Goal: Task Accomplishment & Management: Manage account settings

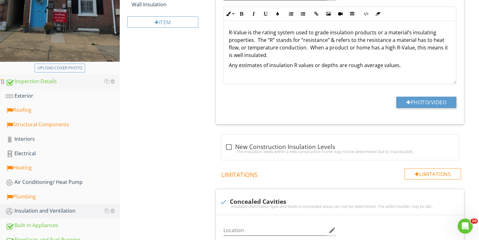
scroll to position [180, 0]
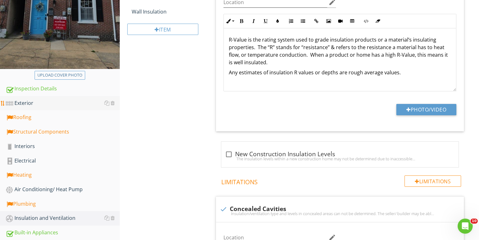
click at [25, 99] on div "Exterior" at bounding box center [63, 103] width 114 height 8
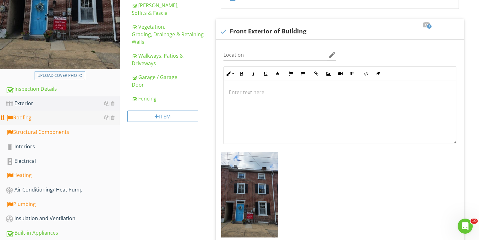
scroll to position [180, 0]
click at [143, 98] on div "Fencing" at bounding box center [169, 98] width 74 height 8
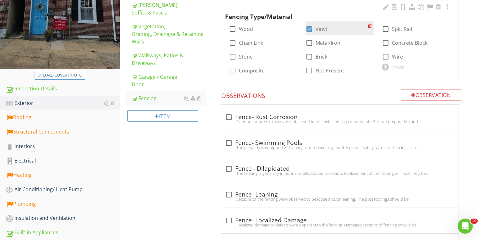
click at [308, 29] on div at bounding box center [309, 29] width 11 height 11
checkbox input "true"
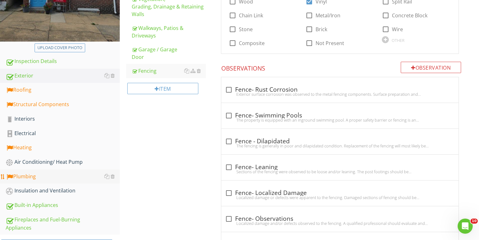
scroll to position [231, 0]
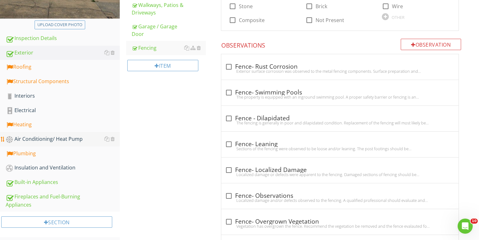
click at [34, 137] on div "Air Conditioning/ Heat Pump" at bounding box center [63, 139] width 114 height 8
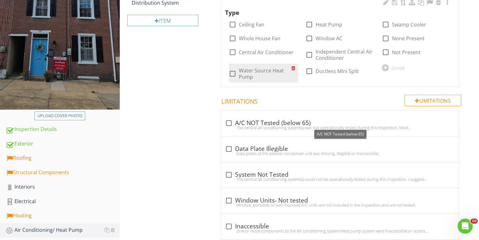
scroll to position [105, 0]
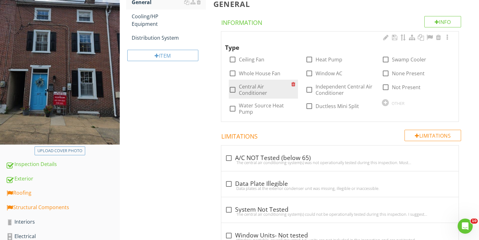
click at [236, 87] on div at bounding box center [232, 89] width 11 height 11
checkbox input "true"
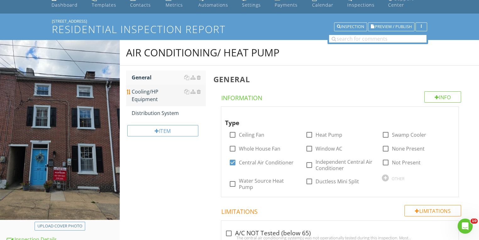
scroll to position [29, 0]
click at [147, 96] on div "Cooling/HP Equipment" at bounding box center [169, 95] width 74 height 15
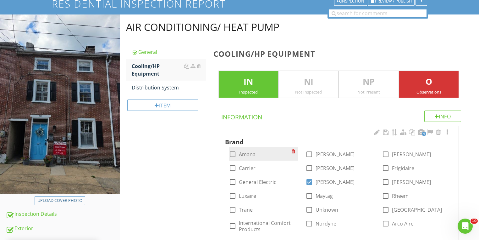
scroll to position [80, 0]
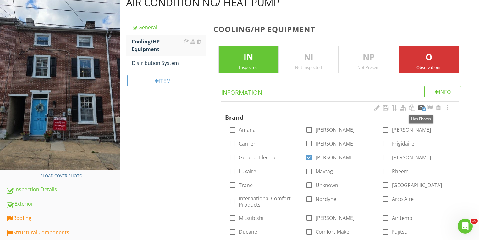
click at [421, 106] on div at bounding box center [421, 107] width 8 height 6
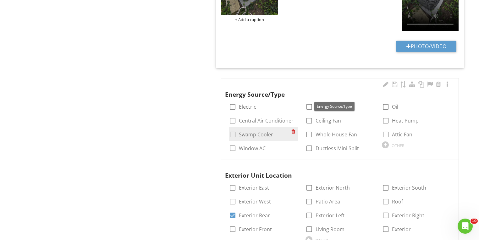
scroll to position [608, 0]
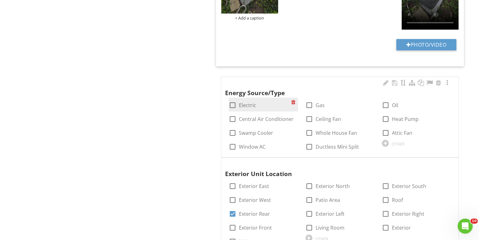
click at [235, 105] on div at bounding box center [232, 105] width 11 height 11
checkbox input "true"
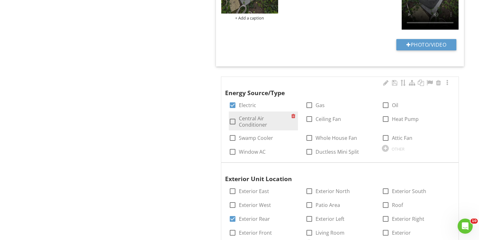
click at [234, 115] on div "check_box_outline_blank Central Air Conditioner" at bounding box center [260, 121] width 63 height 13
click at [234, 120] on div at bounding box center [232, 121] width 11 height 11
checkbox input "true"
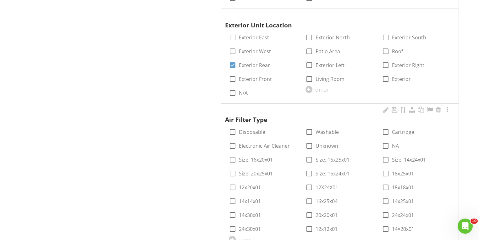
scroll to position [759, 0]
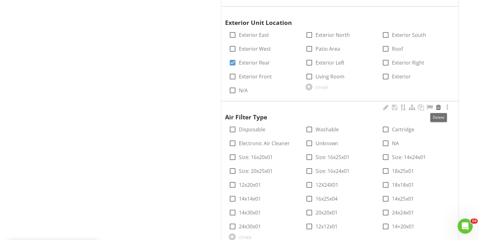
click at [438, 106] on div at bounding box center [439, 107] width 8 height 6
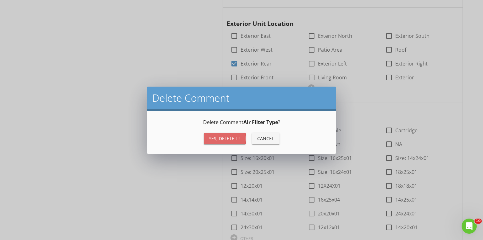
click at [228, 141] on div "Yes, Delete it!" at bounding box center [225, 138] width 32 height 7
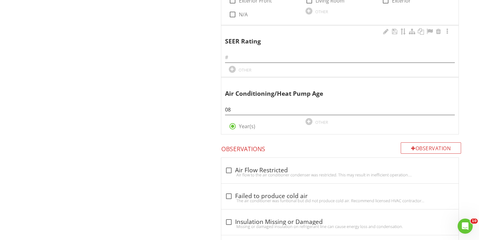
scroll to position [835, 0]
click at [439, 30] on div at bounding box center [439, 32] width 8 height 6
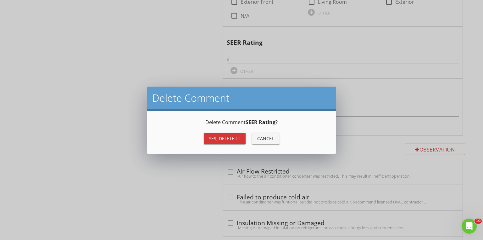
click at [222, 138] on div "Yes, Delete it!" at bounding box center [225, 138] width 32 height 7
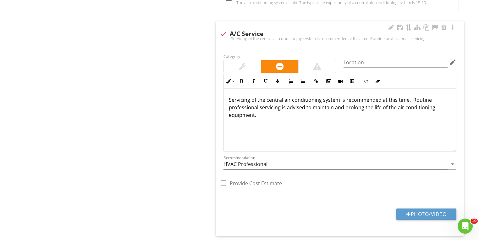
scroll to position [0, 0]
click at [224, 183] on div at bounding box center [223, 183] width 11 height 11
checkbox input "true"
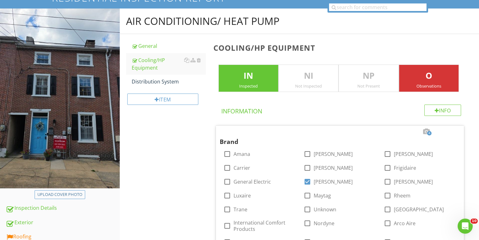
scroll to position [25, 0]
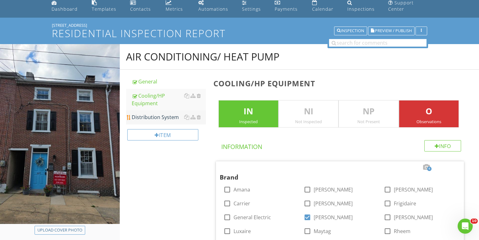
click at [150, 116] on div "Distribution System" at bounding box center [169, 117] width 74 height 8
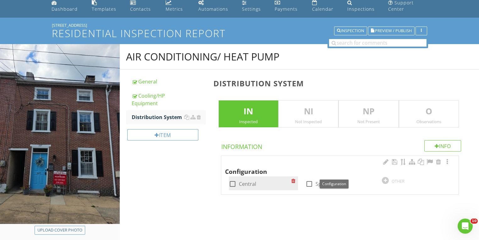
click at [229, 185] on div at bounding box center [232, 183] width 11 height 11
checkbox input "true"
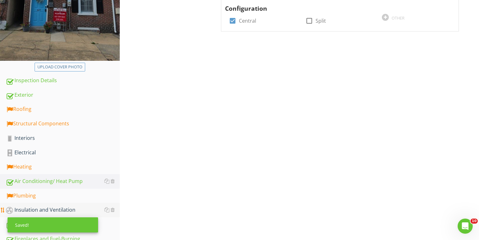
scroll to position [227, 0]
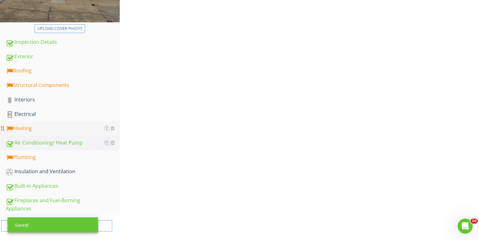
click at [27, 127] on div "Heating" at bounding box center [63, 128] width 114 height 8
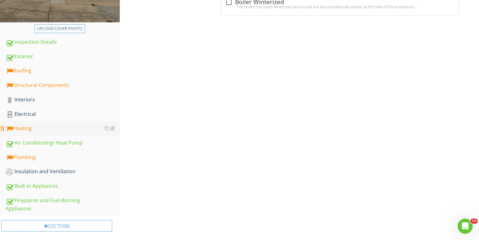
click at [23, 129] on div "Heating" at bounding box center [63, 128] width 114 height 8
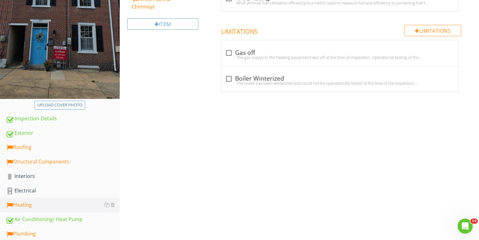
scroll to position [101, 0]
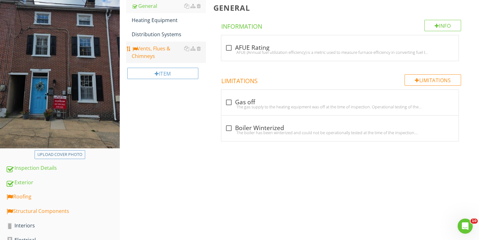
click at [145, 52] on div "Vents, Flues & Chimneys" at bounding box center [169, 52] width 74 height 15
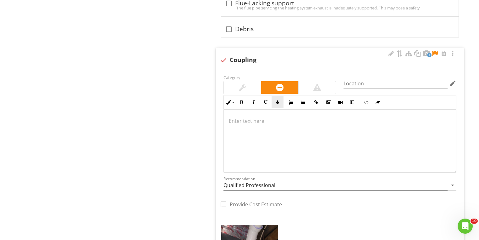
scroll to position [630, 0]
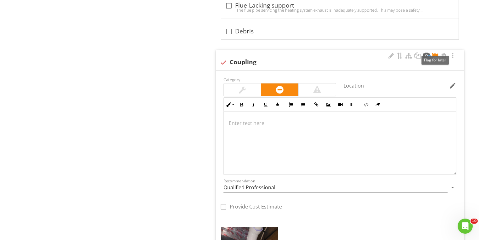
drag, startPoint x: 436, startPoint y: 53, endPoint x: 423, endPoint y: 56, distance: 14.0
click at [436, 53] on div at bounding box center [436, 56] width 8 height 6
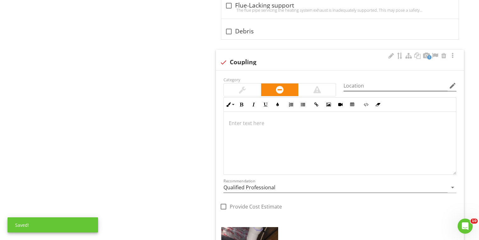
click at [455, 84] on icon "edit" at bounding box center [453, 86] width 8 height 8
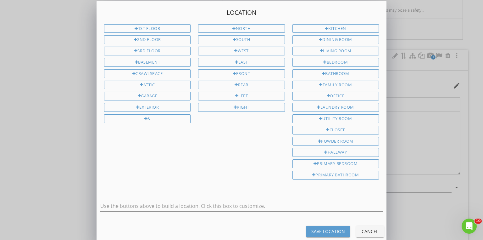
drag, startPoint x: 152, startPoint y: 59, endPoint x: 199, endPoint y: 127, distance: 82.4
click at [152, 59] on div "Basement" at bounding box center [147, 62] width 87 height 9
type input "Basement"
click at [310, 226] on button "Save Location" at bounding box center [328, 231] width 44 height 11
type input "Basement"
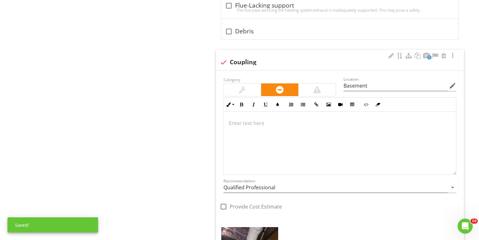
scroll to position [635, 0]
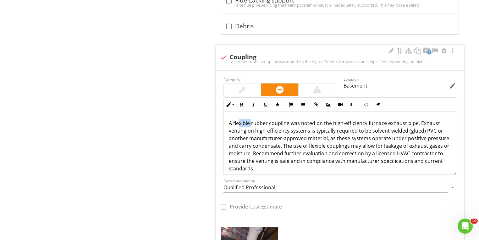
drag, startPoint x: 251, startPoint y: 122, endPoint x: 238, endPoint y: 123, distance: 12.6
click at [238, 123] on p "A flexible rubber coupling was noted on the high-efficiency furnace exhaust pip…" at bounding box center [340, 145] width 222 height 53
click at [252, 188] on input "Qualified Professional" at bounding box center [336, 187] width 224 height 10
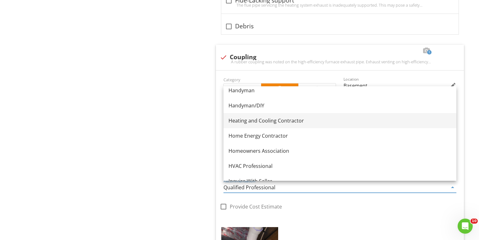
scroll to position [453, 0]
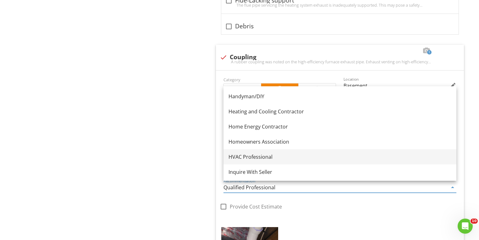
click at [247, 153] on div "HVAC Professional" at bounding box center [340, 157] width 223 height 8
type input "HVAC Professional"
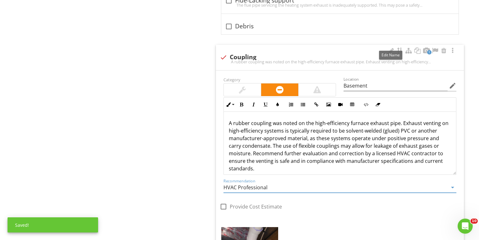
drag, startPoint x: 392, startPoint y: 49, endPoint x: 332, endPoint y: 59, distance: 60.6
click at [392, 49] on div at bounding box center [392, 51] width 8 height 6
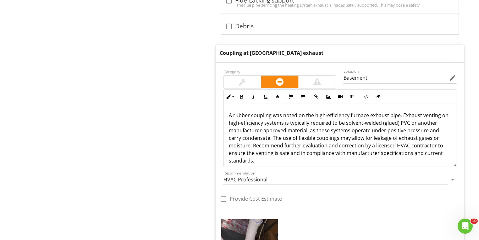
type input "Coupling at Furnace exhaust"
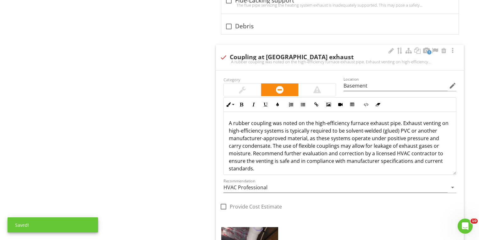
click at [224, 204] on div at bounding box center [223, 206] width 11 height 11
checkbox input "true"
drag, startPoint x: 333, startPoint y: 205, endPoint x: 316, endPoint y: 202, distance: 17.8
click at [317, 204] on div "check_box Provide Cost Estimate Min 0 Max 0" at bounding box center [340, 148] width 248 height 145
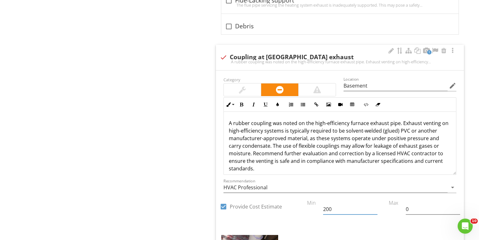
type input "200"
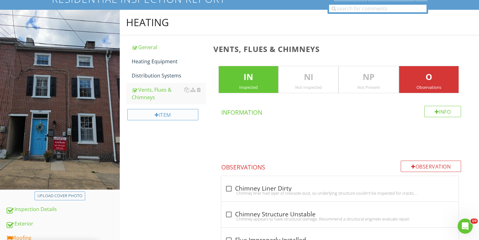
scroll to position [31, 0]
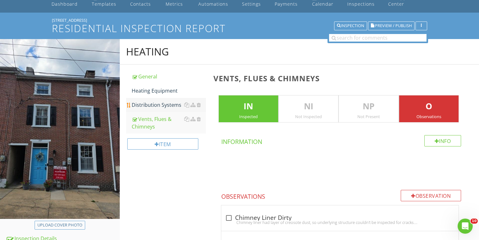
type input "800"
click at [157, 106] on div "Distribution Systems" at bounding box center [169, 105] width 74 height 8
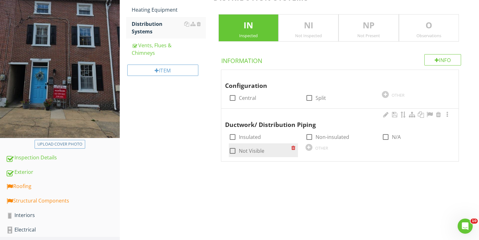
scroll to position [156, 0]
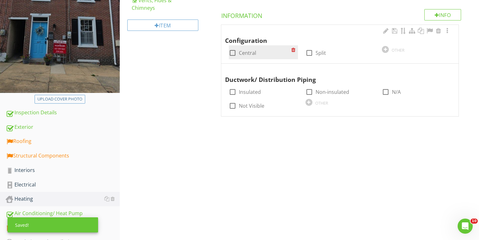
click at [230, 52] on div at bounding box center [232, 53] width 11 height 11
checkbox input "true"
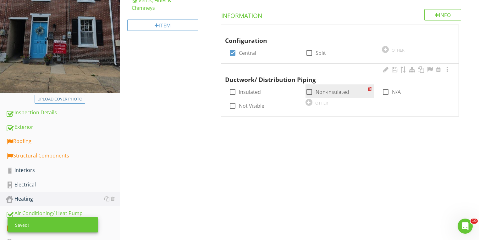
click at [307, 92] on div at bounding box center [309, 92] width 11 height 11
checkbox input "true"
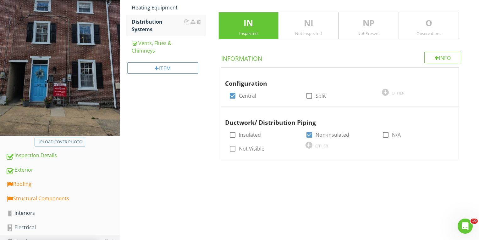
scroll to position [81, 0]
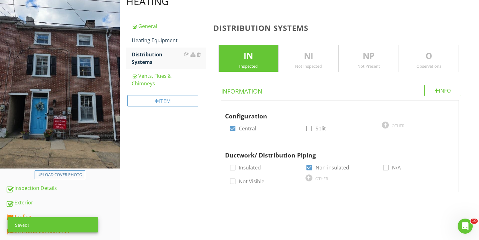
click at [416, 58] on p "O" at bounding box center [429, 56] width 59 height 13
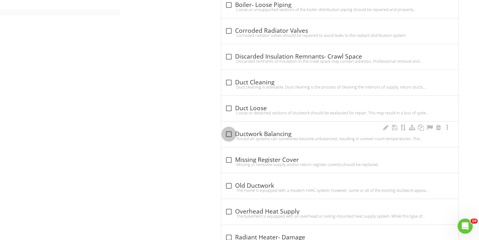
click at [229, 133] on div at bounding box center [229, 134] width 11 height 11
checkbox input "true"
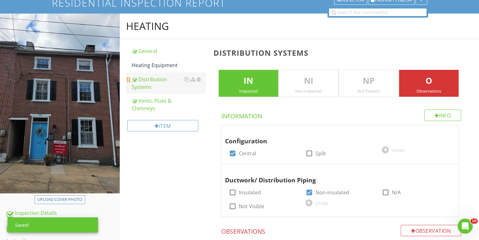
scroll to position [56, 0]
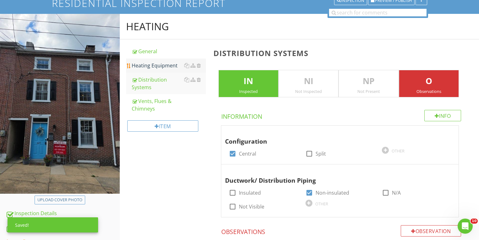
click at [149, 66] on div "Heating Equipment" at bounding box center [169, 66] width 74 height 8
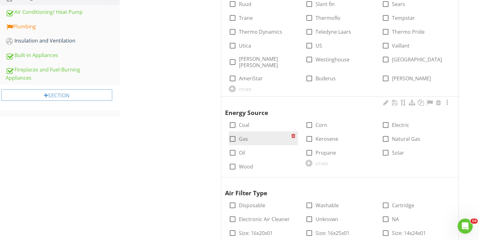
scroll to position [358, 0]
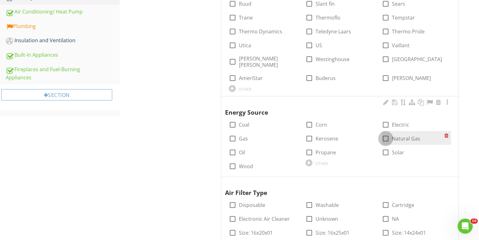
click at [388, 134] on div at bounding box center [386, 138] width 11 height 11
checkbox input "true"
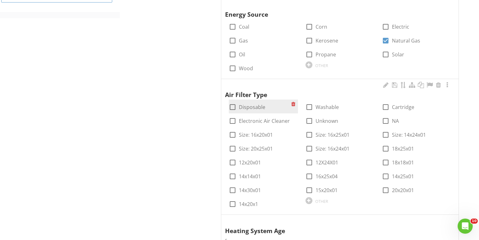
scroll to position [458, 0]
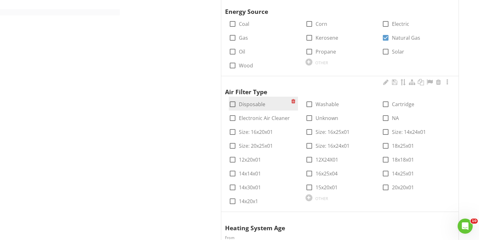
drag, startPoint x: 235, startPoint y: 97, endPoint x: 252, endPoint y: 97, distance: 16.4
click at [235, 99] on div at bounding box center [232, 104] width 11 height 11
checkbox input "true"
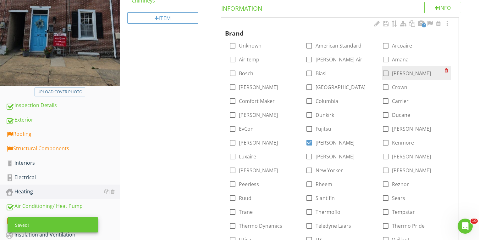
scroll to position [156, 0]
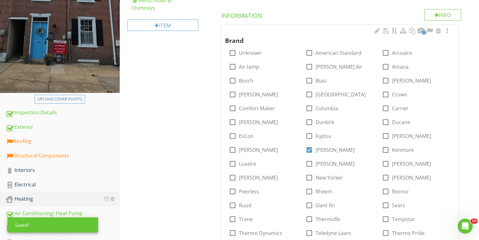
click at [423, 30] on span "7" at bounding box center [424, 32] width 4 height 4
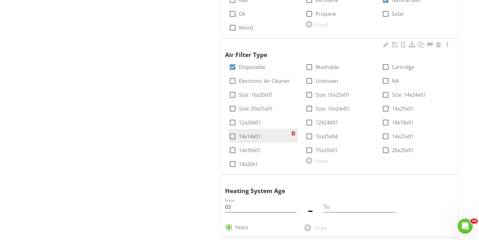
scroll to position [861, 0]
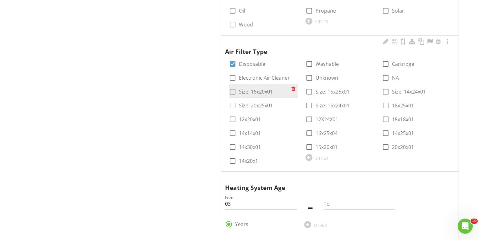
click at [231, 86] on div at bounding box center [232, 91] width 11 height 11
checkbox input "true"
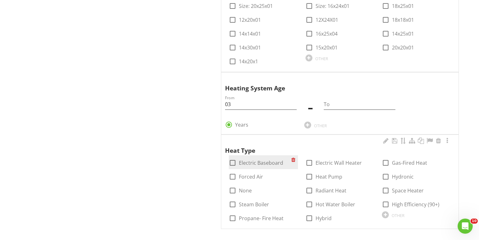
scroll to position [959, 0]
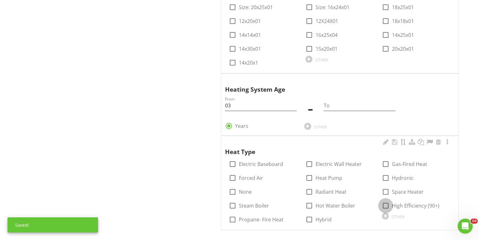
drag, startPoint x: 387, startPoint y: 201, endPoint x: 379, endPoint y: 184, distance: 19.4
click at [386, 201] on div at bounding box center [386, 205] width 11 height 11
checkbox input "true"
click at [384, 159] on div at bounding box center [386, 164] width 11 height 11
checkbox input "true"
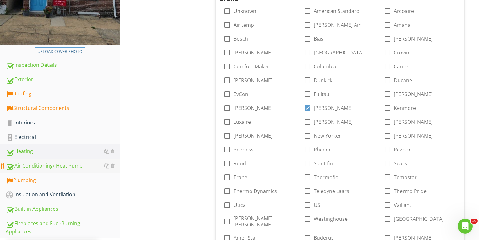
scroll to position [255, 0]
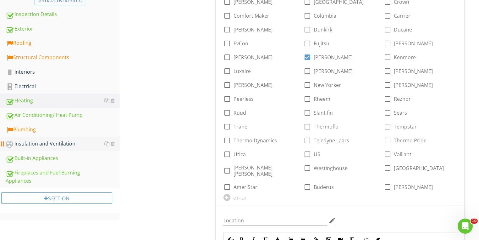
click at [25, 142] on div "Insulation and Ventilation" at bounding box center [63, 144] width 114 height 8
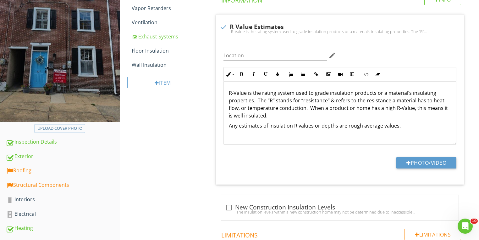
scroll to position [28, 0]
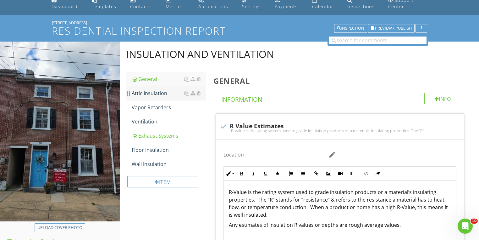
click at [151, 94] on div "Attic Insulation" at bounding box center [169, 93] width 74 height 8
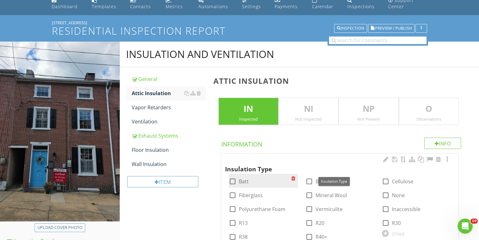
click at [237, 179] on div at bounding box center [232, 181] width 11 height 11
checkbox input "true"
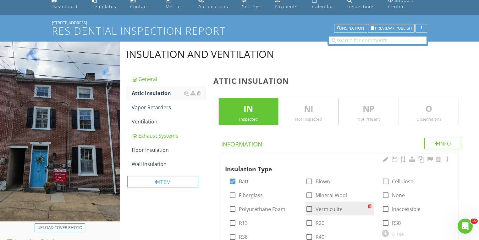
scroll to position [129, 0]
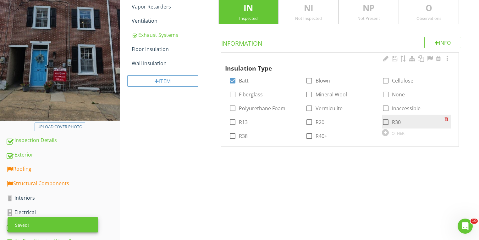
click at [388, 122] on div at bounding box center [386, 122] width 11 height 11
checkbox input "true"
click at [39, 140] on div "Inspection Details" at bounding box center [63, 140] width 114 height 8
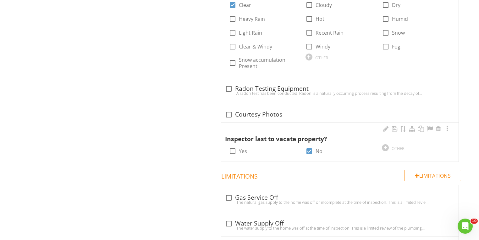
scroll to position [582, 0]
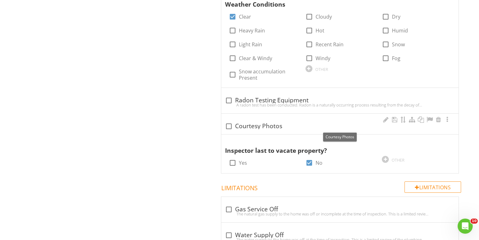
click at [233, 126] on div at bounding box center [229, 126] width 11 height 11
checkbox input "true"
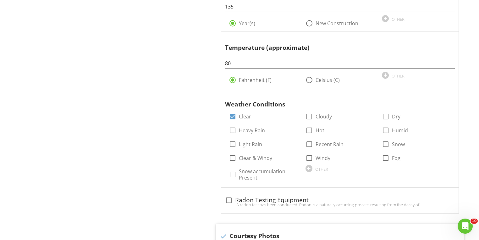
scroll to position [481, 0]
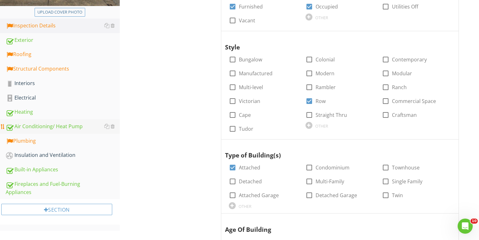
scroll to position [252, 0]
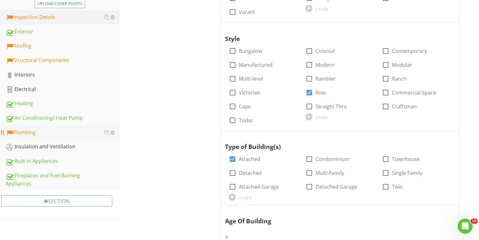
click at [25, 133] on div "Plumbing" at bounding box center [63, 132] width 114 height 8
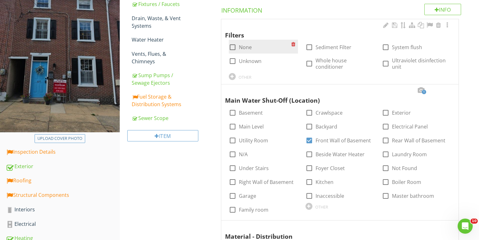
scroll to position [76, 0]
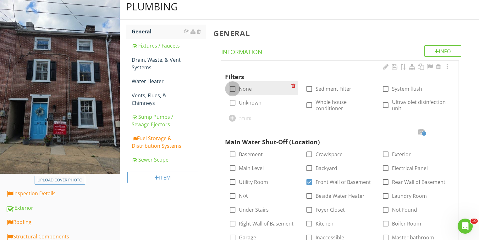
click at [231, 89] on div at bounding box center [232, 88] width 11 height 11
checkbox input "true"
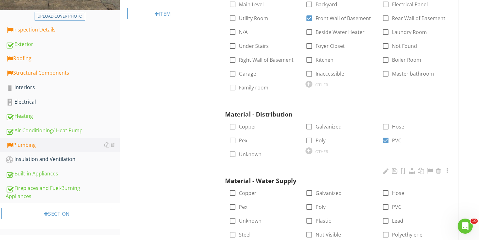
scroll to position [302, 0]
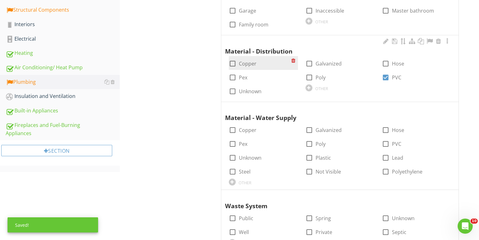
click at [232, 64] on div at bounding box center [232, 63] width 11 height 11
checkbox input "true"
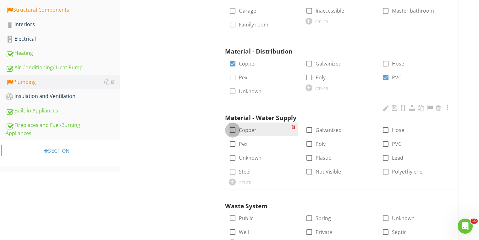
click at [235, 131] on div at bounding box center [232, 130] width 11 height 11
checkbox input "true"
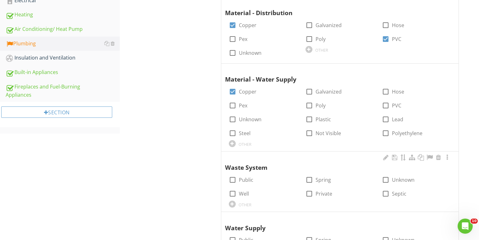
scroll to position [378, 0]
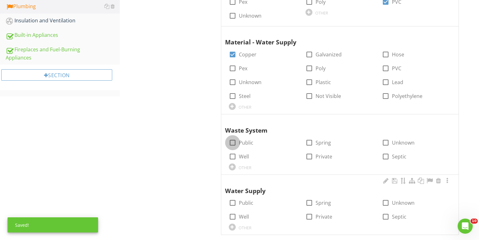
drag, startPoint x: 233, startPoint y: 141, endPoint x: 242, endPoint y: 176, distance: 36.7
click at [233, 141] on div at bounding box center [232, 142] width 11 height 11
checkbox input "true"
click at [232, 205] on div at bounding box center [232, 202] width 11 height 11
checkbox input "true"
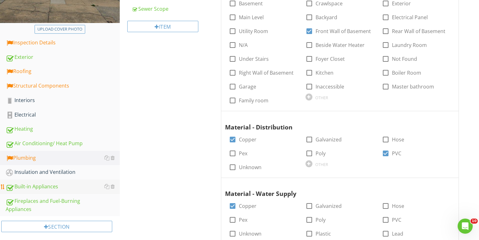
scroll to position [227, 0]
click at [39, 172] on div "Insulation and Ventilation" at bounding box center [63, 172] width 114 height 8
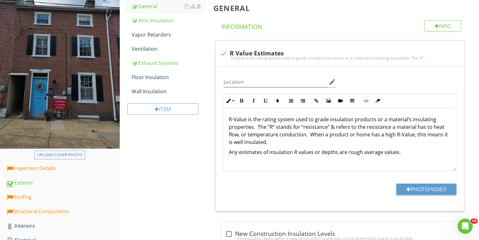
scroll to position [25, 0]
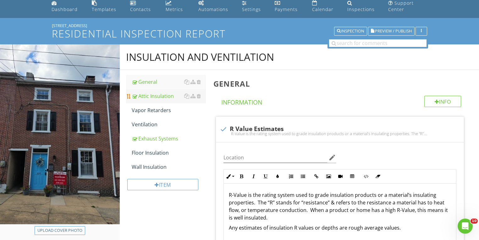
drag, startPoint x: 148, startPoint y: 97, endPoint x: 153, endPoint y: 95, distance: 4.4
click at [148, 97] on div "Attic Insulation" at bounding box center [169, 96] width 74 height 8
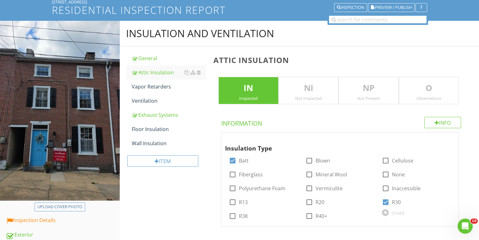
scroll to position [151, 0]
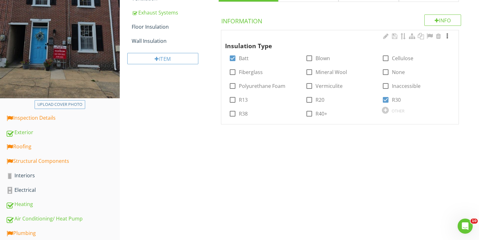
click at [449, 34] on div at bounding box center [448, 36] width 8 height 6
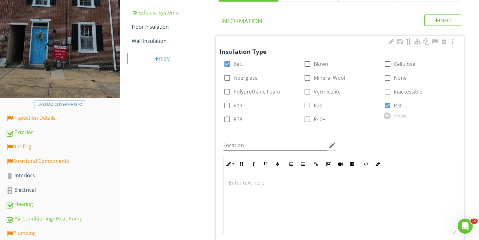
scroll to position [232, 0]
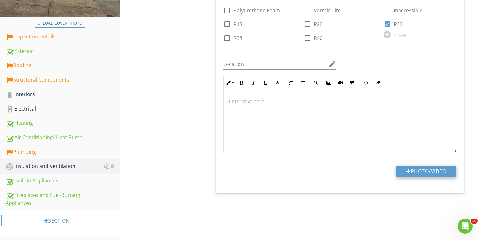
click at [425, 172] on button "Photo/Video" at bounding box center [427, 170] width 60 height 11
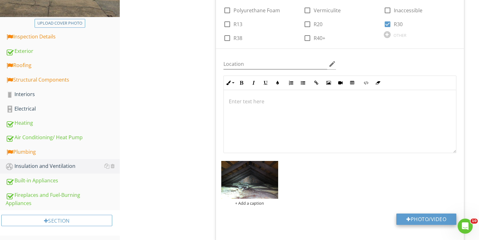
click at [433, 217] on button "Photo/Video" at bounding box center [427, 218] width 60 height 11
type input "C:\fakepath\photo - 2025-08-27T161138.158.jpg"
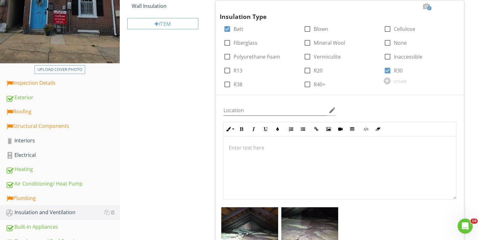
scroll to position [132, 0]
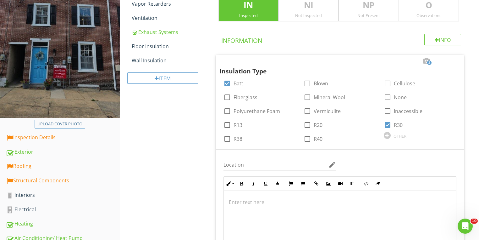
click at [423, 9] on p "O" at bounding box center [429, 5] width 59 height 13
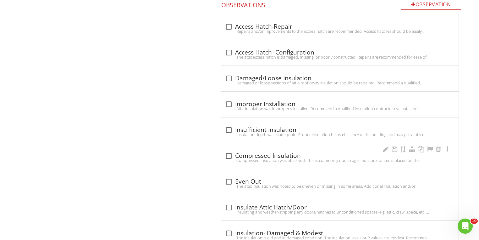
scroll to position [484, 0]
click at [228, 123] on div "check_box_outline_blank Insufficient Insulation Insulation depth was inadequate…" at bounding box center [340, 130] width 238 height 25
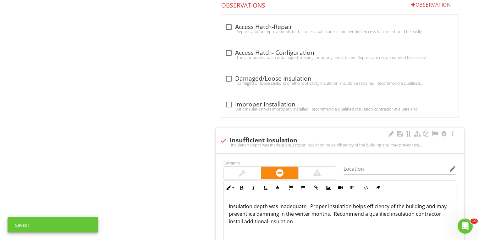
click at [227, 138] on div at bounding box center [223, 140] width 11 height 11
checkbox input "true"
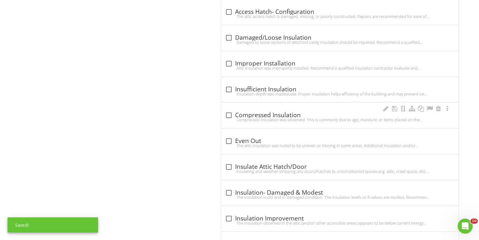
scroll to position [560, 0]
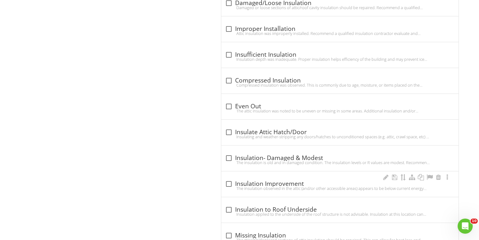
click at [228, 182] on div at bounding box center [229, 183] width 11 height 11
checkbox input "true"
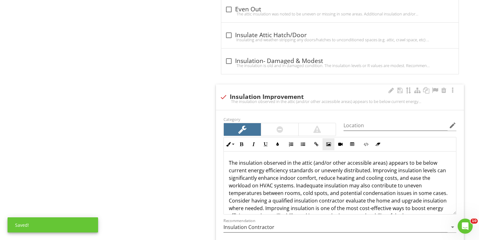
scroll to position [660, 0]
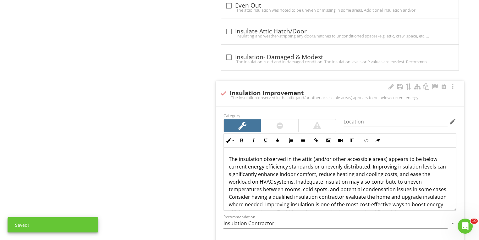
click at [453, 120] on icon "edit" at bounding box center [453, 122] width 8 height 8
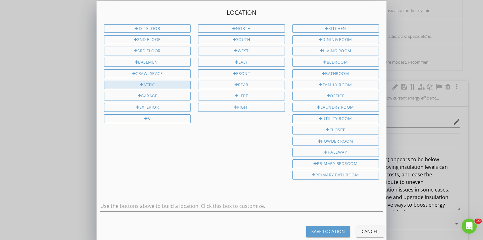
click at [171, 82] on div "Attic" at bounding box center [147, 85] width 87 height 9
type input "Attic"
click at [329, 226] on button "Save Location" at bounding box center [328, 231] width 44 height 11
type input "Attic"
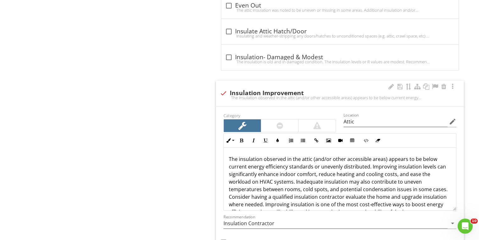
click at [328, 228] on div "Save Location" at bounding box center [328, 231] width 34 height 7
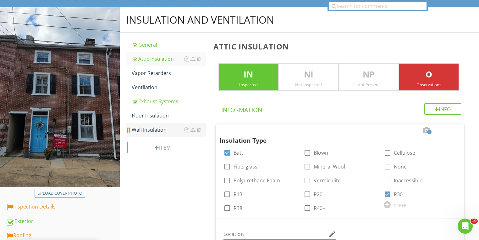
scroll to position [56, 0]
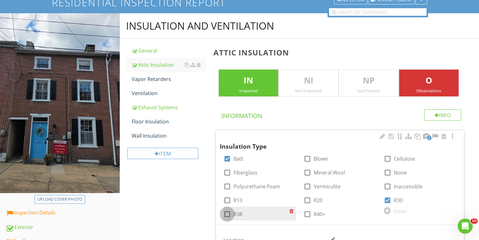
click at [228, 212] on div at bounding box center [227, 214] width 11 height 11
checkbox input "true"
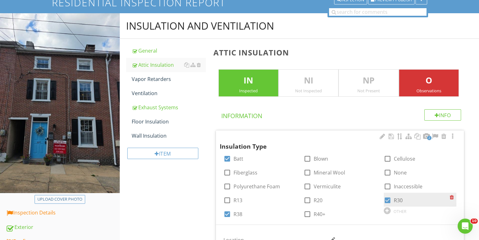
click at [389, 201] on div at bounding box center [388, 200] width 11 height 11
checkbox input "false"
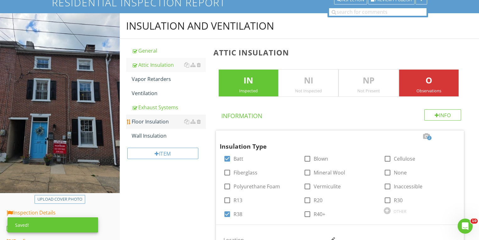
click at [153, 123] on div "Floor Insulation" at bounding box center [169, 122] width 74 height 8
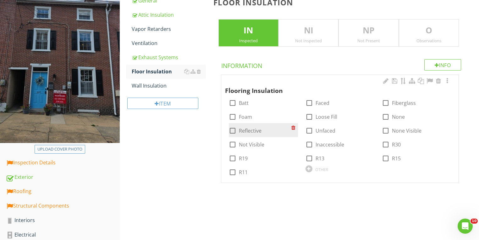
scroll to position [107, 0]
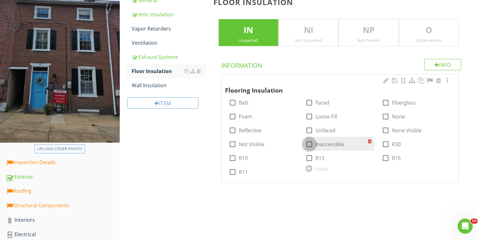
click at [312, 143] on div at bounding box center [309, 144] width 11 height 11
checkbox input "true"
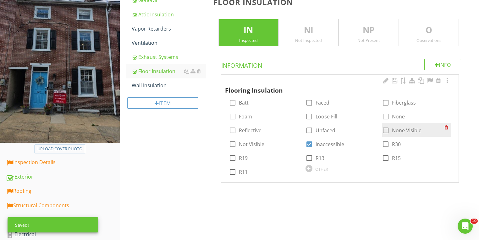
click at [393, 128] on label "None Visible" at bounding box center [407, 130] width 30 height 6
checkbox input "true"
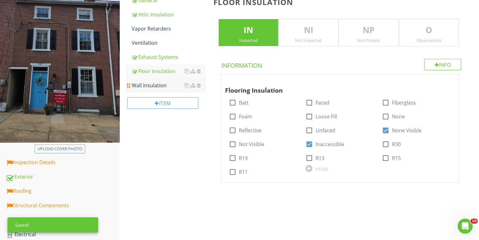
click at [146, 87] on div "Wall Insulation" at bounding box center [169, 85] width 74 height 8
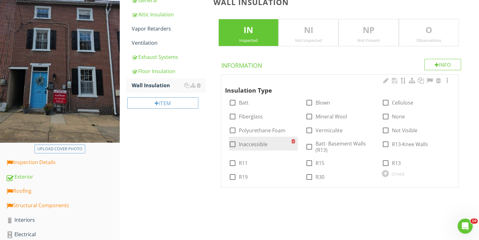
click at [233, 144] on div at bounding box center [232, 144] width 11 height 11
checkbox input "true"
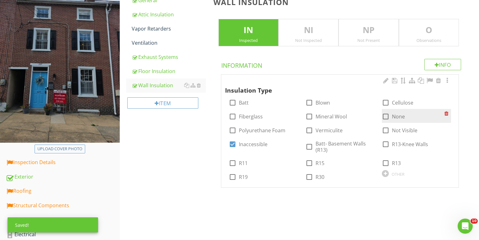
click at [387, 117] on div at bounding box center [386, 116] width 11 height 11
checkbox input "true"
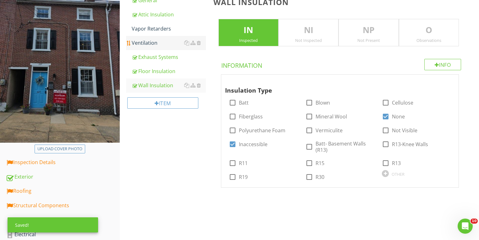
click at [142, 44] on div "Ventilation" at bounding box center [169, 43] width 74 height 8
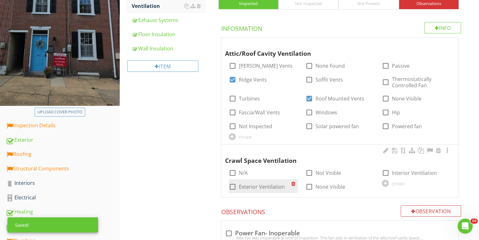
scroll to position [207, 0]
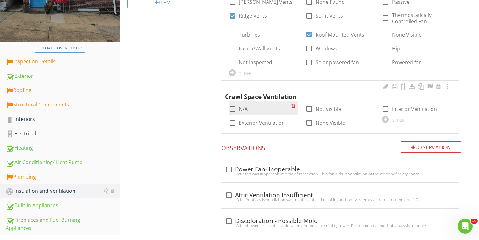
click at [235, 108] on div at bounding box center [232, 109] width 11 height 11
checkbox input "true"
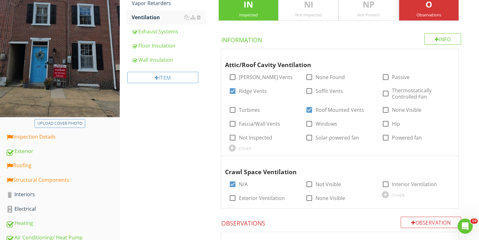
scroll to position [132, 0]
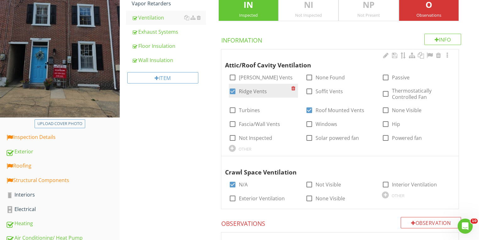
drag, startPoint x: 312, startPoint y: 90, endPoint x: 266, endPoint y: 91, distance: 45.9
click at [311, 90] on div at bounding box center [309, 91] width 11 height 11
checkbox input "true"
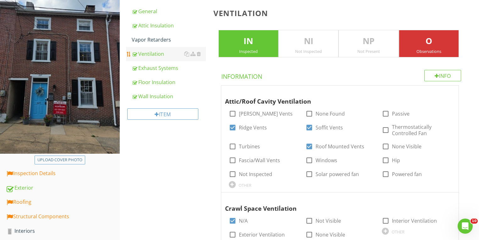
scroll to position [56, 0]
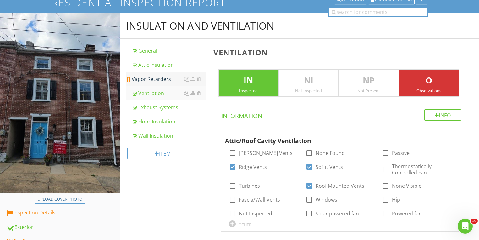
click at [148, 78] on div "Vapor Retarders" at bounding box center [169, 79] width 74 height 8
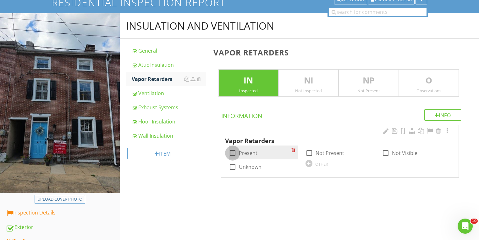
click at [233, 155] on div at bounding box center [232, 153] width 11 height 11
checkbox input "true"
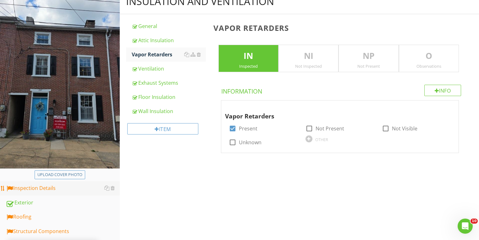
scroll to position [132, 0]
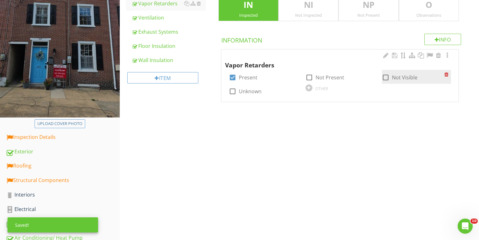
drag, startPoint x: 390, startPoint y: 78, endPoint x: 384, endPoint y: 79, distance: 6.2
click at [390, 78] on div at bounding box center [386, 77] width 11 height 11
click at [390, 77] on div at bounding box center [386, 77] width 11 height 11
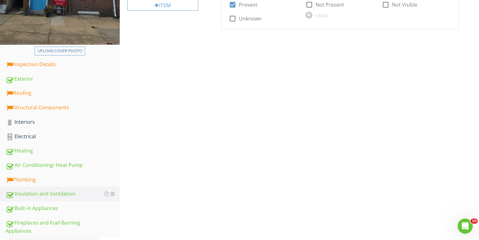
scroll to position [157, 0]
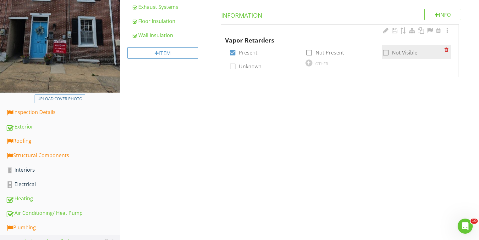
click at [385, 53] on div at bounding box center [386, 52] width 11 height 11
checkbox input "true"
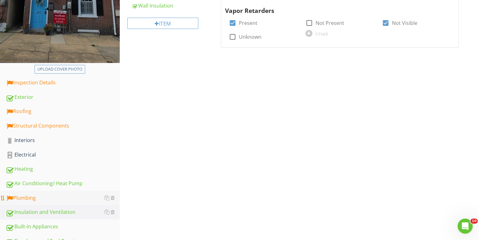
scroll to position [232, 0]
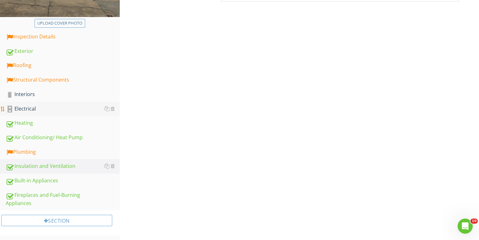
click at [27, 109] on div "Electrical" at bounding box center [63, 109] width 114 height 8
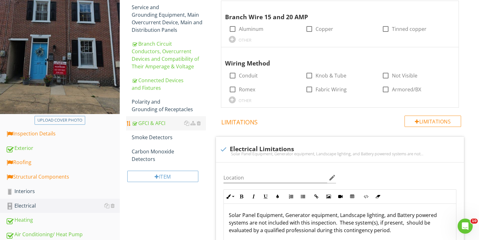
scroll to position [132, 0]
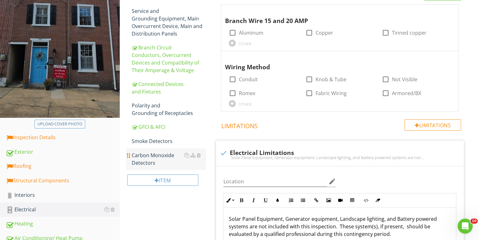
click at [147, 160] on div "Carbon Monoxide Detectors" at bounding box center [169, 158] width 74 height 15
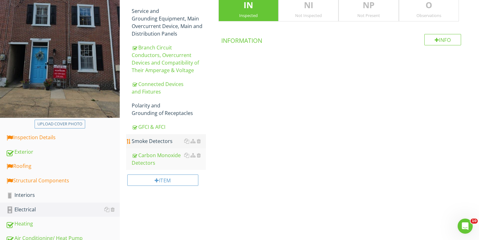
click at [152, 141] on div "Smoke Detectors" at bounding box center [169, 141] width 74 height 8
click at [145, 111] on div "Polarity and Grounding of Receptacles" at bounding box center [169, 109] width 74 height 15
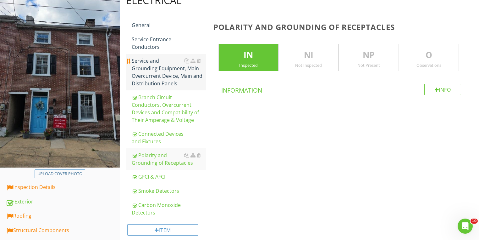
scroll to position [81, 0]
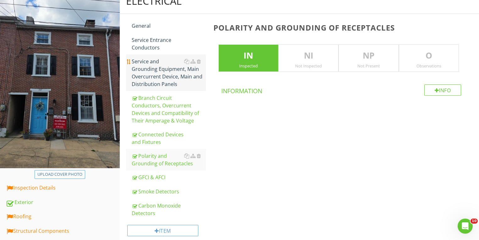
click at [157, 72] on div "Service and Grounding Equipment, Main Overcurrent Device, Main and Distribution…" at bounding box center [169, 73] width 74 height 30
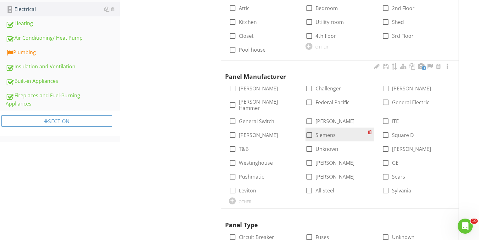
scroll to position [333, 0]
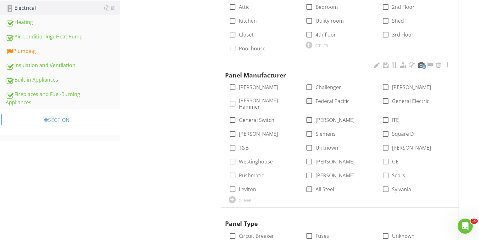
drag, startPoint x: 420, startPoint y: 65, endPoint x: 418, endPoint y: 69, distance: 4.4
click at [420, 66] on div at bounding box center [421, 65] width 8 height 6
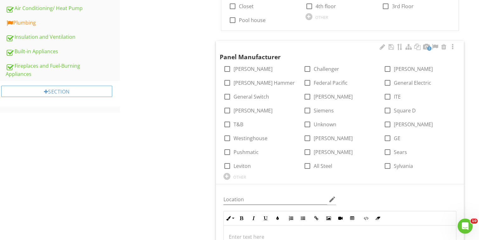
scroll to position [408, 0]
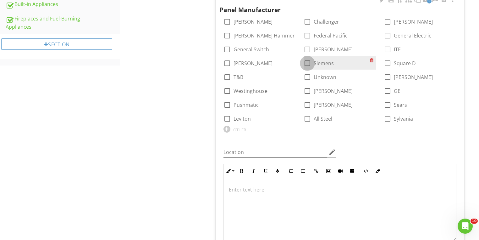
click at [307, 64] on div at bounding box center [307, 63] width 11 height 11
checkbox input "true"
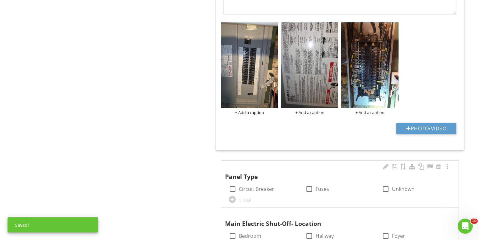
scroll to position [705, 0]
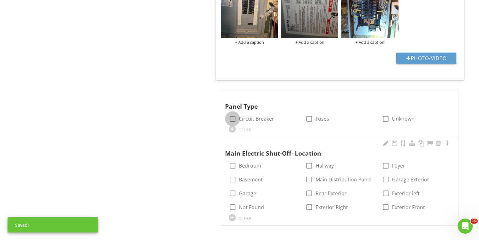
drag, startPoint x: 233, startPoint y: 117, endPoint x: 254, endPoint y: 138, distance: 29.4
click at [233, 118] on div at bounding box center [232, 118] width 11 height 11
checkbox input "true"
click at [306, 180] on div at bounding box center [309, 179] width 11 height 11
checkbox input "true"
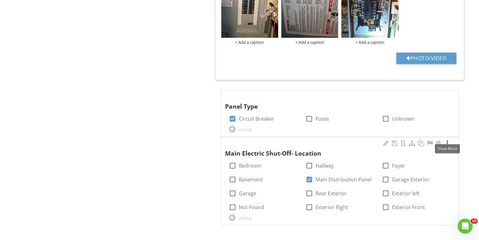
click at [447, 140] on div at bounding box center [448, 143] width 8 height 6
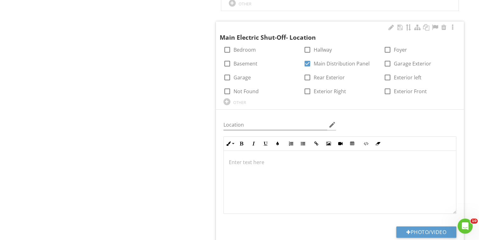
scroll to position [0, 0]
click at [429, 228] on button "Photo/Video" at bounding box center [427, 231] width 60 height 11
type input "C:\fakepath\photo - 2025-08-27T161352.881.jpg"
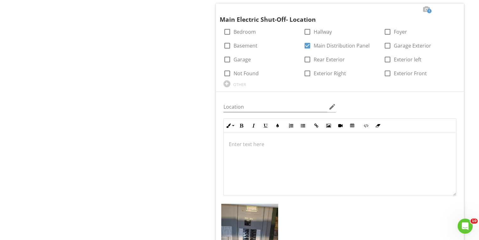
scroll to position [910, 0]
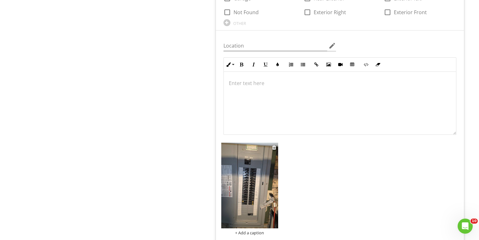
click at [245, 185] on img at bounding box center [249, 186] width 57 height 86
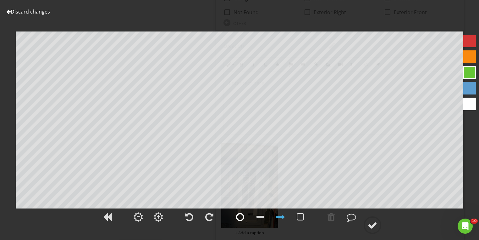
click at [244, 216] on div at bounding box center [240, 216] width 8 height 9
click at [374, 227] on div at bounding box center [372, 224] width 9 height 9
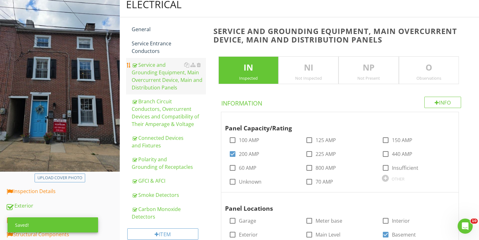
scroll to position [54, 0]
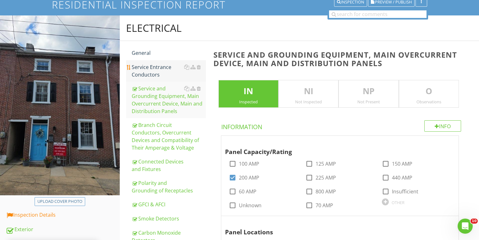
click at [149, 66] on div "Service Entrance Conductors" at bounding box center [169, 70] width 74 height 15
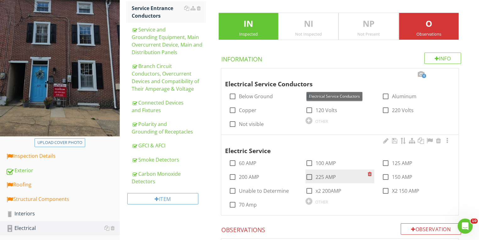
scroll to position [155, 0]
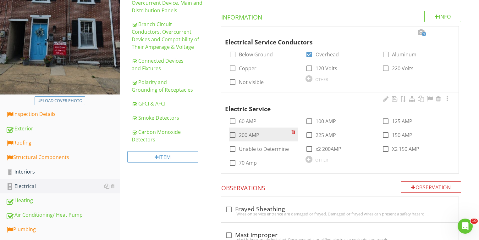
click at [230, 134] on div at bounding box center [232, 135] width 11 height 11
checkbox input "true"
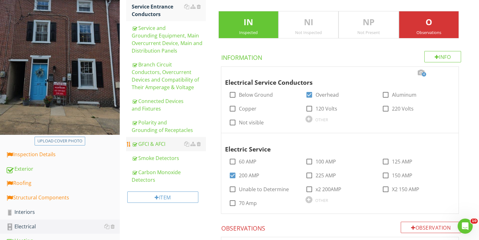
scroll to position [79, 0]
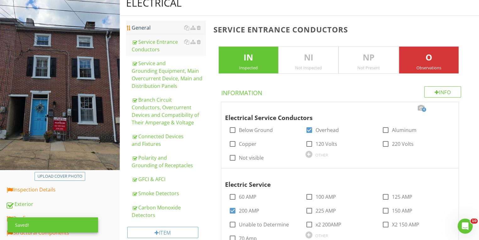
click at [145, 29] on div "General" at bounding box center [169, 28] width 74 height 8
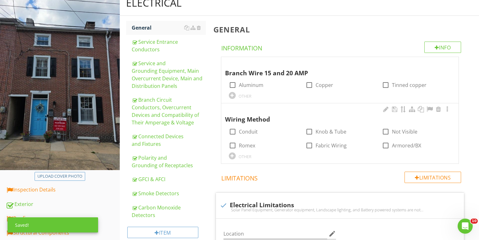
scroll to position [104, 0]
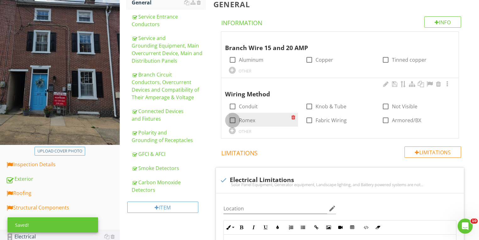
click at [233, 117] on div at bounding box center [232, 120] width 11 height 11
checkbox input "true"
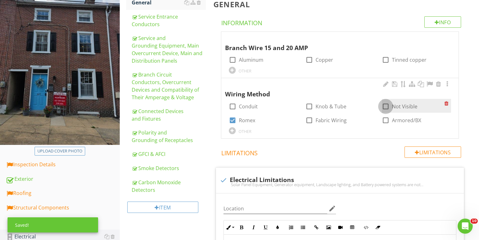
drag, startPoint x: 386, startPoint y: 106, endPoint x: 388, endPoint y: 120, distance: 13.9
click at [385, 107] on div at bounding box center [386, 106] width 11 height 11
checkbox input "true"
drag, startPoint x: 388, startPoint y: 120, endPoint x: 323, endPoint y: 83, distance: 74.3
click at [387, 120] on div at bounding box center [386, 120] width 11 height 11
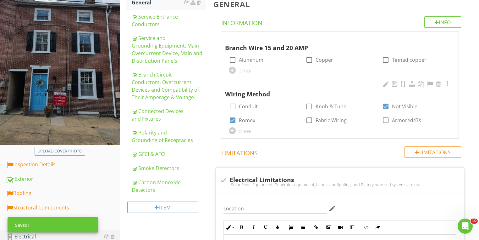
checkbox input "true"
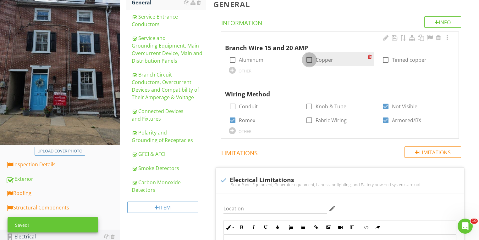
click at [310, 60] on div at bounding box center [309, 59] width 11 height 11
checkbox input "true"
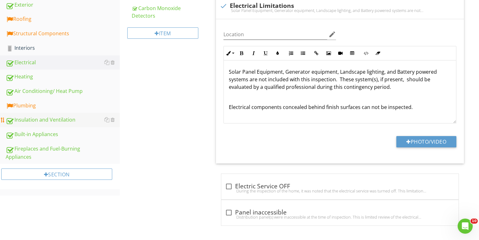
scroll to position [279, 0]
click at [31, 105] on div "Plumbing" at bounding box center [63, 105] width 114 height 8
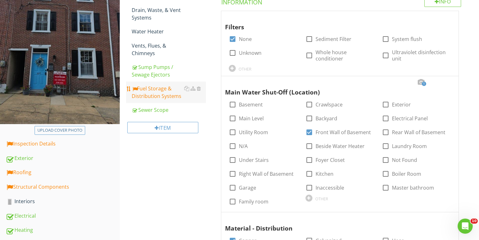
scroll to position [103, 0]
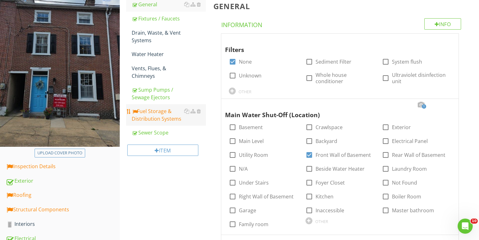
click at [150, 115] on div "Fuel Storage & Distribution Systems" at bounding box center [169, 114] width 74 height 15
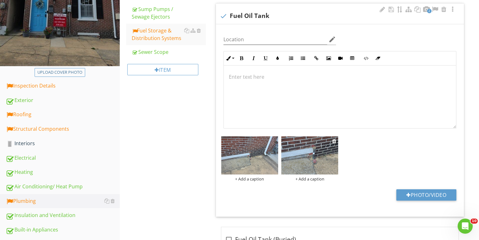
scroll to position [254, 0]
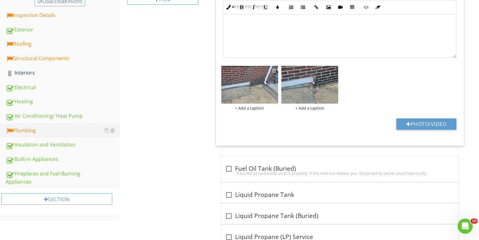
click at [274, 70] on div at bounding box center [274, 70] width 4 height 5
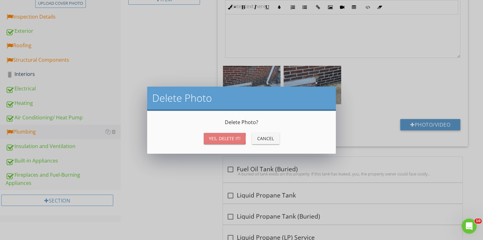
drag, startPoint x: 230, startPoint y: 137, endPoint x: 226, endPoint y: 124, distance: 13.4
click at [229, 137] on div "Yes, Delete it!" at bounding box center [225, 138] width 32 height 7
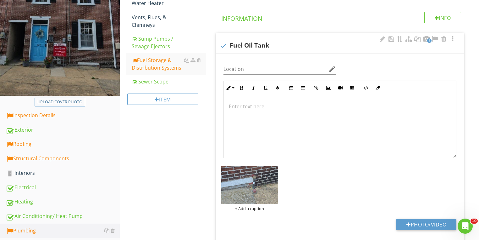
scroll to position [153, 0]
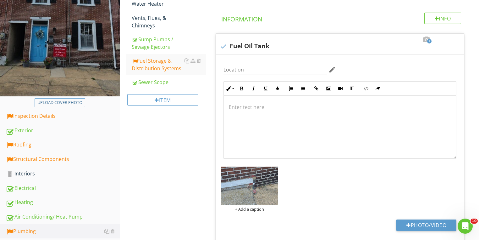
drag, startPoint x: 223, startPoint y: 45, endPoint x: 216, endPoint y: 51, distance: 9.4
click at [223, 45] on div at bounding box center [223, 46] width 11 height 11
checkbox input "true"
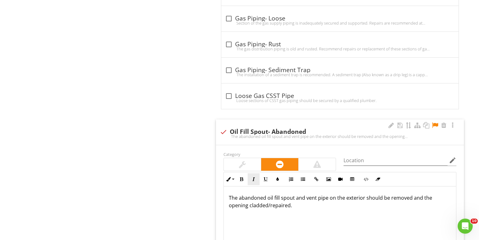
scroll to position [782, 0]
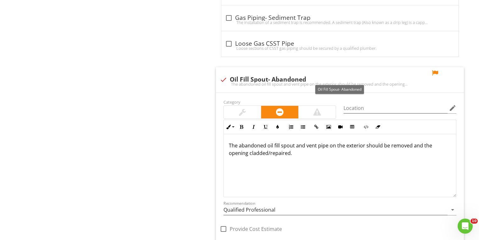
drag, startPoint x: 434, startPoint y: 72, endPoint x: 440, endPoint y: 80, distance: 10.4
click at [434, 72] on div at bounding box center [436, 73] width 8 height 6
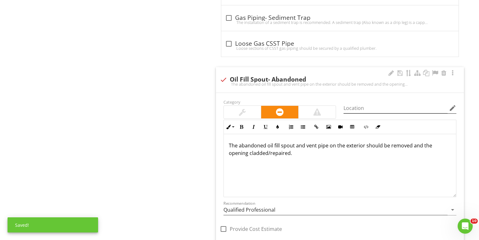
click at [454, 107] on icon "edit" at bounding box center [453, 108] width 8 height 8
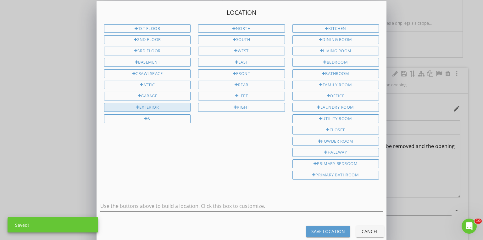
click at [166, 104] on div "Exterior" at bounding box center [147, 107] width 87 height 9
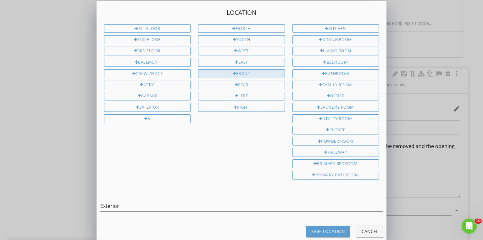
click at [259, 73] on div "Front" at bounding box center [241, 73] width 87 height 9
type input "Exterior Front"
click at [328, 228] on div "Save Location" at bounding box center [328, 231] width 34 height 7
type input "Exterior Front"
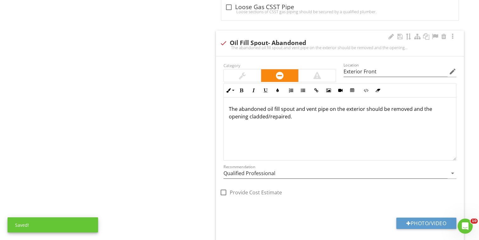
scroll to position [858, 0]
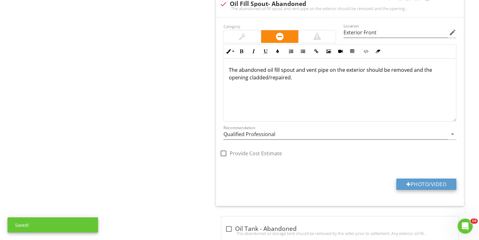
click at [416, 180] on button "Photo/Video" at bounding box center [427, 183] width 60 height 11
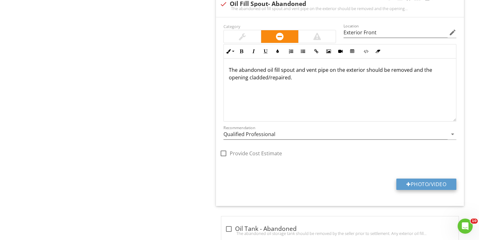
type input "C:\fakepath\photo - 2025-08-27T161433.750.jpg"
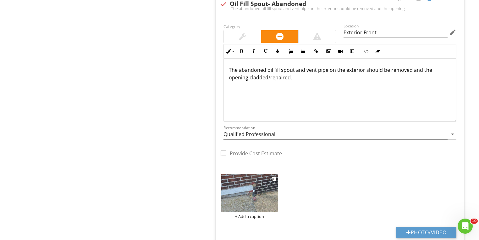
click at [261, 197] on img at bounding box center [249, 193] width 57 height 38
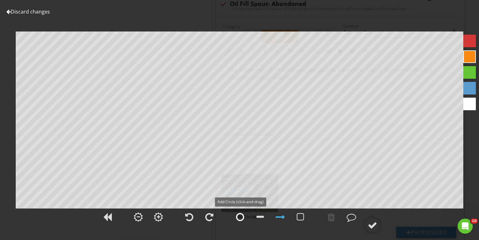
click at [237, 221] on div at bounding box center [240, 216] width 8 height 9
click at [372, 229] on div at bounding box center [372, 224] width 9 height 9
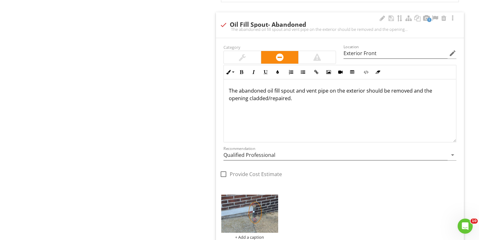
scroll to position [883, 0]
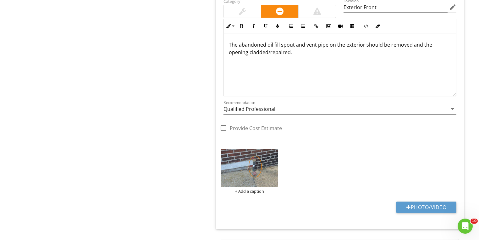
click at [225, 125] on div at bounding box center [223, 128] width 11 height 11
checkbox input "true"
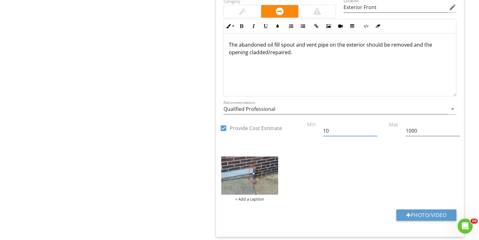
drag, startPoint x: 335, startPoint y: 127, endPoint x: 293, endPoint y: 126, distance: 42.2
click at [296, 127] on div "check_box Provide Cost Estimate Min 10 Max 1000" at bounding box center [340, 69] width 248 height 145
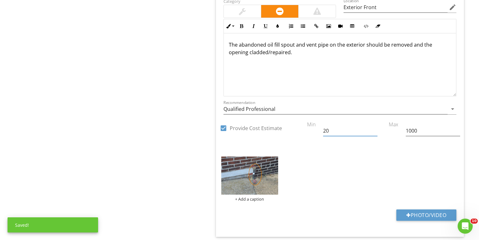
type input "20"
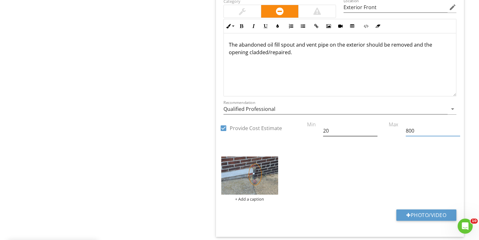
type input "800"
click at [342, 130] on input "20" at bounding box center [350, 131] width 54 height 10
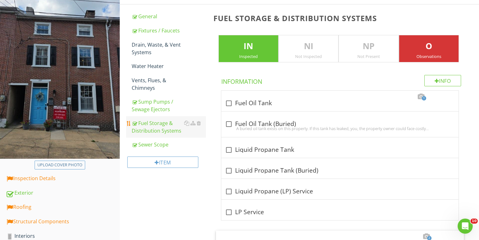
scroll to position [70, 0]
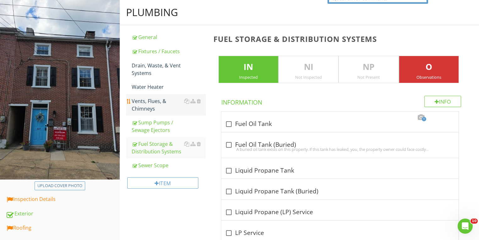
type input "200"
click at [147, 109] on div "Vents, Flues, & Chimneys" at bounding box center [169, 104] width 74 height 15
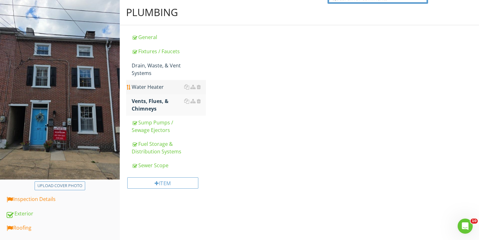
click at [144, 88] on div "Water Heater" at bounding box center [169, 87] width 74 height 8
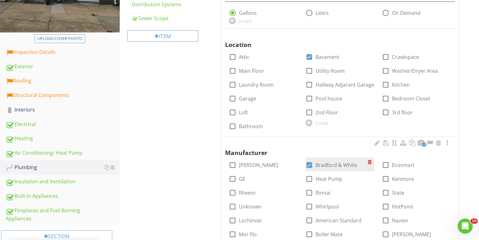
scroll to position [246, 0]
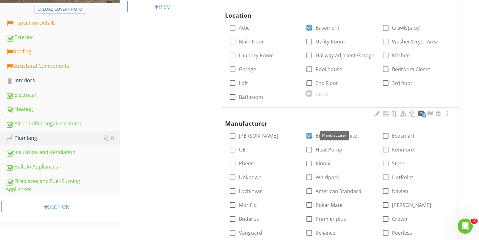
click at [422, 113] on div at bounding box center [421, 113] width 8 height 6
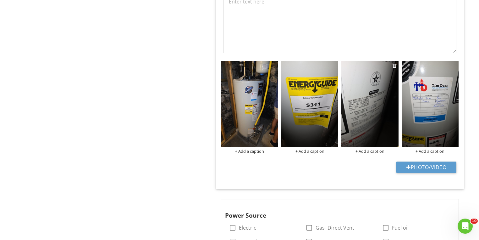
scroll to position [598, 0]
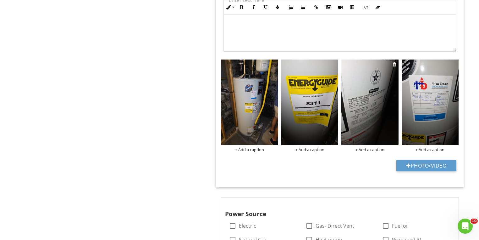
click at [376, 108] on img at bounding box center [370, 102] width 57 height 86
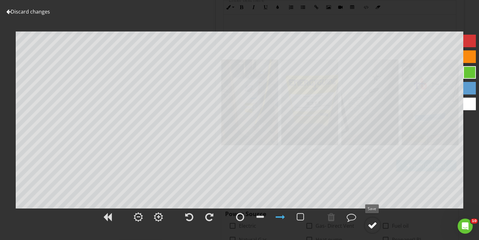
drag, startPoint x: 376, startPoint y: 227, endPoint x: 369, endPoint y: 224, distance: 7.8
click at [376, 227] on div at bounding box center [372, 224] width 9 height 9
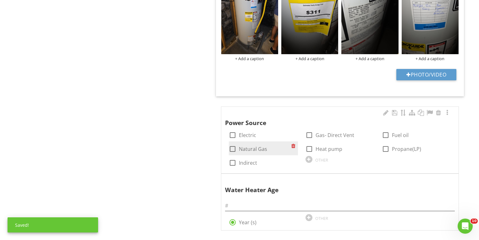
scroll to position [690, 0]
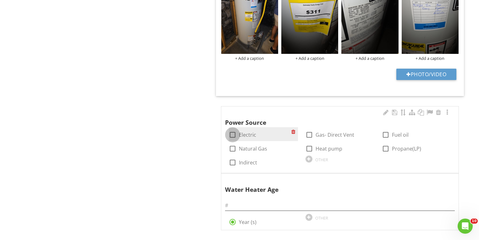
click at [231, 129] on div at bounding box center [232, 134] width 11 height 11
checkbox input "true"
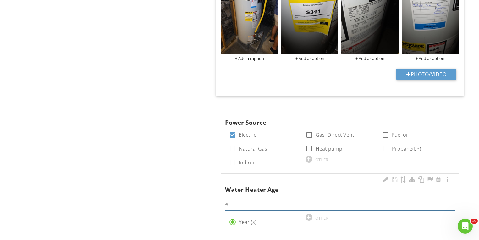
click at [252, 200] on input "text" at bounding box center [340, 205] width 230 height 10
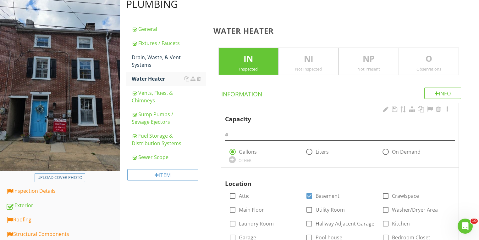
scroll to position [35, 0]
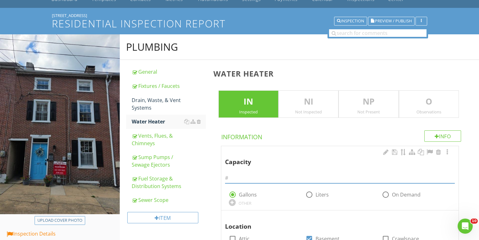
click at [267, 179] on input "text" at bounding box center [340, 178] width 230 height 10
type input "50"
click at [332, 105] on p "NI" at bounding box center [308, 101] width 59 height 13
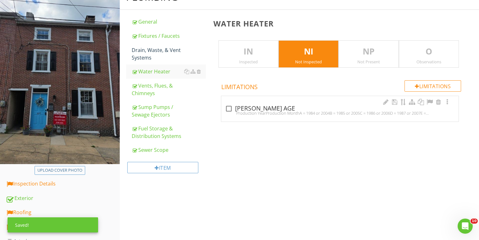
scroll to position [86, 0]
click at [228, 108] on div at bounding box center [229, 108] width 11 height 11
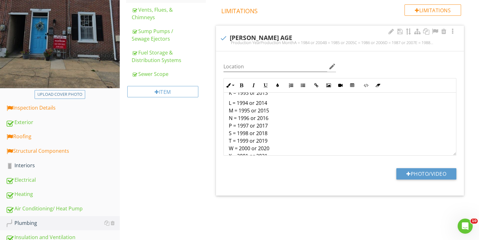
scroll to position [101, 0]
click at [220, 38] on div at bounding box center [223, 38] width 11 height 11
checkbox input "true"
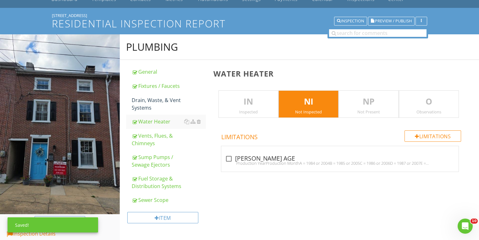
scroll to position [10, 0]
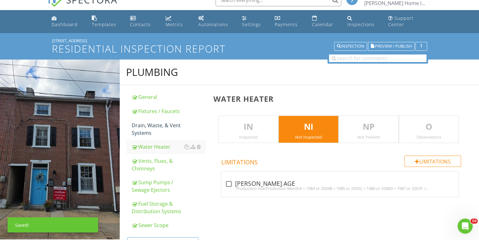
click at [250, 116] on div "IN Inspected" at bounding box center [249, 129] width 60 height 28
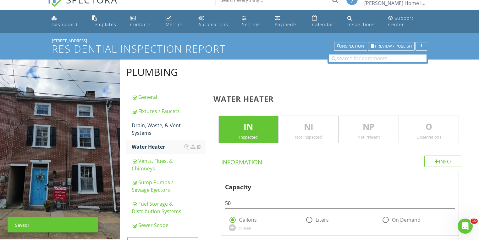
click at [423, 131] on p "O" at bounding box center [429, 126] width 59 height 13
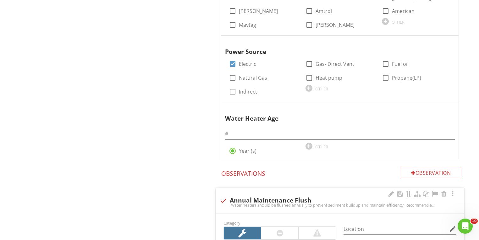
scroll to position [452, 0]
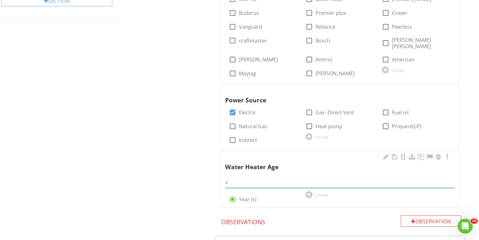
click at [252, 177] on input "text" at bounding box center [340, 182] width 230 height 10
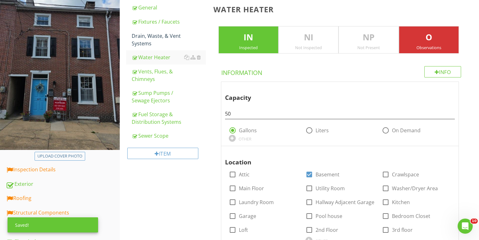
scroll to position [0, 0]
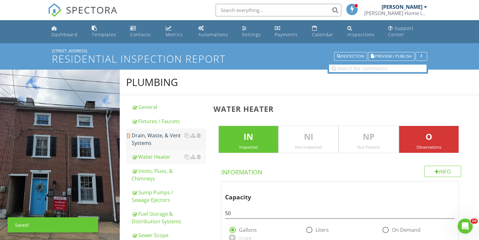
type input "07"
click at [147, 142] on div "Drain, Waste, & Vent Systems" at bounding box center [169, 139] width 74 height 15
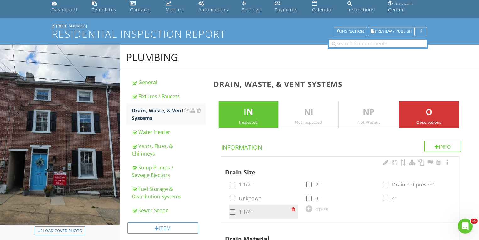
scroll to position [101, 0]
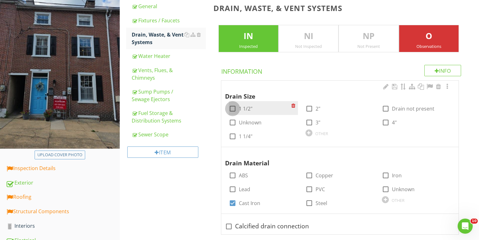
click at [233, 107] on div at bounding box center [232, 108] width 11 height 11
checkbox input "true"
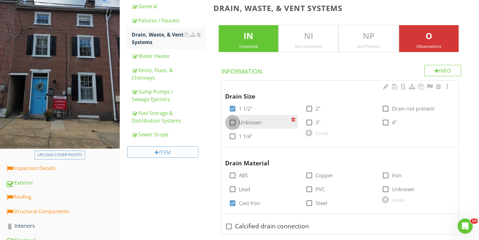
click at [234, 122] on div at bounding box center [232, 122] width 11 height 11
checkbox input "true"
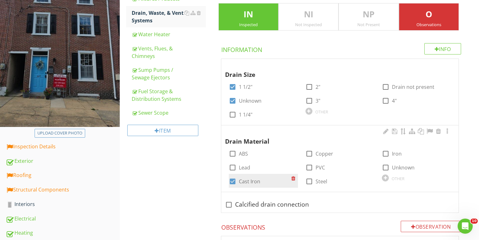
scroll to position [176, 0]
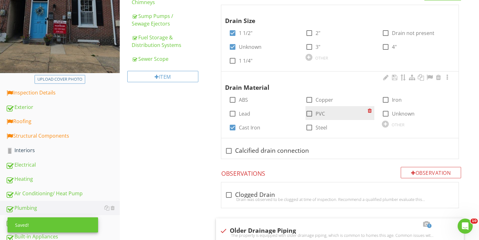
click at [310, 115] on div at bounding box center [309, 113] width 11 height 11
checkbox input "true"
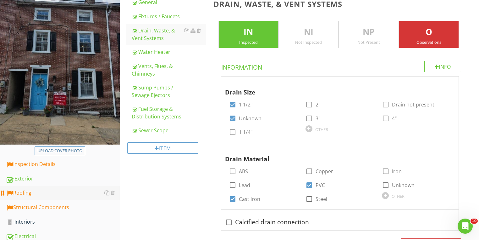
scroll to position [142, 0]
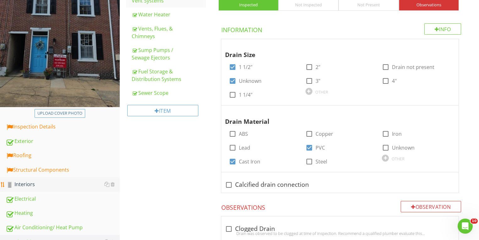
click at [19, 183] on div "Interiors" at bounding box center [63, 184] width 114 height 8
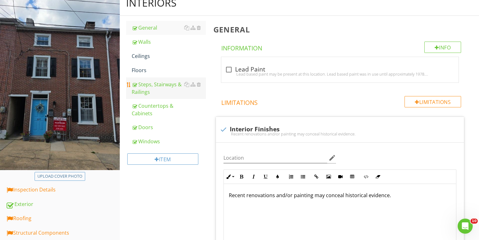
scroll to position [42, 0]
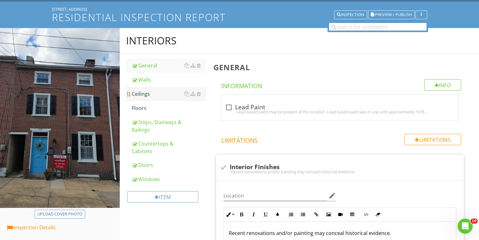
click at [140, 93] on div "Ceilings" at bounding box center [169, 94] width 74 height 8
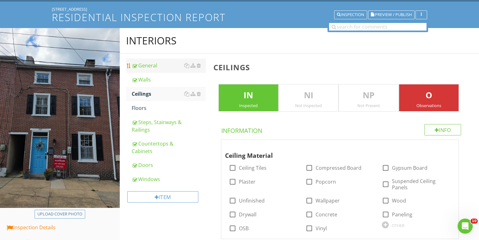
click at [145, 66] on div "General" at bounding box center [169, 66] width 74 height 8
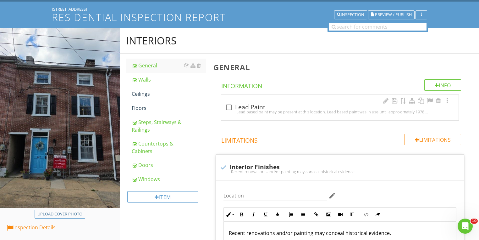
click at [226, 109] on div "Lead based paint may be present at this location. Lead based paint was in use u…" at bounding box center [340, 111] width 230 height 5
checkbox input "true"
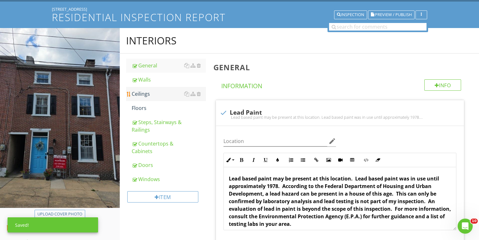
click at [141, 91] on div "Ceilings" at bounding box center [169, 94] width 74 height 8
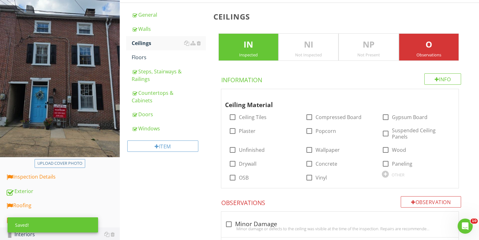
scroll to position [142, 0]
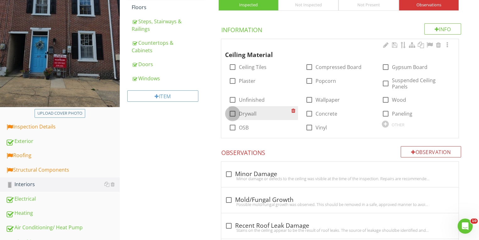
drag, startPoint x: 233, startPoint y: 109, endPoint x: 229, endPoint y: 108, distance: 4.3
click at [233, 109] on div at bounding box center [232, 113] width 11 height 11
checkbox input "true"
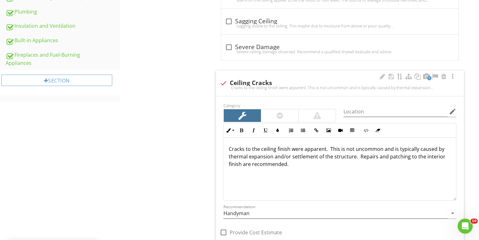
scroll to position [344, 0]
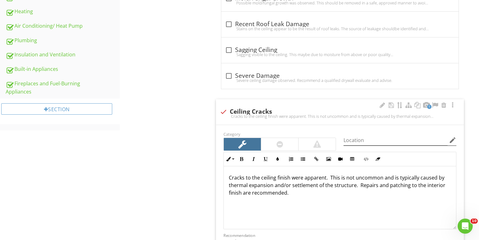
click at [453, 139] on icon "edit" at bounding box center [453, 140] width 8 height 8
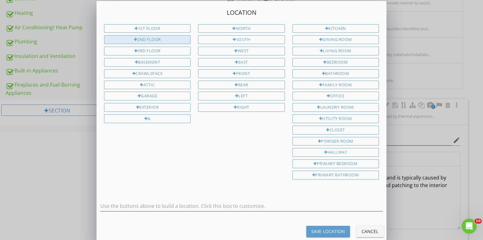
click at [160, 39] on div "2nd Floor" at bounding box center [147, 39] width 87 height 9
type input "2nd Floor"
click at [328, 228] on div "Save Location" at bounding box center [328, 231] width 34 height 7
type input "2nd Floor"
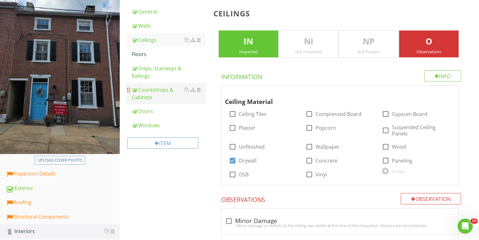
scroll to position [42, 0]
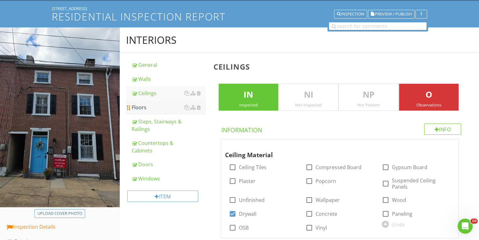
click at [132, 106] on div "Floors" at bounding box center [169, 108] width 74 height 8
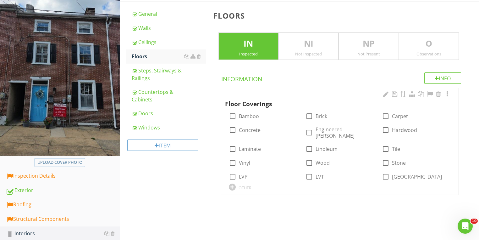
scroll to position [168, 0]
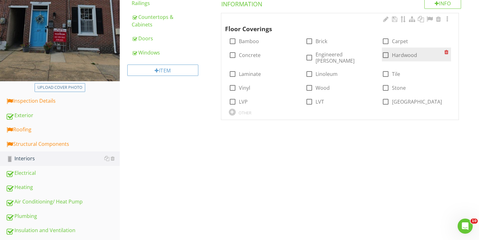
click at [388, 56] on div at bounding box center [386, 55] width 11 height 11
checkbox input "true"
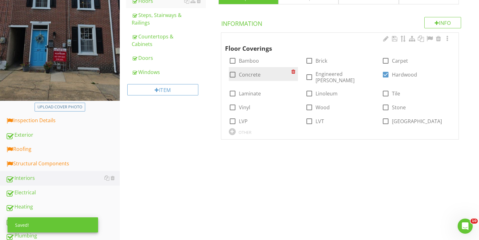
scroll to position [143, 0]
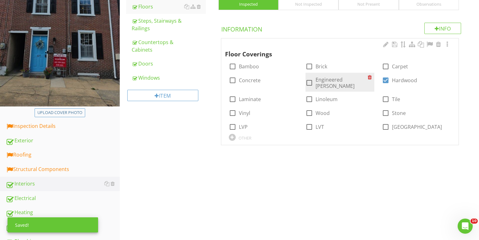
drag, startPoint x: 387, startPoint y: 64, endPoint x: 318, endPoint y: 82, distance: 71.9
click at [387, 65] on div at bounding box center [386, 66] width 11 height 11
checkbox input "true"
click at [386, 97] on div at bounding box center [386, 99] width 11 height 11
checkbox input "true"
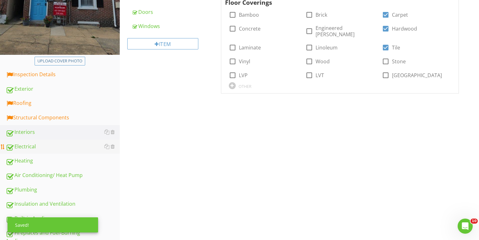
scroll to position [232, 0]
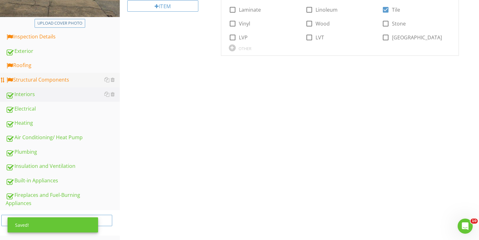
click at [24, 79] on div "Structural Components" at bounding box center [63, 80] width 114 height 8
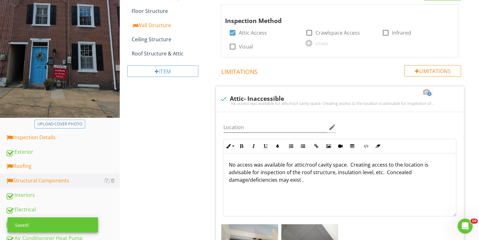
scroll to position [31, 0]
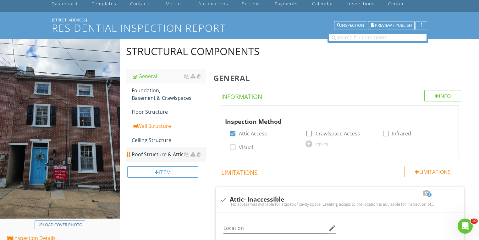
click at [143, 154] on div "Roof Structure & Attic" at bounding box center [169, 154] width 74 height 8
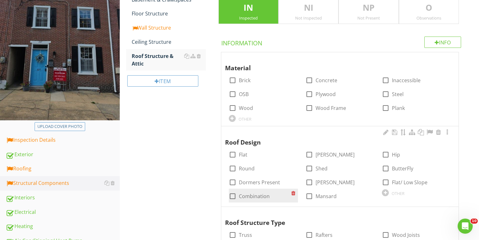
scroll to position [157, 0]
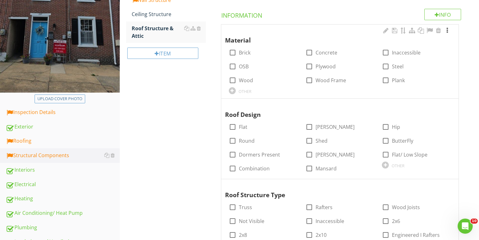
click at [447, 31] on div at bounding box center [448, 30] width 8 height 6
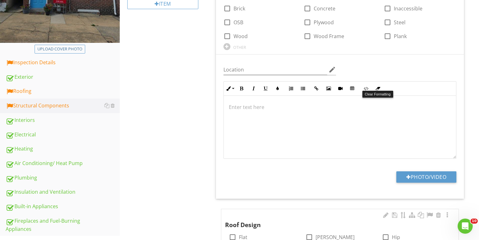
scroll to position [283, 0]
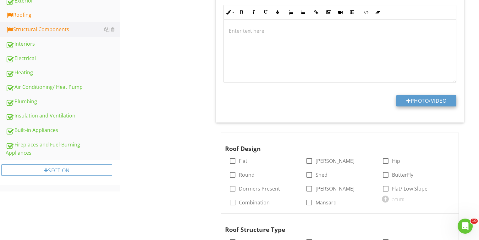
click at [434, 96] on button "Photo/Video" at bounding box center [427, 100] width 60 height 11
type input "C:\fakepath\photo - 2025-08-27T161135.311.jpg"
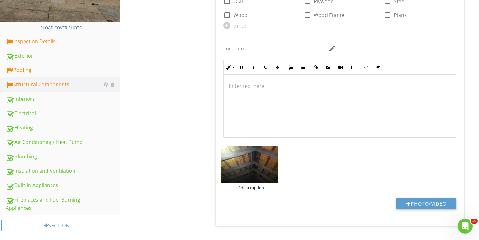
scroll to position [157, 0]
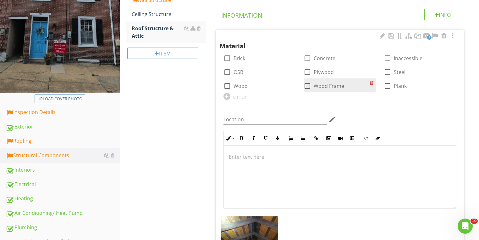
click at [311, 86] on div at bounding box center [307, 86] width 11 height 11
checkbox input "true"
click at [311, 74] on div at bounding box center [307, 72] width 11 height 11
checkbox input "true"
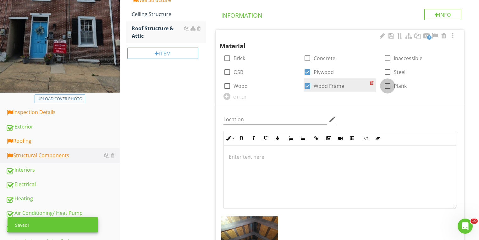
drag, startPoint x: 387, startPoint y: 86, endPoint x: 351, endPoint y: 91, distance: 36.4
click at [386, 86] on div at bounding box center [388, 86] width 11 height 11
checkbox input "true"
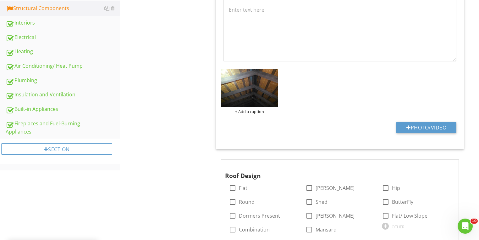
scroll to position [358, 0]
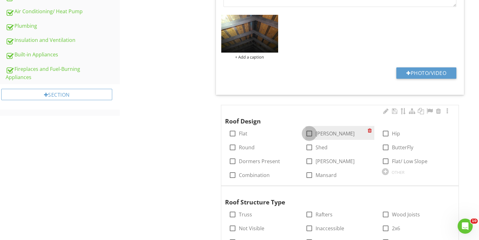
click at [308, 134] on div at bounding box center [309, 133] width 11 height 11
checkbox input "true"
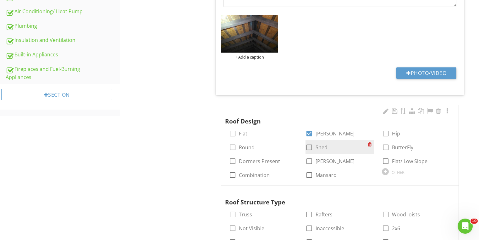
click at [312, 146] on div at bounding box center [309, 147] width 11 height 11
checkbox input "true"
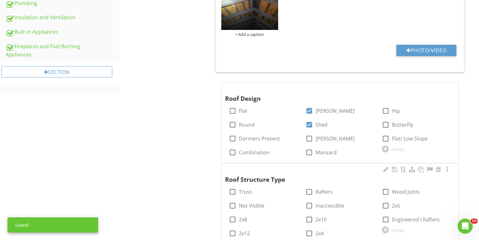
scroll to position [399, 0]
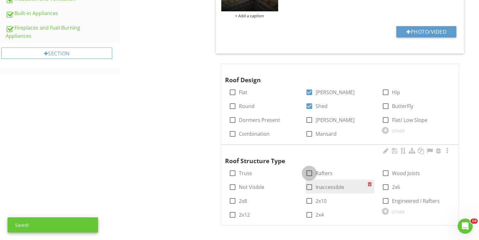
drag, startPoint x: 313, startPoint y: 174, endPoint x: 314, endPoint y: 188, distance: 13.8
click at [313, 175] on div at bounding box center [309, 173] width 11 height 11
checkbox input "true"
click at [312, 188] on div at bounding box center [309, 187] width 11 height 11
checkbox input "true"
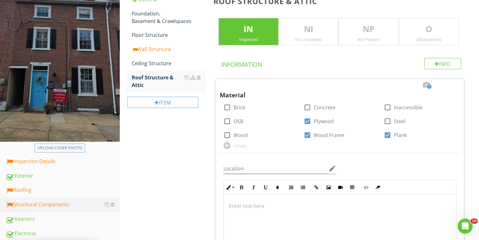
scroll to position [72, 0]
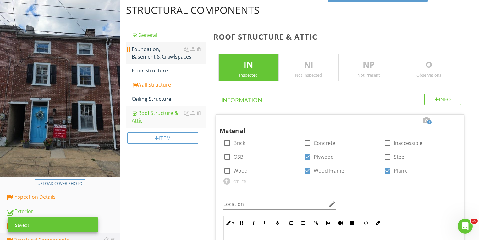
click at [139, 52] on div "Foundation, Basement & Crawlspaces" at bounding box center [169, 52] width 74 height 15
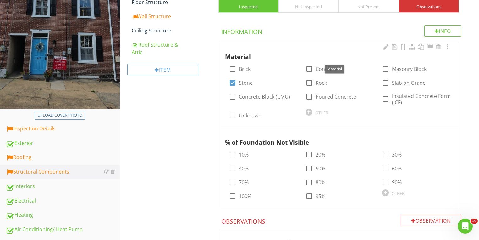
scroll to position [148, 0]
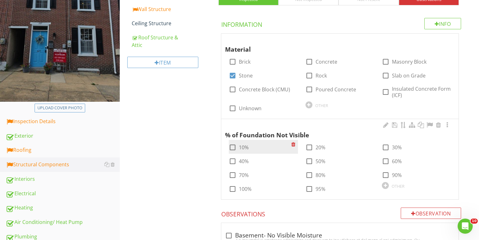
click at [235, 148] on div at bounding box center [232, 147] width 11 height 11
checkbox input "true"
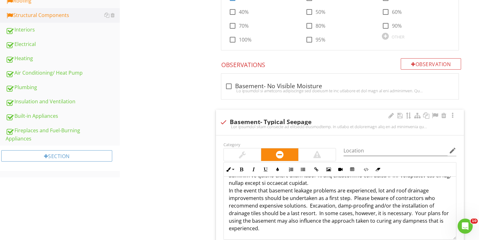
scroll to position [273, 0]
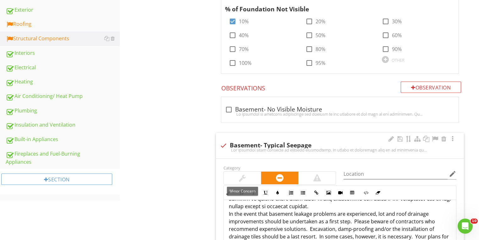
click at [247, 175] on div at bounding box center [242, 177] width 37 height 13
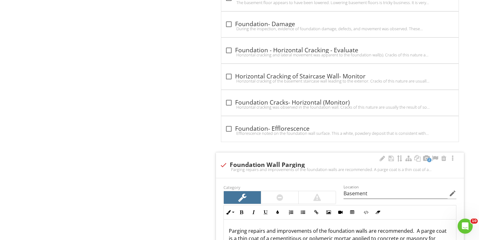
click at [287, 194] on div at bounding box center [279, 197] width 37 height 13
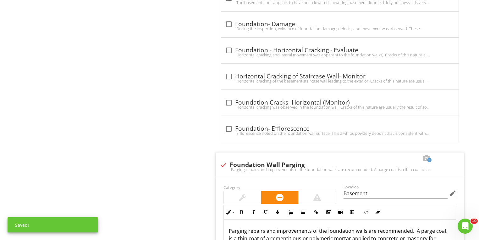
scroll to position [953, 0]
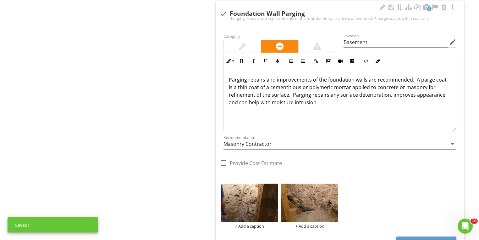
click at [226, 159] on div at bounding box center [223, 163] width 11 height 11
checkbox input "true"
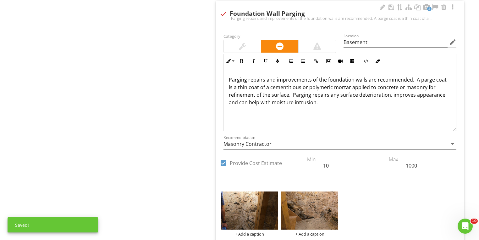
drag, startPoint x: 343, startPoint y: 161, endPoint x: 301, endPoint y: 162, distance: 41.6
click at [304, 163] on div "check_box Provide Cost Estimate Min 10 Max 1000" at bounding box center [340, 104] width 248 height 145
type input "200"
type input "8000"
click at [335, 163] on input "200" at bounding box center [350, 165] width 54 height 10
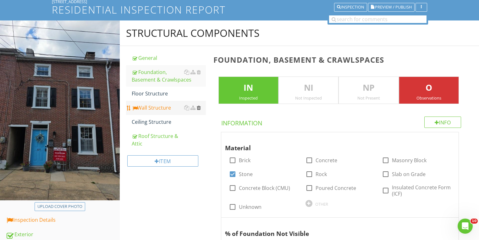
scroll to position [46, 0]
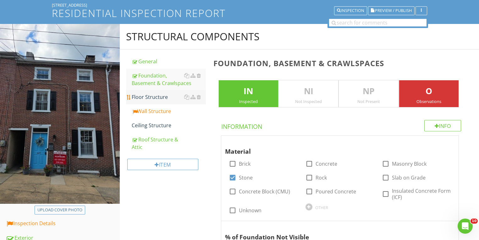
type input "2000"
click at [152, 99] on div "Floor Structure" at bounding box center [169, 97] width 74 height 8
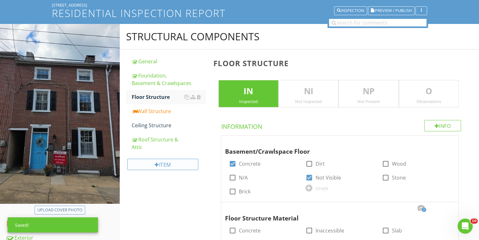
scroll to position [121, 0]
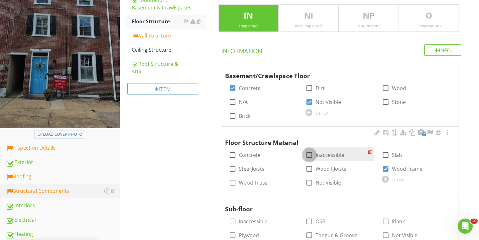
click at [309, 151] on div at bounding box center [309, 154] width 11 height 11
checkbox input "true"
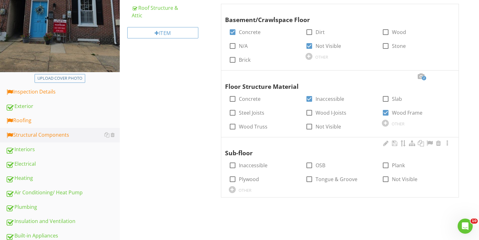
scroll to position [222, 0]
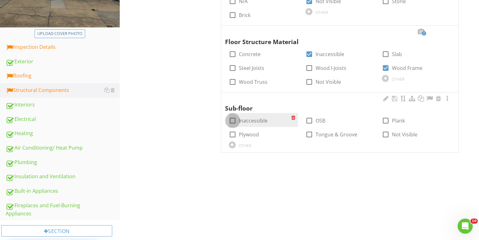
click at [235, 122] on div at bounding box center [232, 120] width 11 height 11
checkbox input "true"
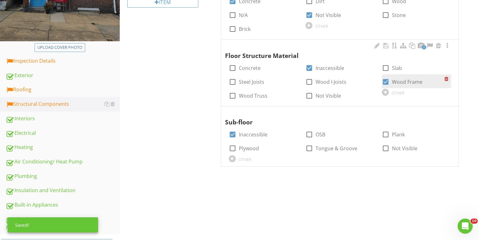
scroll to position [171, 0]
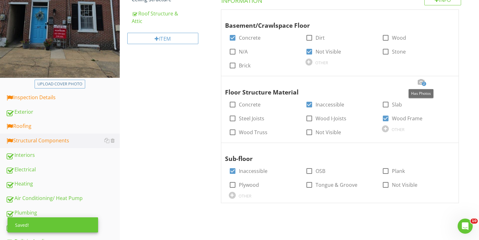
drag, startPoint x: 420, startPoint y: 81, endPoint x: 417, endPoint y: 84, distance: 4.0
click at [420, 82] on div at bounding box center [421, 82] width 8 height 6
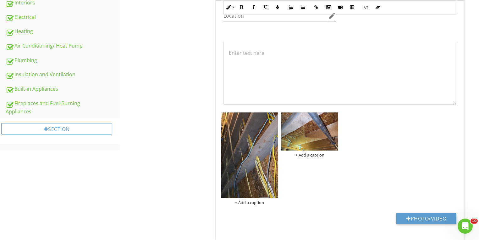
scroll to position [373, 0]
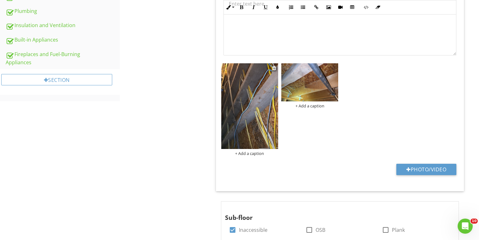
click at [249, 128] on img at bounding box center [249, 106] width 57 height 86
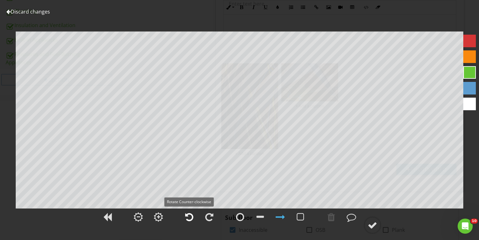
click at [190, 215] on div at bounding box center [189, 216] width 8 height 9
click at [374, 229] on div at bounding box center [372, 224] width 9 height 9
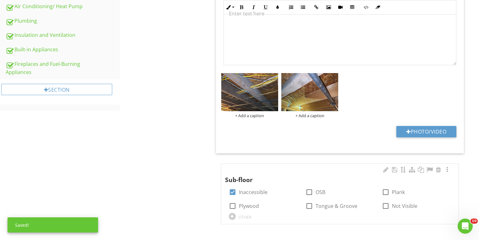
scroll to position [362, 0]
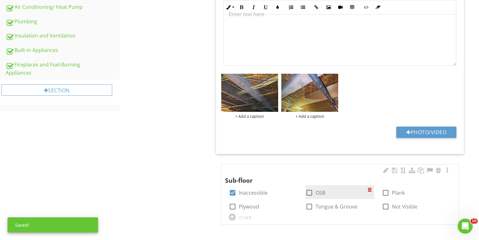
click at [308, 191] on div at bounding box center [309, 192] width 11 height 11
checkbox input "true"
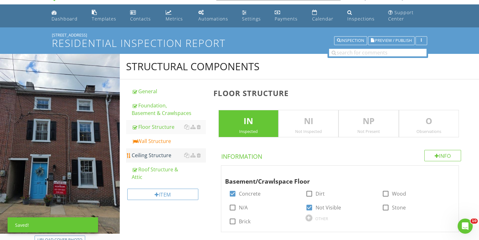
scroll to position [10, 0]
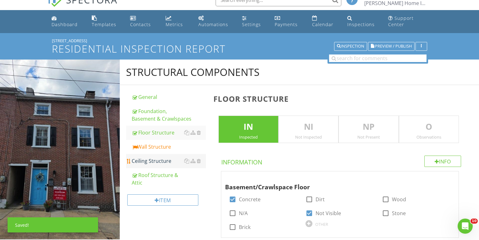
click at [146, 160] on div "Ceiling Structure" at bounding box center [169, 161] width 74 height 8
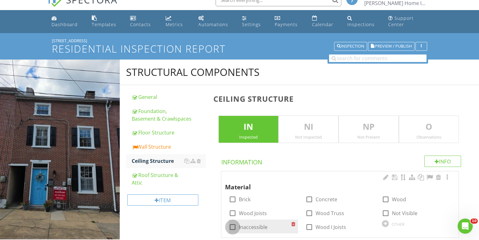
drag, startPoint x: 230, startPoint y: 226, endPoint x: 273, endPoint y: 219, distance: 44.0
click at [230, 227] on div at bounding box center [232, 226] width 11 height 11
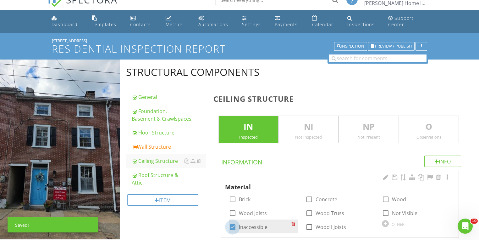
click at [230, 224] on div at bounding box center [232, 226] width 11 height 11
drag, startPoint x: 232, startPoint y: 228, endPoint x: 217, endPoint y: 211, distance: 22.3
click at [232, 227] on div at bounding box center [232, 226] width 11 height 11
checkbox input "true"
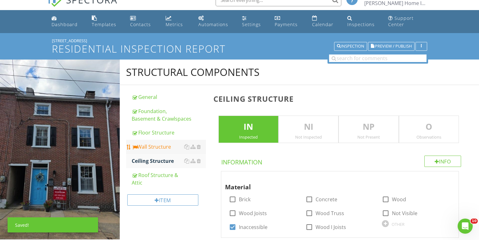
click at [150, 148] on div "Wall Structure" at bounding box center [169, 147] width 74 height 8
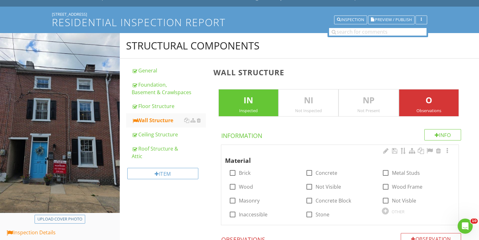
scroll to position [86, 0]
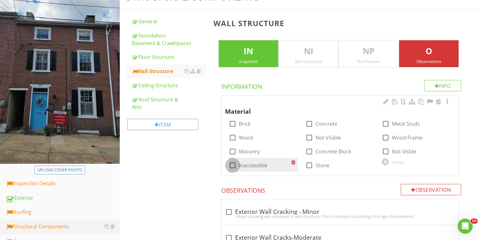
click at [232, 166] on div at bounding box center [232, 165] width 11 height 11
checkbox input "true"
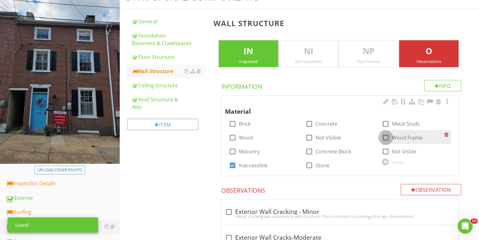
click at [385, 137] on div at bounding box center [386, 137] width 11 height 11
click at [384, 137] on div at bounding box center [386, 137] width 11 height 11
checkbox input "false"
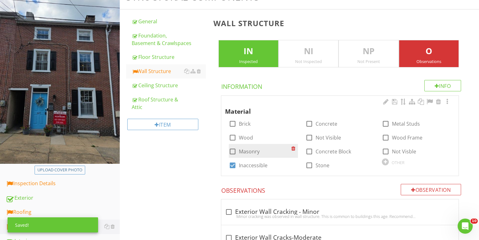
drag, startPoint x: 233, startPoint y: 151, endPoint x: 228, endPoint y: 153, distance: 4.8
click at [233, 152] on div at bounding box center [232, 151] width 11 height 11
checkbox input "true"
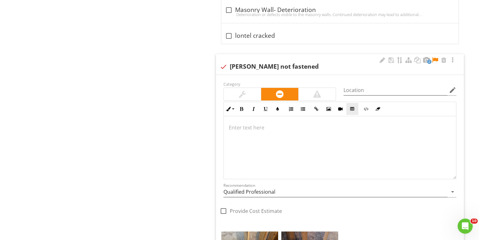
scroll to position [715, 0]
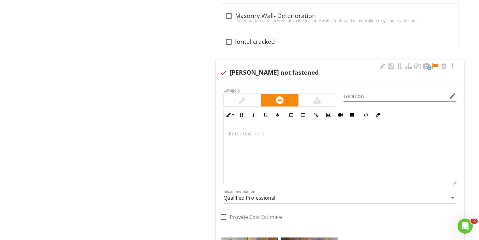
click at [437, 65] on div at bounding box center [436, 66] width 8 height 6
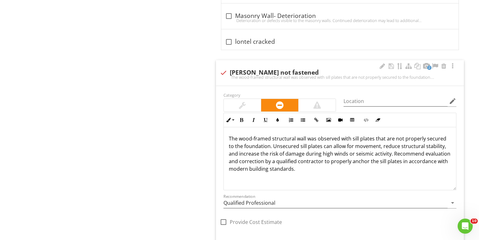
scroll to position [720, 0]
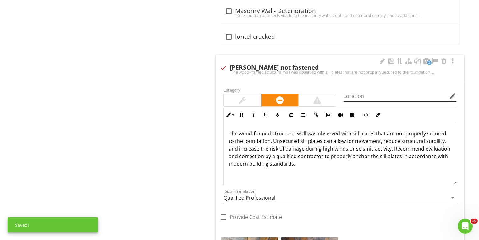
click at [453, 94] on icon "edit" at bounding box center [453, 96] width 8 height 8
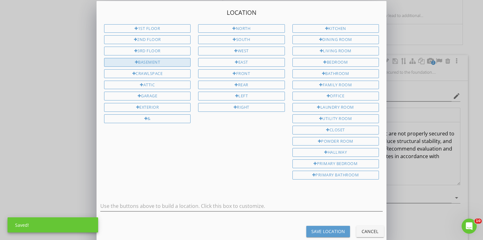
click at [158, 60] on div "Basement" at bounding box center [147, 62] width 87 height 9
type input "Basement"
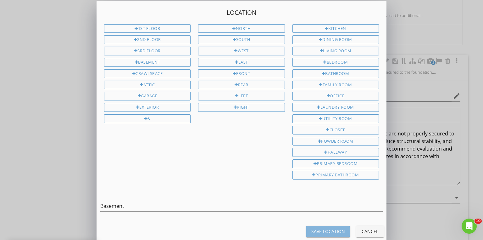
click at [333, 228] on div "Save Location" at bounding box center [328, 231] width 34 height 7
type input "Basement"
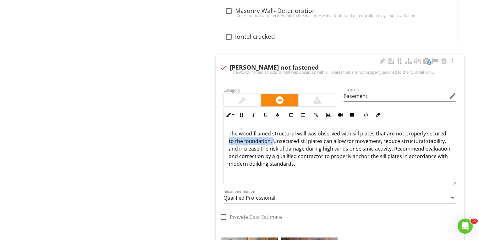
drag, startPoint x: 272, startPoint y: 140, endPoint x: 229, endPoint y: 139, distance: 42.8
click at [229, 139] on p "The wood-framed structural wall was observed with sill plates that are not prop…" at bounding box center [340, 149] width 222 height 38
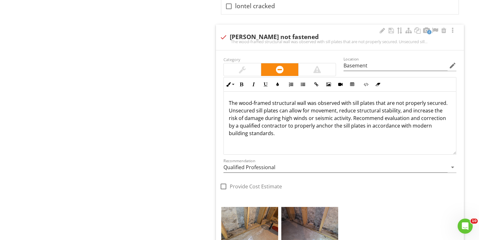
scroll to position [745, 0]
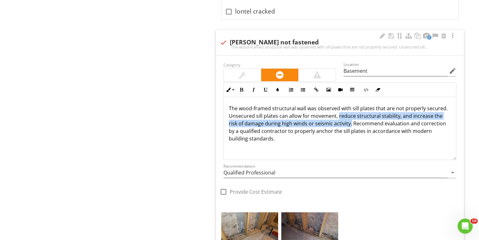
drag, startPoint x: 339, startPoint y: 113, endPoint x: 351, endPoint y: 122, distance: 14.9
click at [351, 122] on p "The wood-framed structural wall was observed with sill plates that are not prop…" at bounding box center [340, 123] width 222 height 38
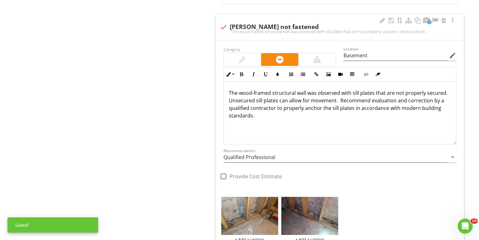
scroll to position [795, 0]
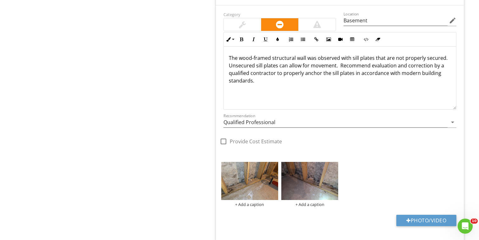
click at [225, 141] on div at bounding box center [223, 141] width 11 height 11
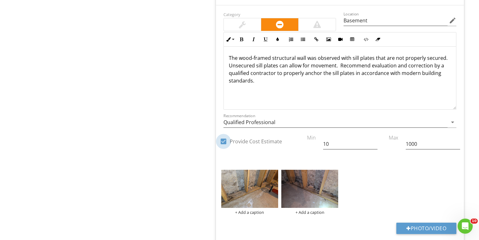
checkbox input "true"
drag, startPoint x: 337, startPoint y: 143, endPoint x: 296, endPoint y: 143, distance: 40.9
click at [296, 143] on div "check_box Provide Cost Estimate Min 10 Max 1000" at bounding box center [340, 82] width 248 height 145
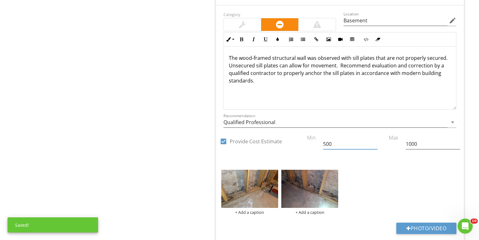
type input "500"
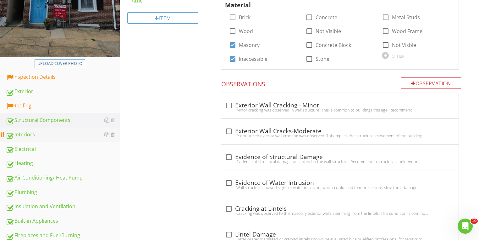
scroll to position [216, 0]
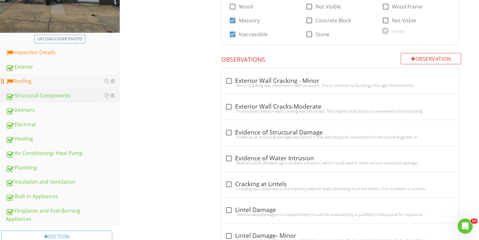
type input "1500"
click at [22, 81] on div "Roofing" at bounding box center [63, 81] width 114 height 8
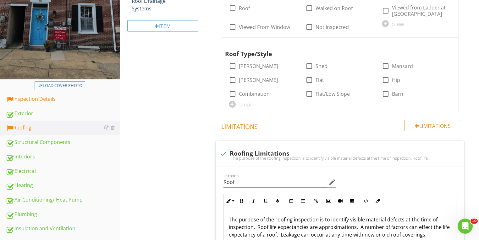
scroll to position [116, 0]
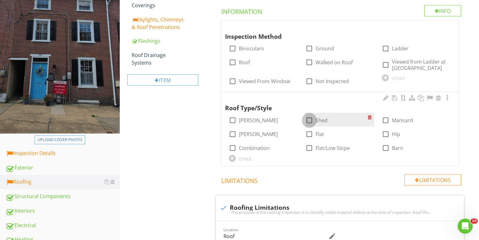
click at [311, 118] on div at bounding box center [309, 120] width 11 height 11
checkbox input "true"
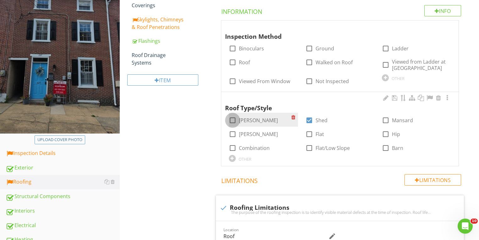
click at [233, 121] on div at bounding box center [232, 120] width 11 height 11
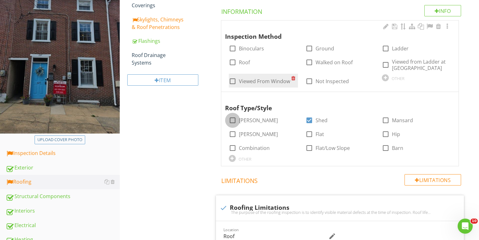
checkbox input "true"
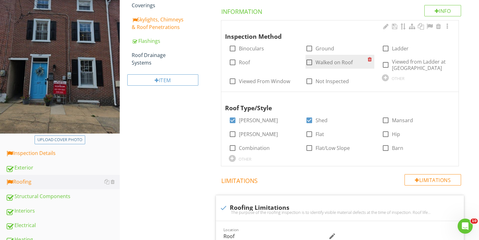
click at [307, 64] on div at bounding box center [309, 62] width 11 height 11
checkbox input "true"
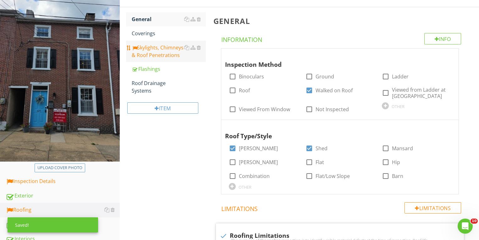
scroll to position [65, 0]
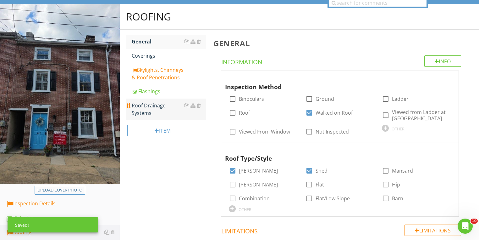
click at [138, 108] on div "Roof Drainage Systems" at bounding box center [169, 109] width 74 height 15
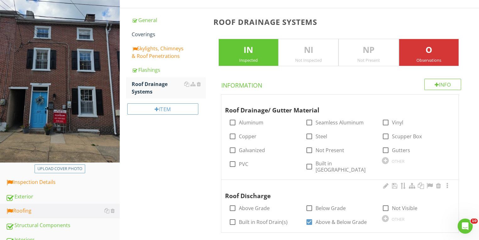
scroll to position [116, 0]
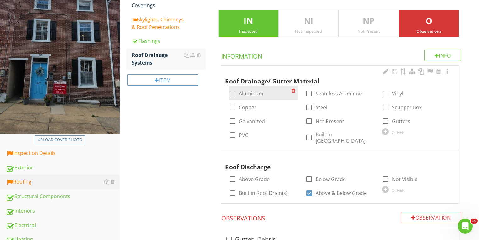
drag, startPoint x: 232, startPoint y: 94, endPoint x: 241, endPoint y: 98, distance: 9.7
click at [232, 94] on div at bounding box center [232, 93] width 11 height 11
checkbox input "true"
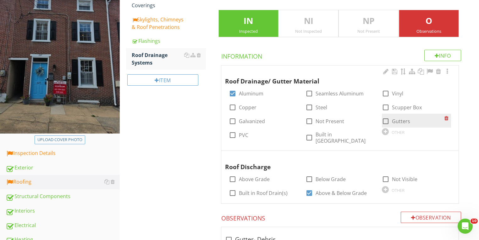
click at [389, 120] on div at bounding box center [386, 121] width 11 height 11
checkbox input "true"
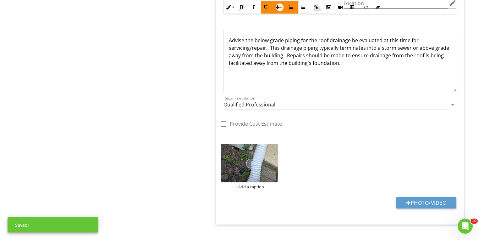
scroll to position [720, 0]
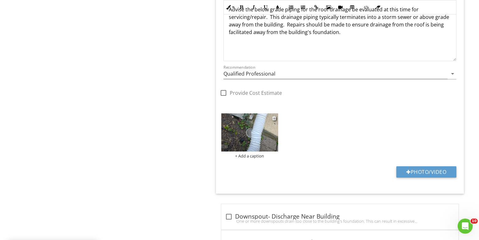
click at [234, 133] on img at bounding box center [249, 132] width 57 height 38
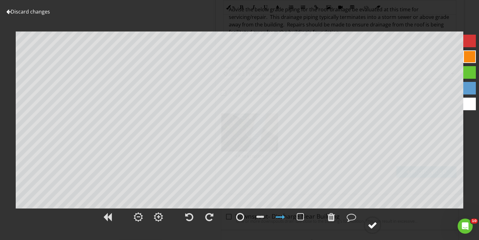
click at [379, 226] on circle at bounding box center [373, 225] width 16 height 16
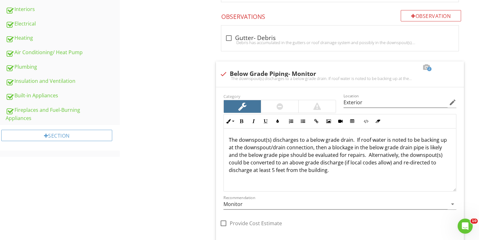
scroll to position [317, 0]
click at [226, 69] on div at bounding box center [223, 74] width 11 height 11
checkbox input "true"
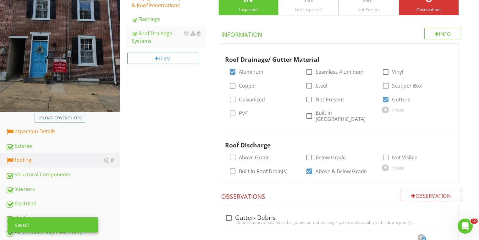
scroll to position [91, 0]
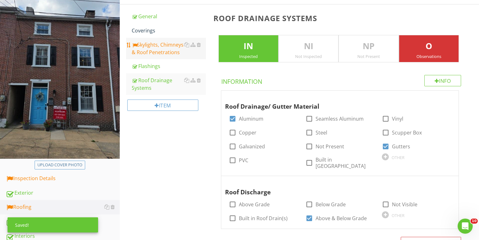
click at [155, 49] on div "Skylights, Chimneys & Roof Penetrations" at bounding box center [169, 48] width 74 height 15
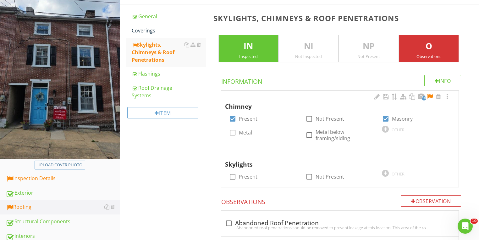
click at [431, 96] on div at bounding box center [430, 96] width 8 height 6
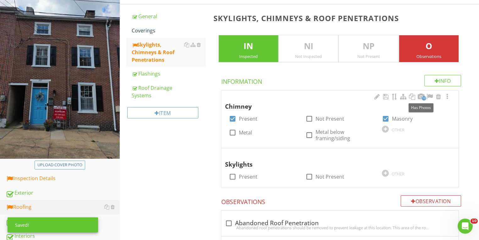
click at [424, 96] on span "10" at bounding box center [424, 98] width 4 height 4
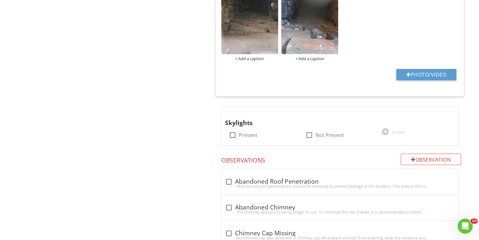
scroll to position [604, 0]
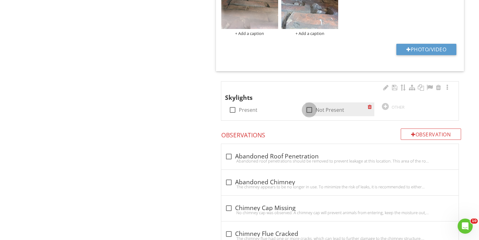
click at [306, 112] on div at bounding box center [309, 109] width 11 height 11
checkbox input "true"
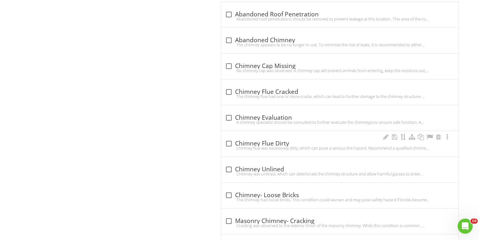
scroll to position [755, 0]
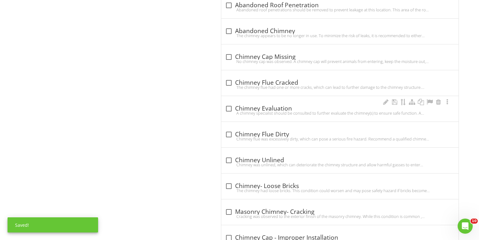
click at [229, 108] on div at bounding box center [229, 108] width 11 height 11
checkbox input "true"
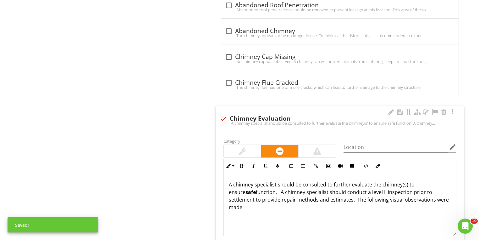
click at [322, 148] on div at bounding box center [317, 151] width 37 height 13
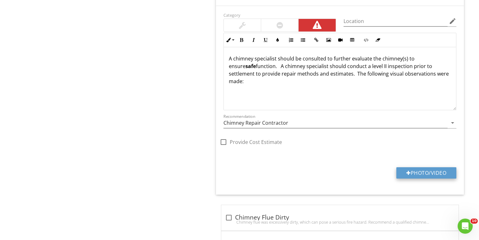
click at [416, 172] on button "Photo/Video" at bounding box center [427, 172] width 60 height 11
type input "C:\fakepath\photo - 2025-08-27T162323.845.jpg"
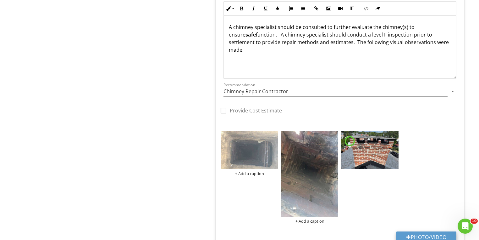
scroll to position [956, 0]
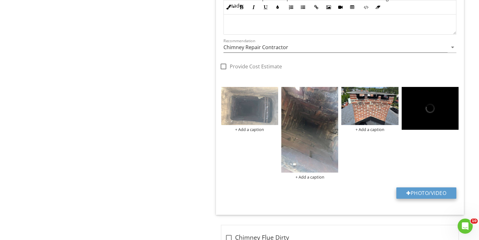
click at [426, 193] on button "Photo/Video" at bounding box center [427, 192] width 60 height 11
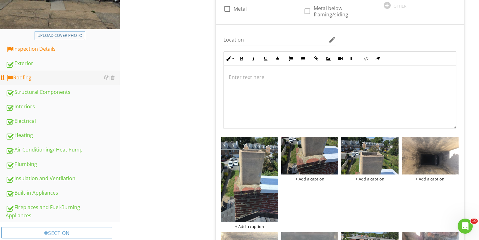
scroll to position [176, 0]
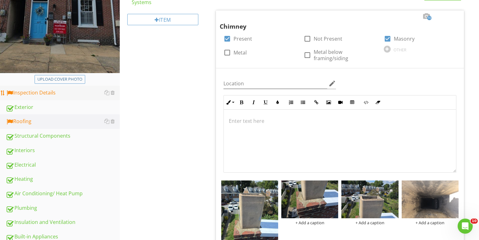
click at [21, 93] on div "Inspection Details" at bounding box center [63, 93] width 114 height 8
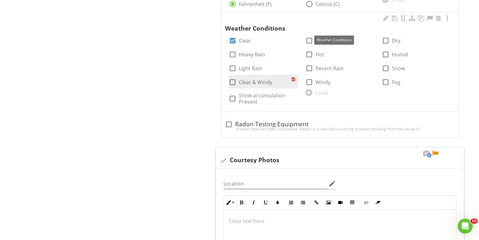
scroll to position [579, 0]
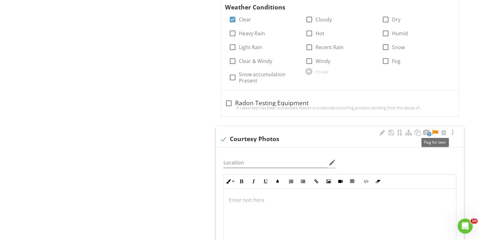
click at [434, 130] on div at bounding box center [436, 132] width 8 height 6
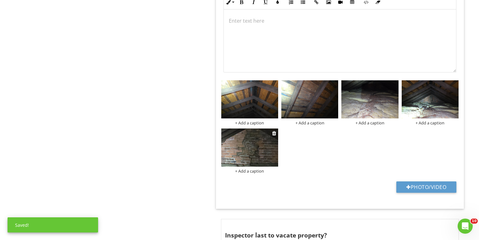
scroll to position [780, 0]
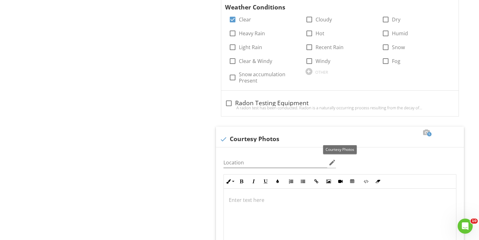
drag, startPoint x: 223, startPoint y: 137, endPoint x: 219, endPoint y: 141, distance: 5.4
click at [223, 137] on div at bounding box center [223, 139] width 11 height 11
checkbox input "true"
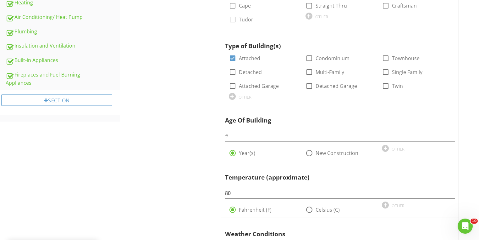
scroll to position [277, 0]
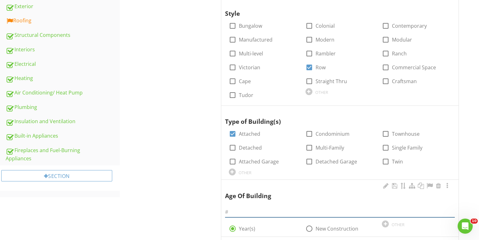
click at [252, 210] on input "text" at bounding box center [340, 212] width 230 height 10
click at [272, 208] on input "text" at bounding box center [340, 212] width 230 height 10
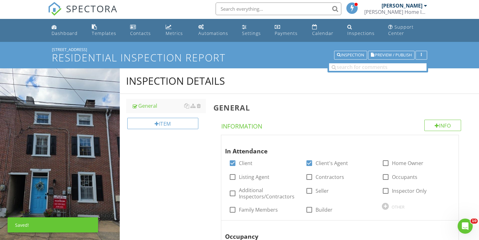
scroll to position [151, 0]
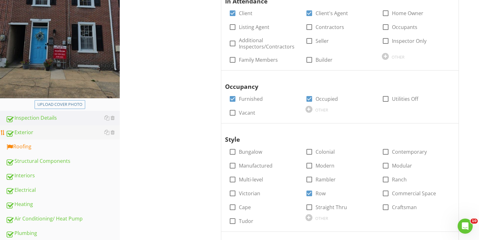
type input "135"
click at [25, 132] on div "Exterior" at bounding box center [63, 132] width 114 height 8
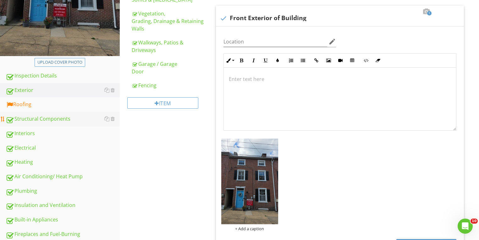
scroll to position [176, 0]
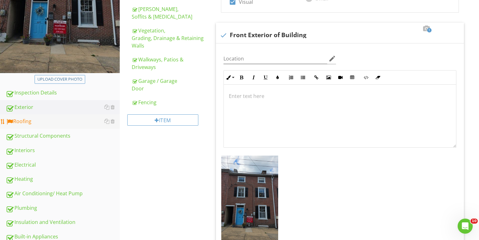
click at [24, 119] on div "Roofing" at bounding box center [63, 121] width 114 height 8
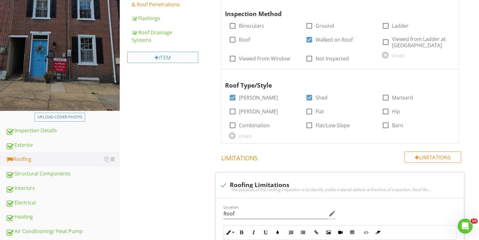
scroll to position [101, 0]
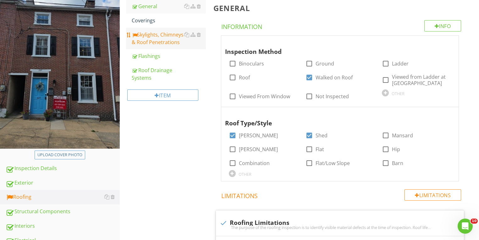
click at [149, 40] on div "Skylights, Chimneys & Roof Penetrations" at bounding box center [169, 38] width 74 height 15
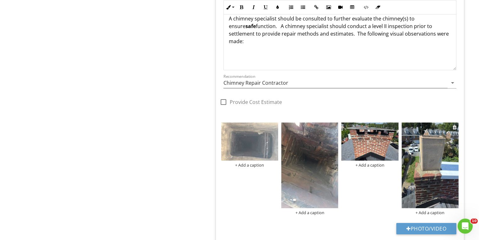
scroll to position [529, 0]
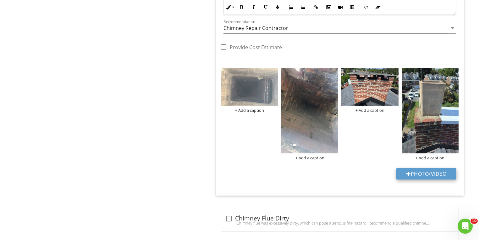
click at [426, 172] on button "Photo/Video" at bounding box center [427, 173] width 60 height 11
type input "C:\fakepath\photo - 2025-08-27T162442.924.jpg"
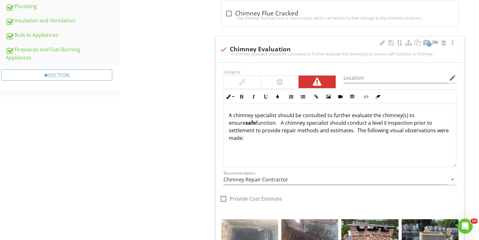
scroll to position [378, 0]
click at [286, 154] on p at bounding box center [340, 158] width 222 height 8
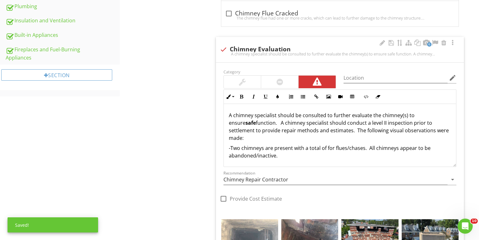
click at [283, 148] on p "-Two chimneys are present with a total of for flues/chases. All chimneys appear…" at bounding box center [340, 151] width 222 height 15
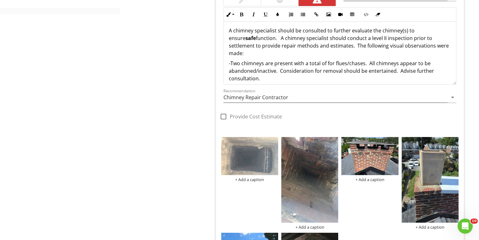
scroll to position [428, 0]
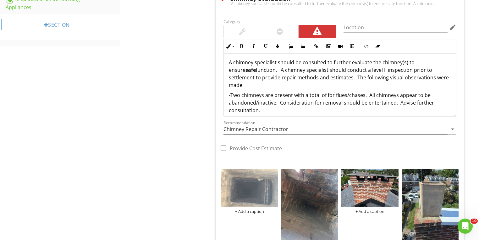
click at [395, 96] on p "-Two chimneys are present with a total of for flues/chases. All chimneys appear…" at bounding box center [340, 102] width 222 height 23
click at [399, 103] on p "-Two chimneys are present with a total of for flues/chases. All chimneys appear…" at bounding box center [340, 102] width 222 height 23
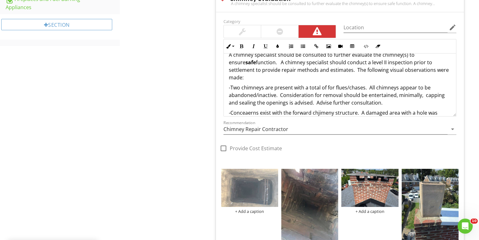
scroll to position [18, 0]
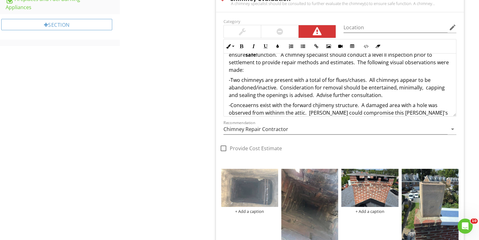
click at [312, 104] on p "-Conceaerns exist with the forward chjimeny structure. A damaged area with a ho…" at bounding box center [340, 112] width 222 height 23
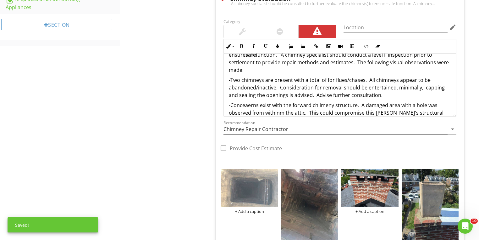
drag, startPoint x: 317, startPoint y: 96, endPoint x: 280, endPoint y: 104, distance: 38.4
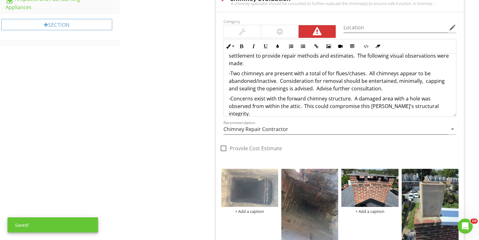
scroll to position [28, 0]
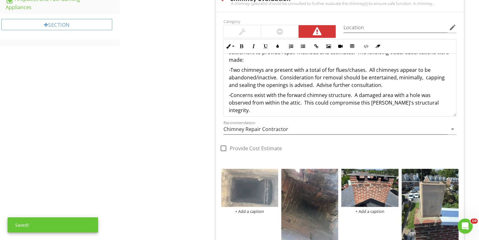
click at [253, 116] on p "-" at bounding box center [340, 120] width 222 height 8
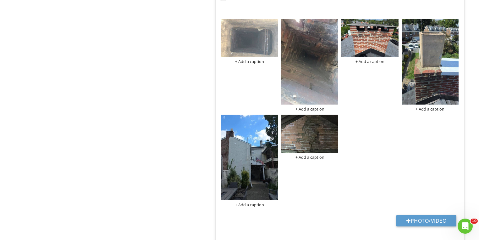
scroll to position [579, 0]
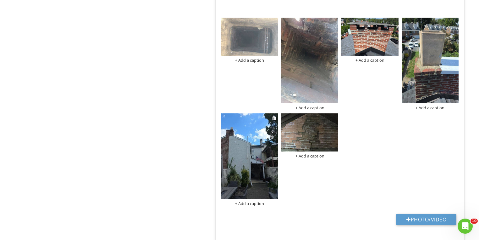
click at [239, 146] on img at bounding box center [249, 156] width 57 height 86
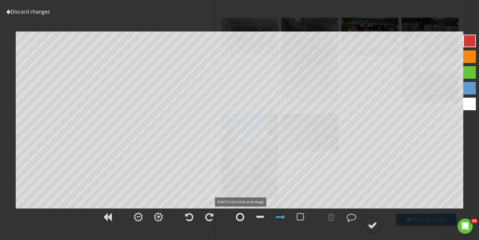
click at [240, 219] on div at bounding box center [240, 216] width 8 height 9
click at [372, 226] on div at bounding box center [372, 224] width 9 height 9
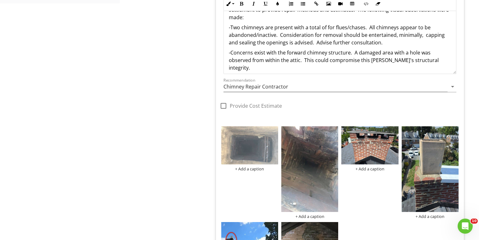
scroll to position [453, 0]
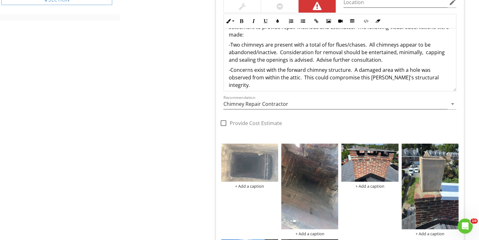
click at [289, 88] on div "A chimney specialist should be consulted to further evaluate the chimney(s) to …" at bounding box center [340, 54] width 233 height 106
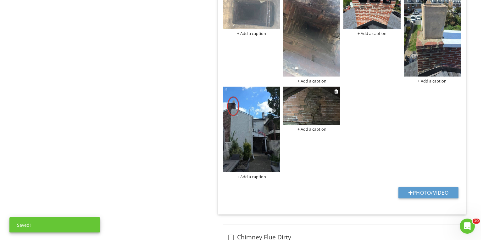
scroll to position [604, 0]
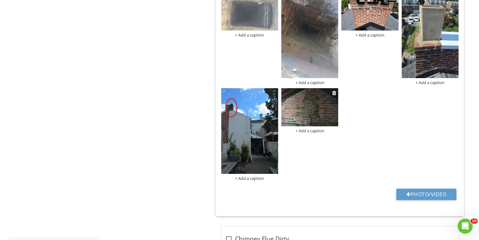
click at [314, 131] on div "+ Add a caption" at bounding box center [310, 130] width 57 height 5
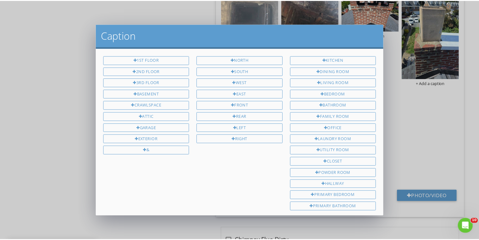
scroll to position [54, 0]
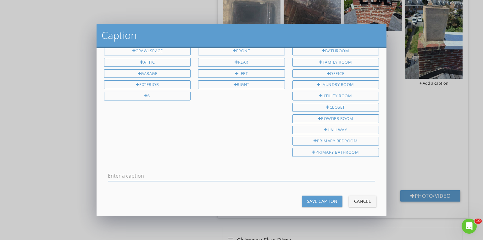
drag, startPoint x: 151, startPoint y: 59, endPoint x: 166, endPoint y: 75, distance: 21.6
click at [152, 59] on div "Attic" at bounding box center [147, 62] width 87 height 9
type input "Attic"
click at [316, 198] on div "Save Caption" at bounding box center [322, 201] width 31 height 7
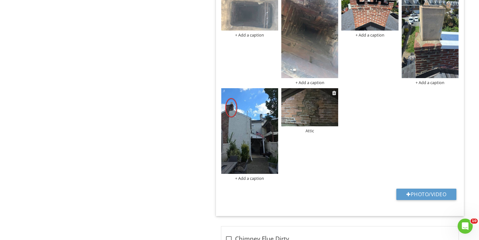
click at [305, 115] on img at bounding box center [310, 107] width 57 height 38
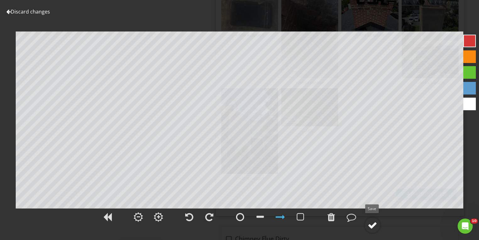
click at [370, 224] on div at bounding box center [372, 224] width 9 height 9
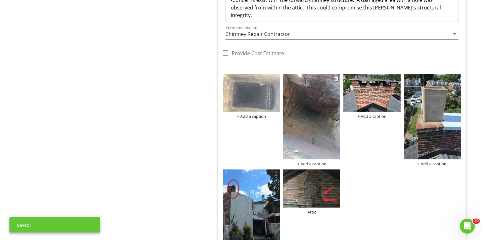
scroll to position [503, 0]
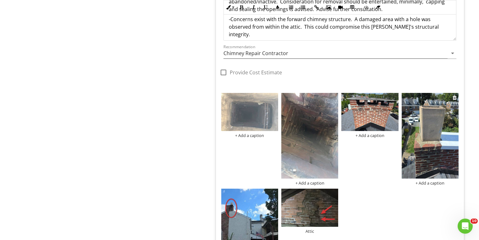
click at [433, 181] on div "+ Add a caption" at bounding box center [430, 182] width 57 height 5
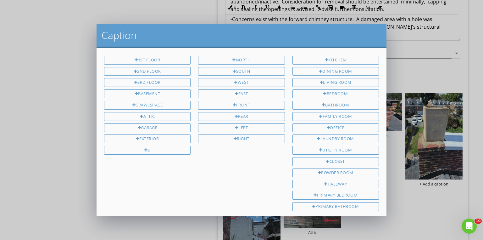
scroll to position [54, 0]
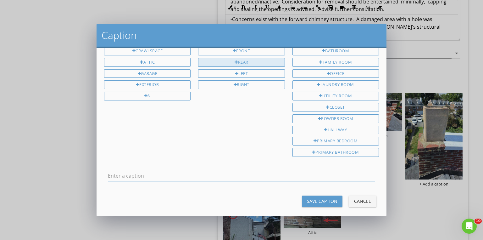
click at [238, 60] on div "Rear" at bounding box center [241, 62] width 87 height 9
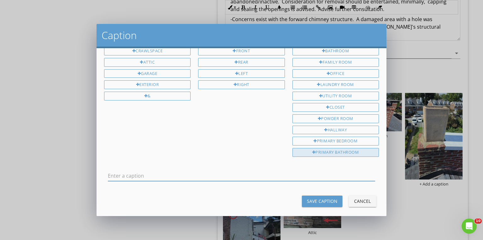
type input "Rear"
click at [325, 198] on div "Save Caption" at bounding box center [322, 201] width 31 height 7
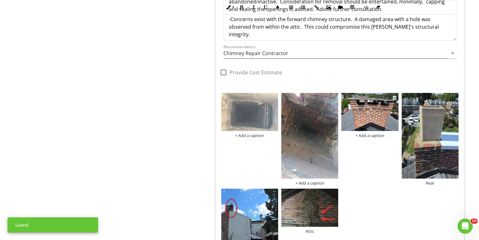
click at [371, 134] on div "+ Add a caption" at bounding box center [370, 135] width 57 height 5
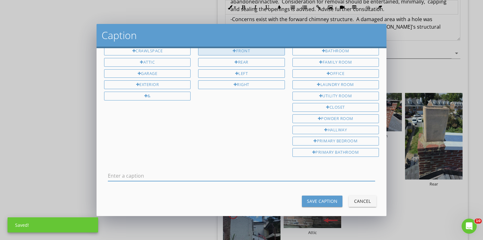
click at [245, 50] on div "Front" at bounding box center [241, 51] width 87 height 9
type input "Front"
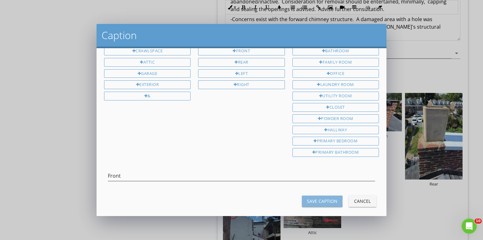
click at [328, 195] on button "Save Caption" at bounding box center [322, 200] width 41 height 11
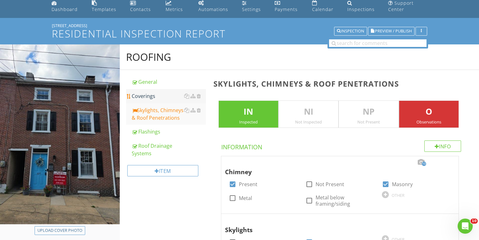
scroll to position [25, 0]
click at [144, 95] on div "Coverings" at bounding box center [169, 96] width 74 height 8
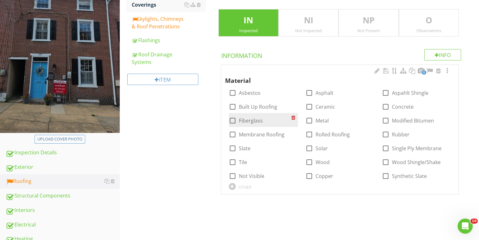
scroll to position [126, 0]
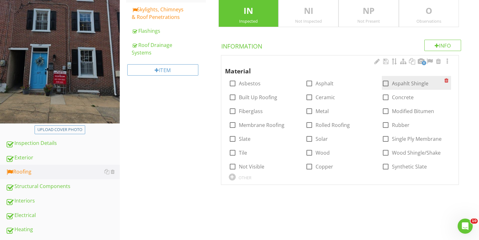
click at [386, 85] on div at bounding box center [386, 83] width 11 height 11
checkbox input "true"
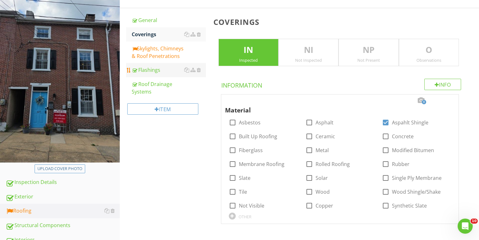
scroll to position [50, 0]
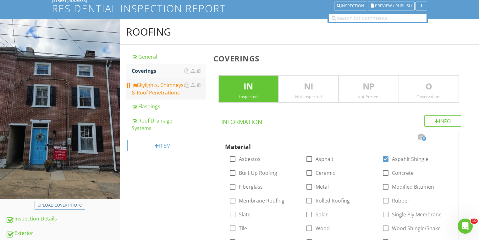
click at [149, 91] on div "Skylights, Chimneys & Roof Penetrations" at bounding box center [169, 88] width 74 height 15
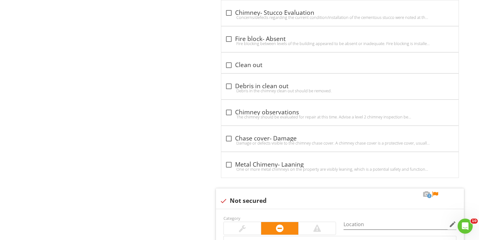
scroll to position [2316, 0]
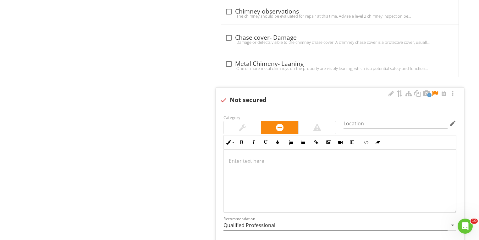
click at [434, 90] on div at bounding box center [436, 93] width 8 height 6
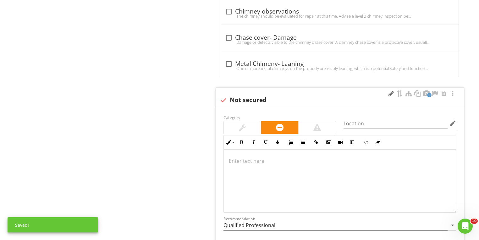
click at [391, 90] on div at bounding box center [392, 93] width 8 height 6
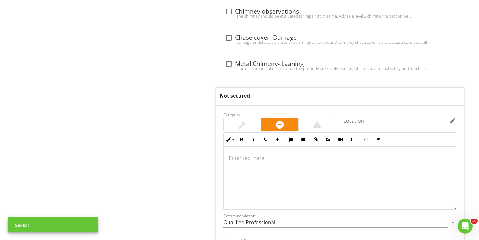
drag, startPoint x: 271, startPoint y: 91, endPoint x: 199, endPoint y: 87, distance: 72.8
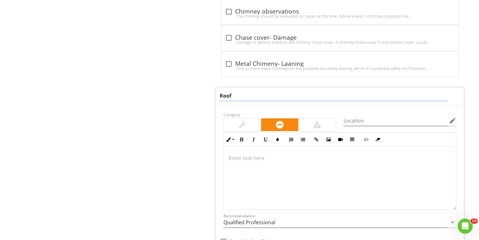
type input "Roof"
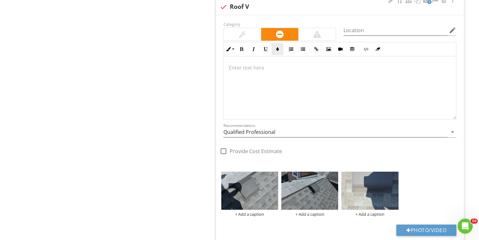
scroll to position [2337, 0]
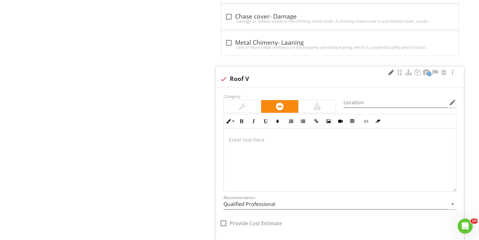
click at [390, 69] on div at bounding box center [392, 72] width 8 height 6
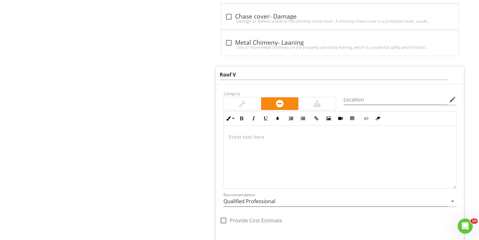
click at [258, 70] on input "Roof V" at bounding box center [334, 75] width 229 height 10
type input "Roof Vents-Not Secured"
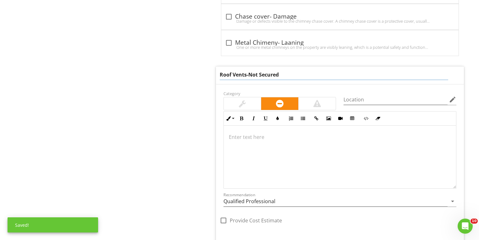
click at [287, 133] on p at bounding box center [340, 137] width 222 height 8
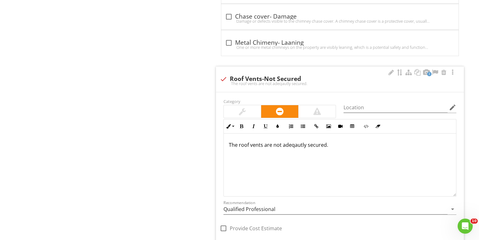
scroll to position [2342, 0]
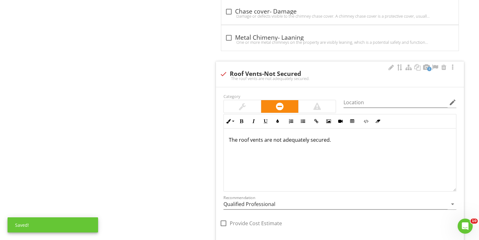
click at [330, 135] on div "The roof vents are not adequately secured." at bounding box center [340, 159] width 233 height 63
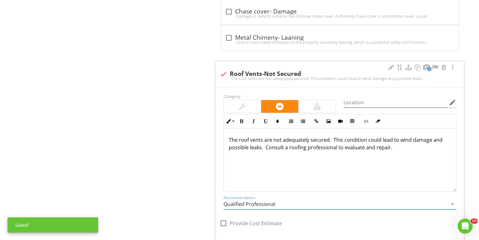
click at [240, 199] on input "Qualified Professional" at bounding box center [336, 204] width 224 height 10
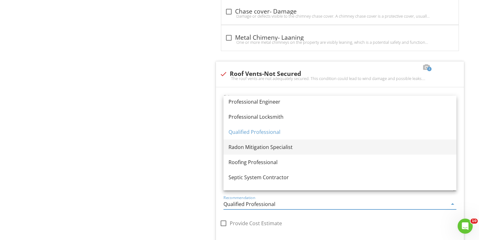
scroll to position [716, 0]
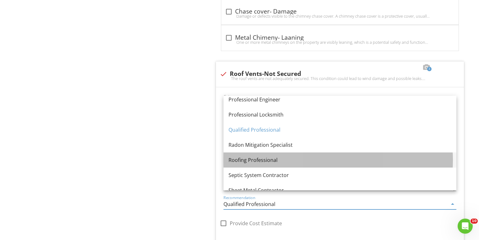
click at [255, 161] on div "Roofing Professional" at bounding box center [340, 160] width 223 height 8
type input "Roofing Professional"
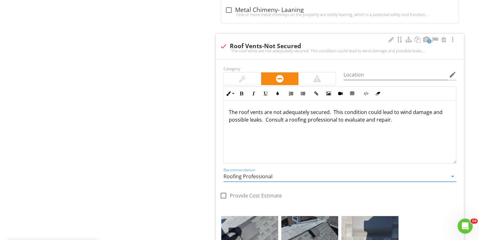
scroll to position [2417, 0]
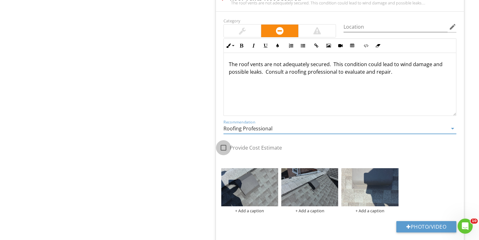
click at [223, 142] on div at bounding box center [223, 147] width 11 height 11
checkbox input "true"
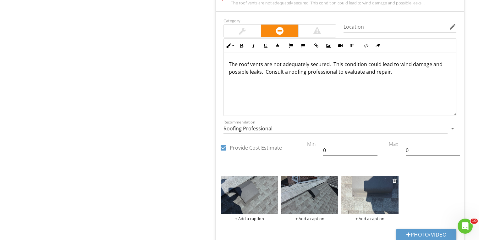
click at [374, 189] on img at bounding box center [370, 195] width 57 height 38
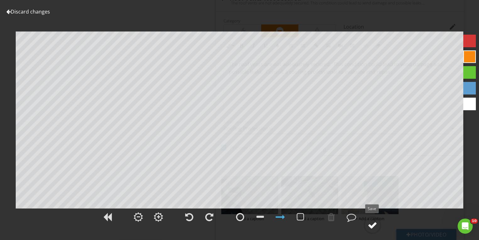
drag, startPoint x: 373, startPoint y: 225, endPoint x: 367, endPoint y: 225, distance: 5.7
click at [373, 225] on div at bounding box center [372, 224] width 9 height 9
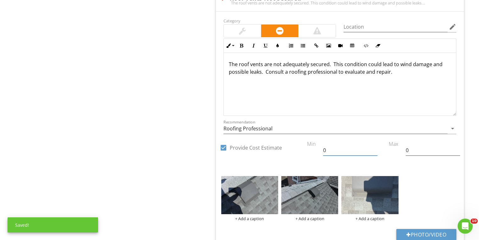
drag, startPoint x: 328, startPoint y: 143, endPoint x: 311, endPoint y: 141, distance: 17.1
click at [312, 141] on div "check_box Provide Cost Estimate Min 0 Max 0" at bounding box center [340, 89] width 248 height 145
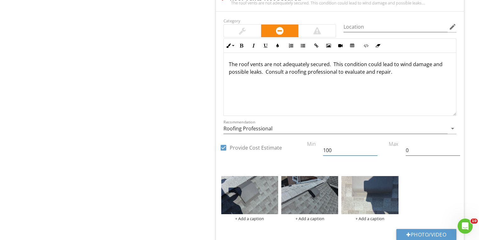
type input "100"
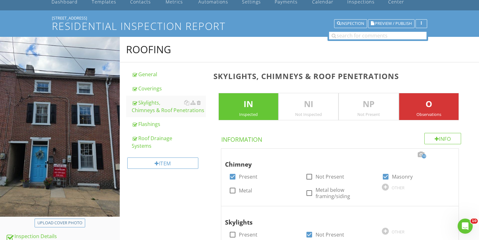
scroll to position [0, 0]
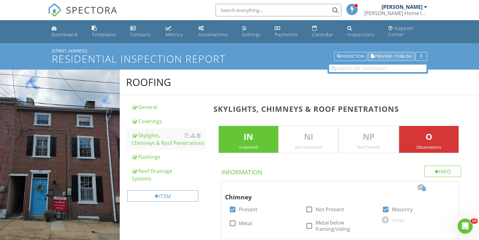
type input "400"
click at [382, 55] on span "Preview / Publish" at bounding box center [393, 56] width 37 height 4
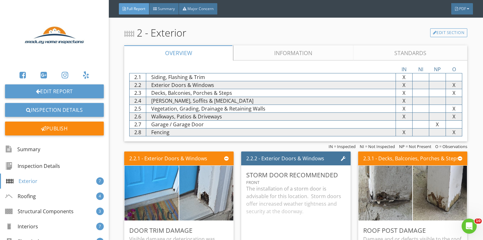
scroll to position [1133, 0]
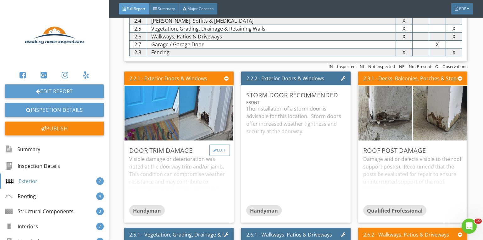
click at [221, 151] on div "Edit" at bounding box center [220, 149] width 20 height 11
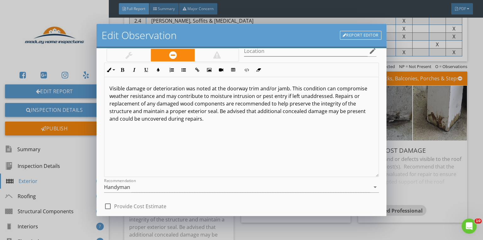
scroll to position [76, 0]
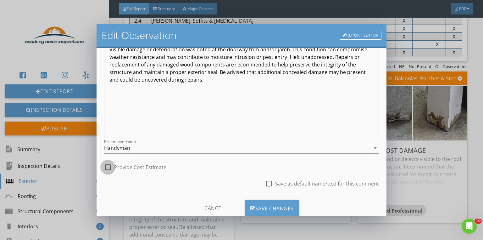
drag, startPoint x: 109, startPoint y: 167, endPoint x: 154, endPoint y: 168, distance: 45.3
click at [110, 168] on div at bounding box center [108, 167] width 11 height 11
checkbox input "true"
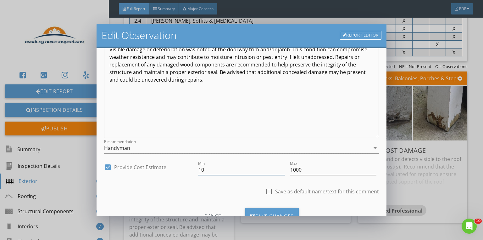
drag, startPoint x: 216, startPoint y: 169, endPoint x: 145, endPoint y: 150, distance: 74.2
click at [177, 167] on div "check_box Provide Cost Estimate Min 10 Max 1000" at bounding box center [241, 171] width 275 height 22
type input "20"
type input "800"
click at [224, 171] on input "20" at bounding box center [241, 170] width 87 height 10
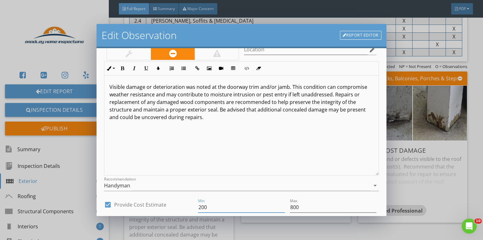
scroll to position [0, 0]
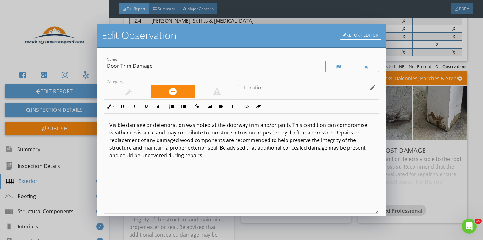
click at [369, 87] on icon "edit" at bounding box center [373, 88] width 8 height 8
type input "200"
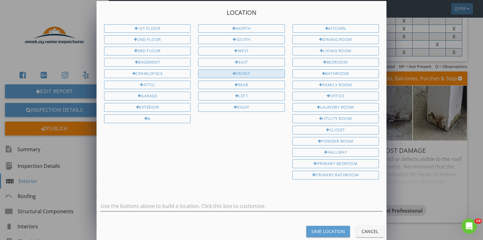
click at [227, 72] on div "Front" at bounding box center [241, 73] width 87 height 9
type input "Front"
click at [326, 228] on div "Save Location" at bounding box center [328, 231] width 34 height 7
type input "Front"
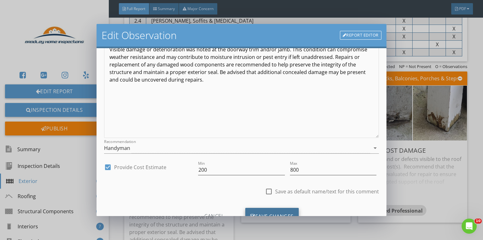
click at [274, 213] on div "Save Changes" at bounding box center [271, 216] width 53 height 17
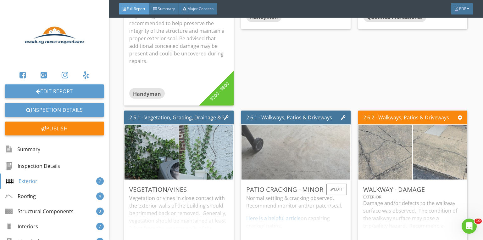
scroll to position [1384, 0]
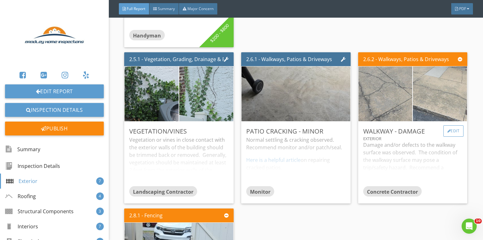
click at [446, 128] on div "Edit" at bounding box center [454, 130] width 20 height 11
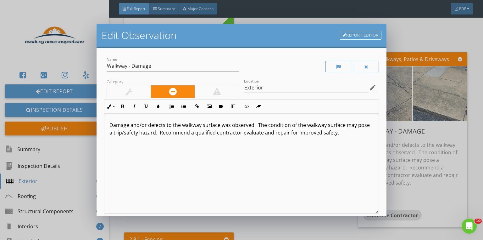
click at [370, 88] on icon "edit" at bounding box center [373, 88] width 8 height 8
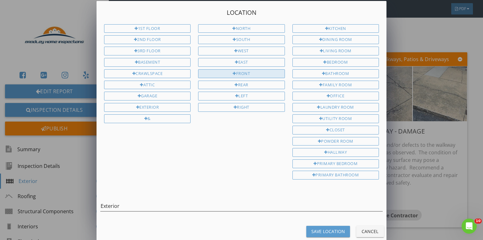
click at [247, 75] on div "Front" at bounding box center [241, 73] width 87 height 9
type input "Exterior Front"
click at [329, 228] on div "Save Location" at bounding box center [328, 231] width 34 height 7
type input "Exterior Front"
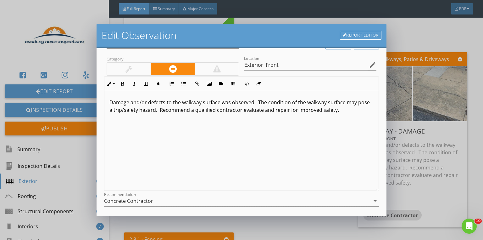
scroll to position [76, 0]
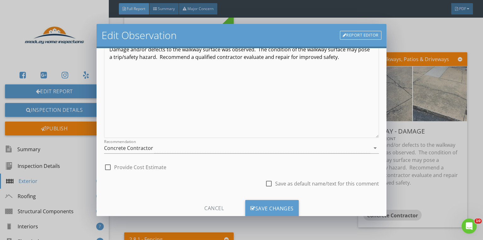
drag, startPoint x: 99, startPoint y: 165, endPoint x: 104, endPoint y: 165, distance: 4.8
click at [100, 165] on div "Name Walkway - Damage Category Location Exterior Front edit Inline Style XLarge…" at bounding box center [242, 132] width 290 height 168
click at [104, 165] on div at bounding box center [108, 167] width 11 height 11
checkbox input "true"
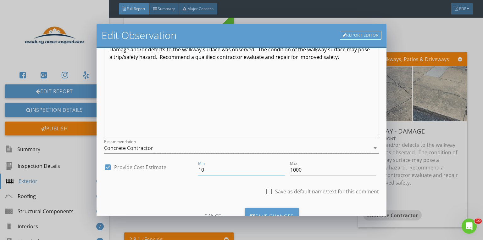
drag, startPoint x: 213, startPoint y: 171, endPoint x: 161, endPoint y: 169, distance: 51.3
click at [166, 170] on div "check_box Provide Cost Estimate Min 10 Max 1000" at bounding box center [241, 171] width 275 height 22
type input "1000"
type input "3000"
click at [277, 211] on div "Save Changes" at bounding box center [271, 216] width 53 height 17
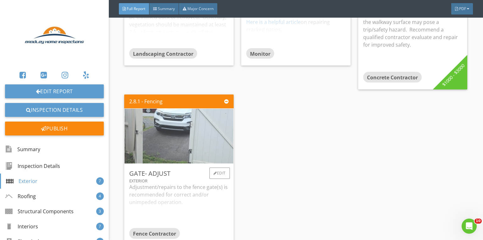
scroll to position [1560, 0]
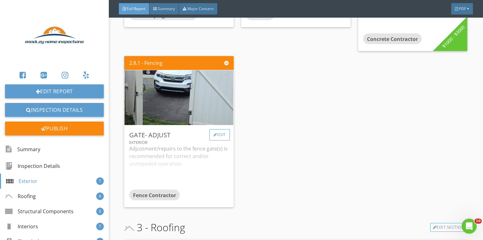
click at [217, 136] on div "Edit" at bounding box center [220, 134] width 20 height 11
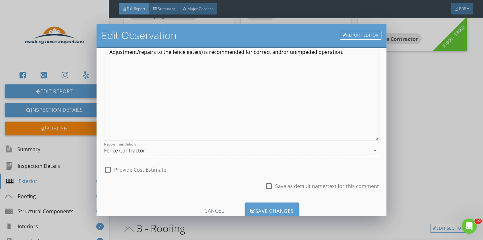
scroll to position [76, 0]
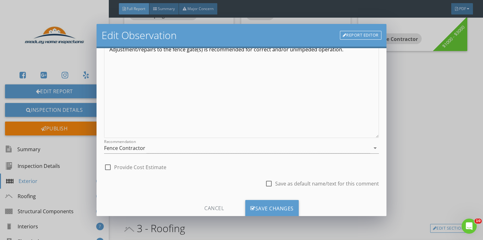
click at [107, 166] on div at bounding box center [108, 167] width 11 height 11
checkbox input "true"
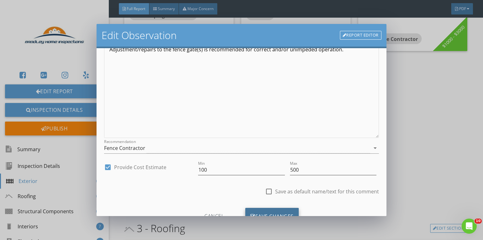
click at [279, 211] on div "Save Changes" at bounding box center [271, 216] width 53 height 17
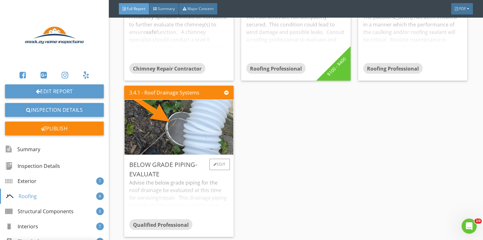
scroll to position [1963, 0]
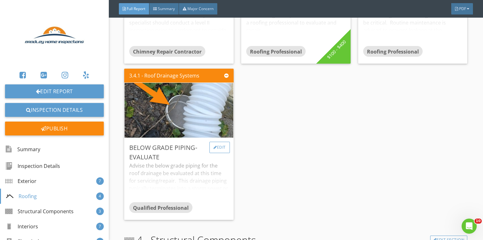
click at [223, 147] on div "Edit" at bounding box center [220, 147] width 20 height 11
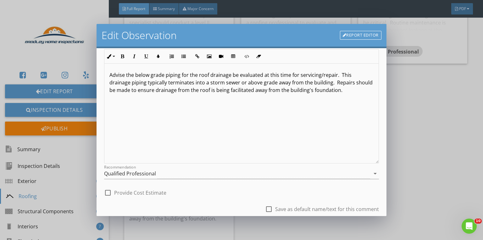
scroll to position [50, 0]
click at [107, 193] on div at bounding box center [108, 192] width 11 height 11
click at [104, 190] on div at bounding box center [108, 192] width 11 height 11
checkbox input "false"
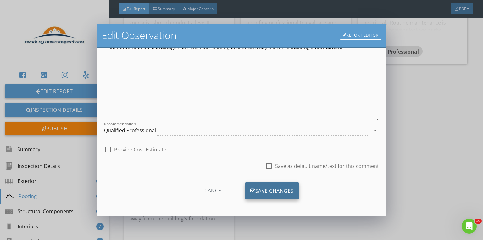
click at [274, 193] on div "Save Changes" at bounding box center [271, 190] width 53 height 17
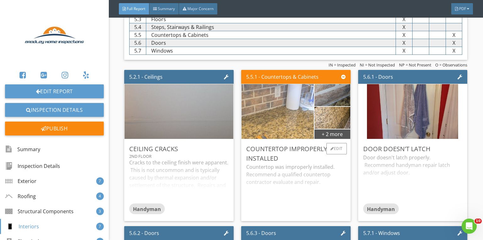
scroll to position [2844, 0]
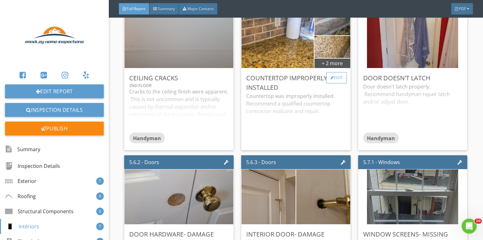
click at [338, 83] on div "Edit" at bounding box center [337, 77] width 20 height 11
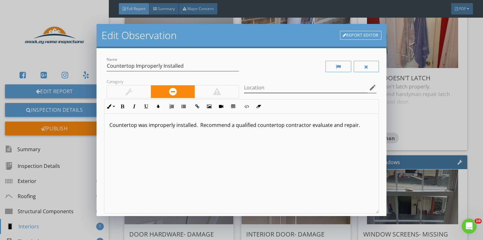
click at [369, 86] on icon "edit" at bounding box center [373, 88] width 8 height 8
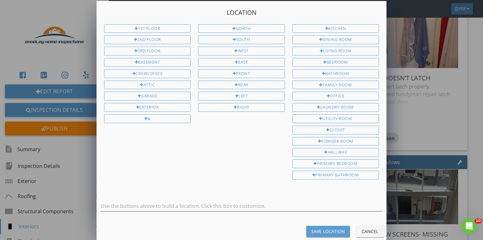
drag, startPoint x: 340, startPoint y: 26, endPoint x: 345, endPoint y: 55, distance: 29.7
click at [340, 26] on div "Kitchen" at bounding box center [336, 28] width 87 height 9
type input "Kitchen"
click at [339, 228] on div "Save Location" at bounding box center [328, 231] width 34 height 7
type input "Kitchen"
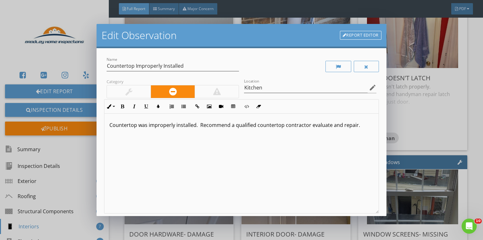
scroll to position [0, 0]
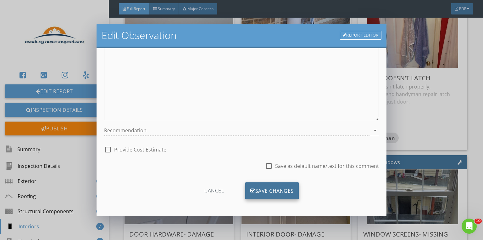
click at [269, 197] on div "Save Changes" at bounding box center [271, 190] width 53 height 17
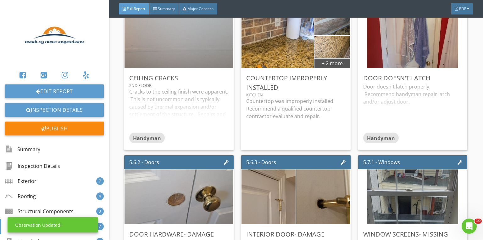
scroll to position [19, 0]
click at [331, 82] on div "Edit" at bounding box center [337, 77] width 20 height 11
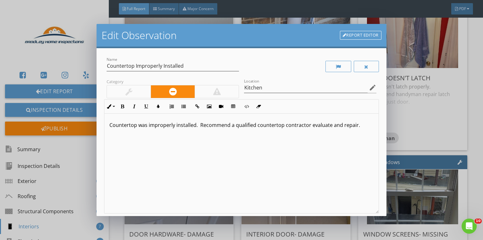
scroll to position [0, 0]
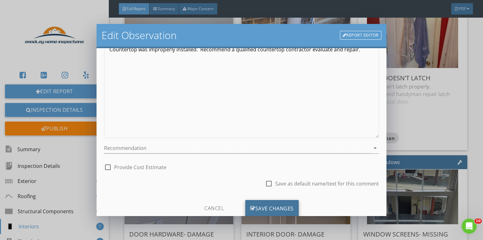
click at [279, 205] on div "Save Changes" at bounding box center [271, 208] width 53 height 17
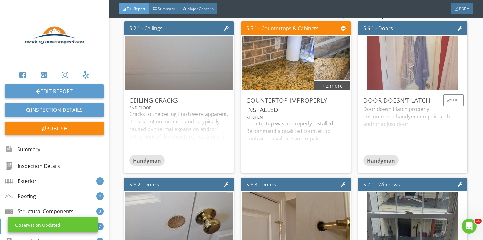
scroll to position [2794, 0]
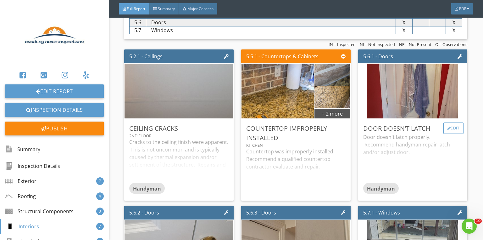
click at [454, 132] on div "Edit" at bounding box center [454, 127] width 20 height 11
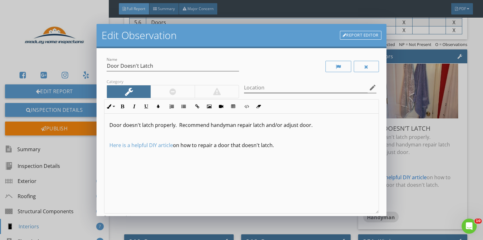
click at [371, 86] on icon "edit" at bounding box center [373, 88] width 8 height 8
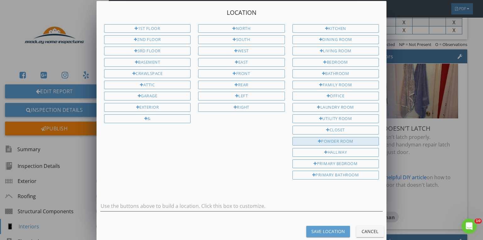
drag, startPoint x: 334, startPoint y: 73, endPoint x: 347, endPoint y: 134, distance: 62.3
click at [334, 73] on div "Bathroom" at bounding box center [336, 73] width 87 height 9
type input "Bathroom"
click at [329, 228] on div "Save Location" at bounding box center [328, 231] width 34 height 7
type input "Bathroom"
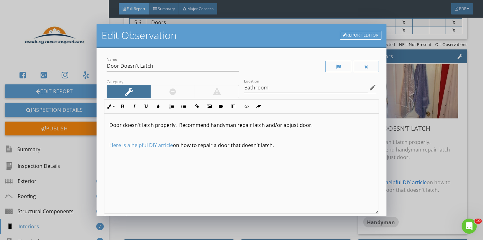
scroll to position [0, 0]
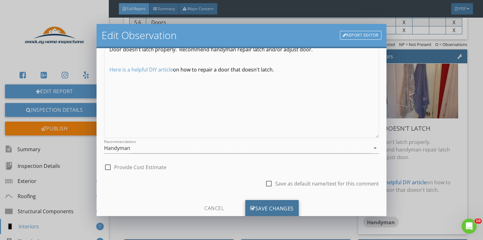
click at [291, 208] on div "Save Changes" at bounding box center [271, 208] width 53 height 17
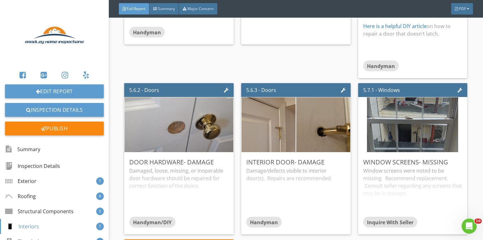
scroll to position [3020, 0]
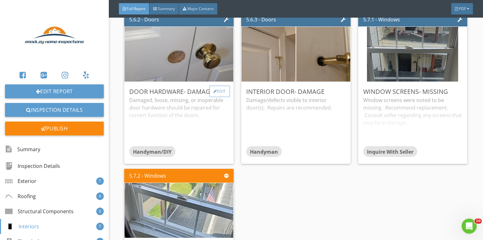
click at [223, 97] on div "Edit" at bounding box center [220, 91] width 20 height 11
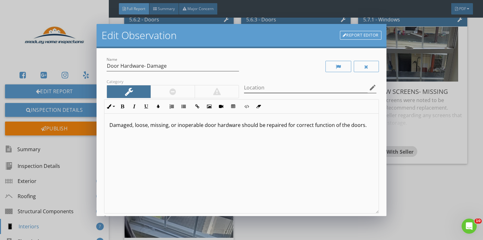
click at [369, 87] on icon "edit" at bounding box center [373, 88] width 8 height 8
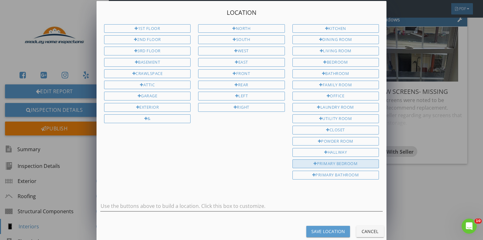
click at [335, 159] on div "Primary Bedroom" at bounding box center [336, 163] width 87 height 9
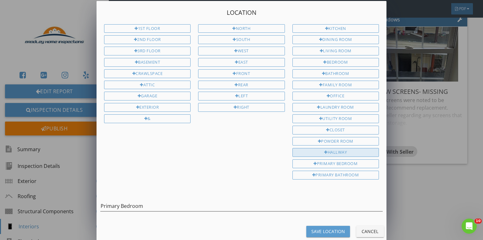
drag, startPoint x: 339, startPoint y: 127, endPoint x: 340, endPoint y: 147, distance: 20.1
click at [338, 128] on div "Closet" at bounding box center [336, 130] width 87 height 9
type input "Primary Bedroom Closet"
click at [323, 228] on div "Save Location" at bounding box center [328, 231] width 34 height 7
type input "Primary Bedroom Closet"
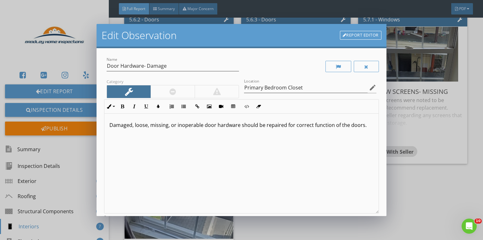
scroll to position [0, 0]
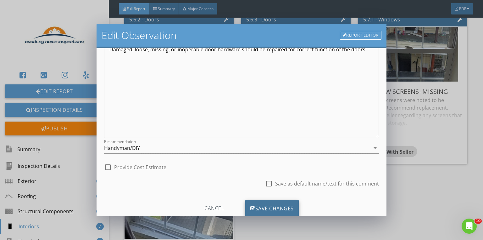
click at [266, 202] on div "Save Changes" at bounding box center [271, 208] width 53 height 17
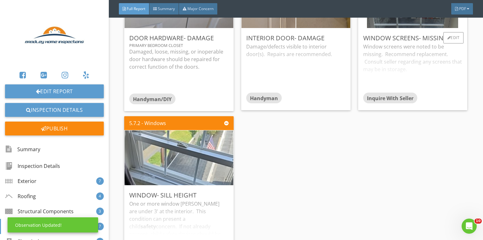
scroll to position [3045, 0]
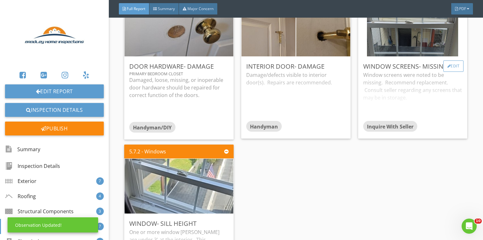
click at [456, 71] on div "Edit" at bounding box center [454, 65] width 20 height 11
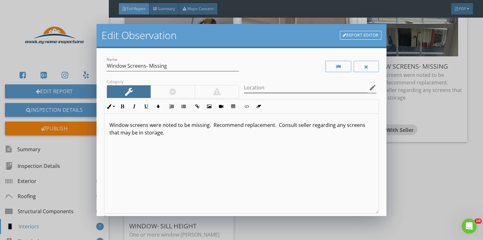
click at [370, 87] on icon "edit" at bounding box center [373, 88] width 8 height 8
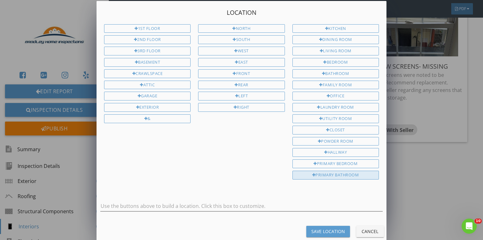
drag, startPoint x: 326, startPoint y: 159, endPoint x: 336, endPoint y: 168, distance: 13.8
click at [327, 160] on div "Primary Bedroom" at bounding box center [336, 163] width 87 height 9
type input "Primary Bedroom"
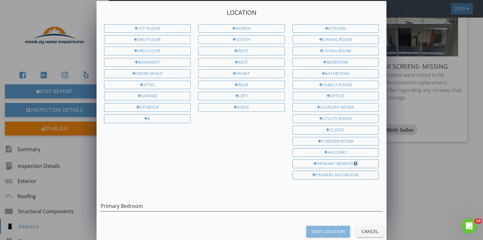
click at [327, 228] on div "Save Location" at bounding box center [328, 231] width 34 height 7
type input "Primary Bedroom"
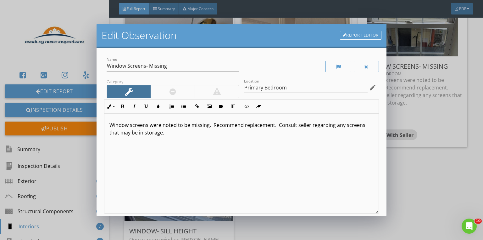
scroll to position [0, 0]
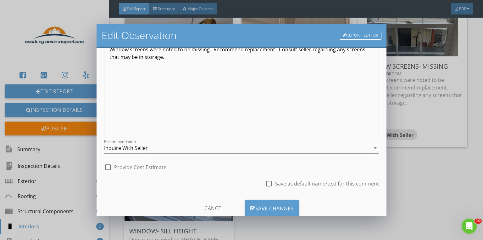
drag, startPoint x: 285, startPoint y: 210, endPoint x: 285, endPoint y: 204, distance: 5.7
click at [285, 209] on div "Save Changes" at bounding box center [271, 208] width 53 height 17
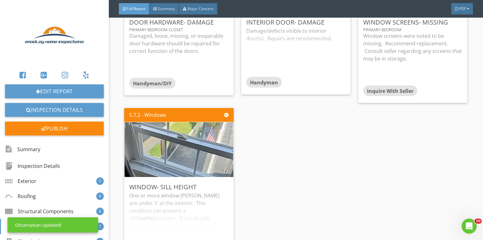
scroll to position [3171, 0]
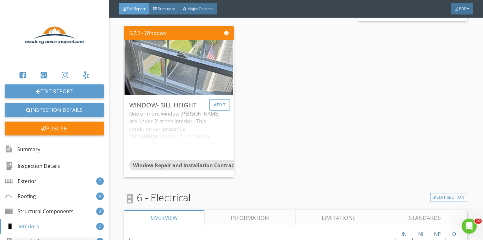
click at [218, 110] on div "Edit" at bounding box center [220, 104] width 20 height 11
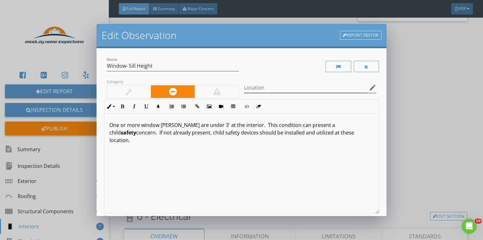
click at [369, 88] on icon "edit" at bounding box center [373, 88] width 8 height 8
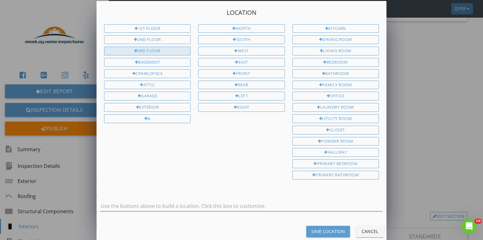
click at [158, 50] on div "3rd Floor" at bounding box center [147, 51] width 87 height 9
type input "3rd Floor"
click at [328, 228] on div "Save Location" at bounding box center [328, 231] width 34 height 7
type input "3rd Floor"
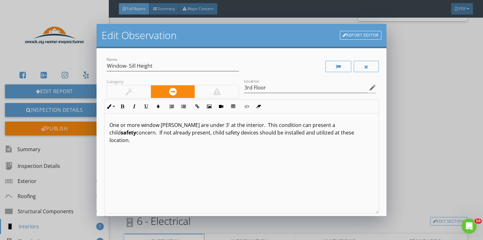
scroll to position [0, 0]
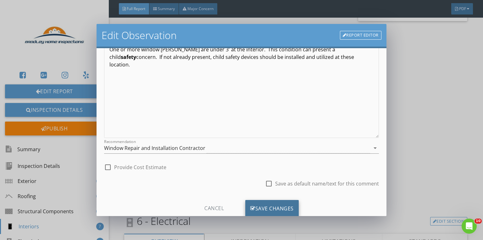
click at [290, 204] on div "Save Changes" at bounding box center [271, 208] width 53 height 17
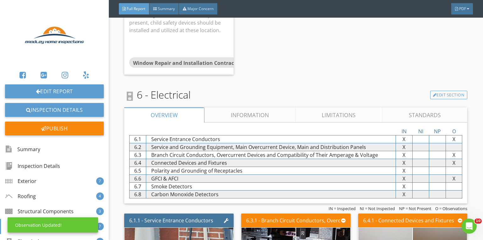
scroll to position [3297, 0]
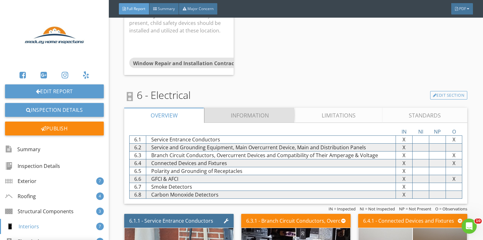
click at [248, 112] on link "Information" at bounding box center [250, 115] width 91 height 15
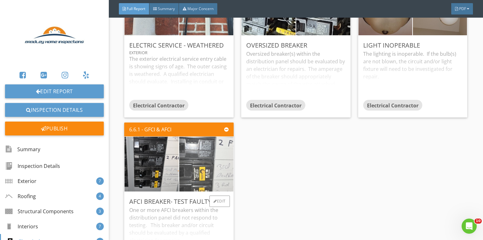
scroll to position [4103, 0]
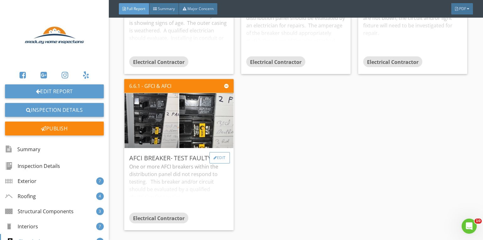
click at [221, 153] on div "Edit" at bounding box center [220, 157] width 20 height 11
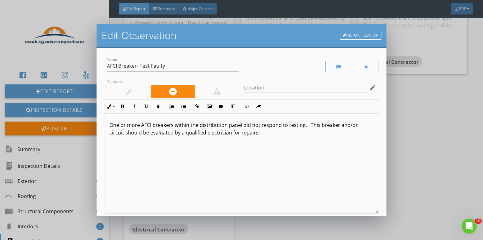
scroll to position [76, 0]
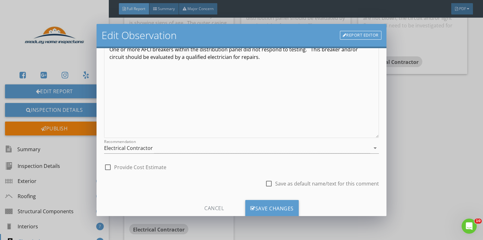
click at [107, 168] on div at bounding box center [108, 167] width 11 height 11
checkbox input "true"
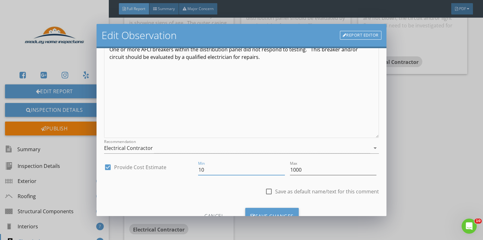
drag, startPoint x: 188, startPoint y: 170, endPoint x: 175, endPoint y: 167, distance: 13.8
click at [181, 169] on div "check_box Provide Cost Estimate Min 10 Max 1000" at bounding box center [241, 171] width 275 height 22
type input "200"
type input "800"
click at [269, 209] on div "Save Changes" at bounding box center [271, 216] width 53 height 17
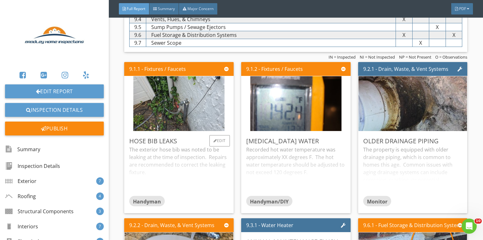
scroll to position [4908, 0]
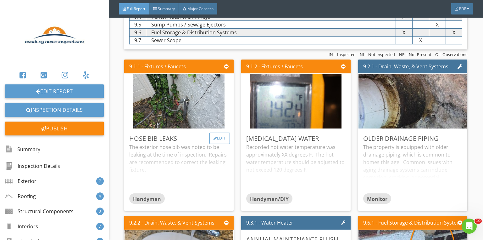
click at [220, 132] on div "Edit" at bounding box center [220, 137] width 20 height 11
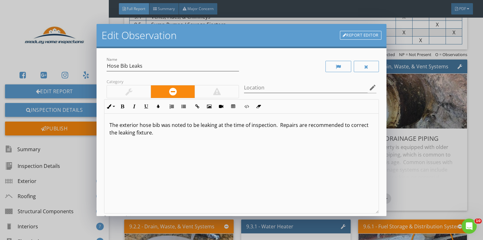
click at [138, 88] on div at bounding box center [129, 91] width 44 height 13
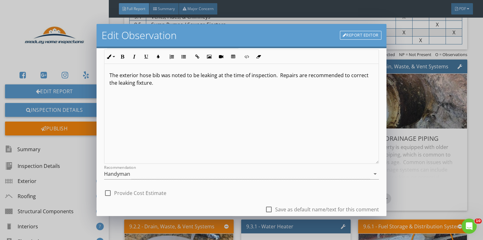
scroll to position [0, 0]
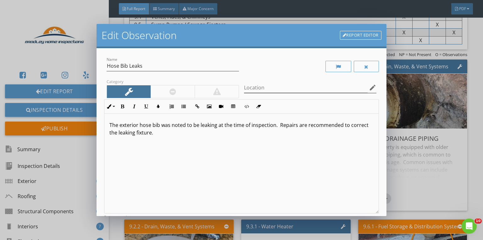
click at [369, 88] on icon "edit" at bounding box center [373, 88] width 8 height 8
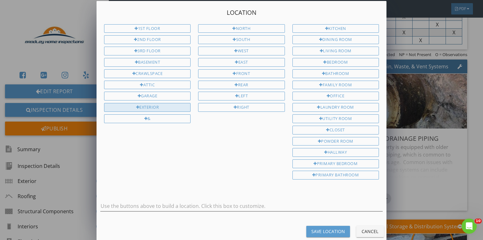
click at [181, 106] on div "Exterior" at bounding box center [147, 107] width 87 height 9
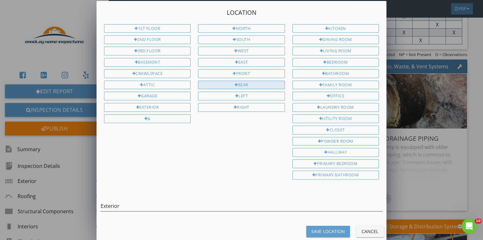
click at [243, 85] on div "Rear" at bounding box center [241, 85] width 87 height 9
type input "Exterior Rear"
click at [325, 228] on div "Save Location" at bounding box center [328, 231] width 34 height 7
type input "Exterior Rear"
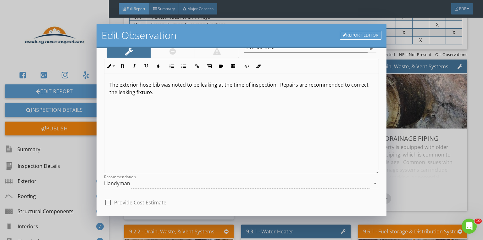
scroll to position [93, 0]
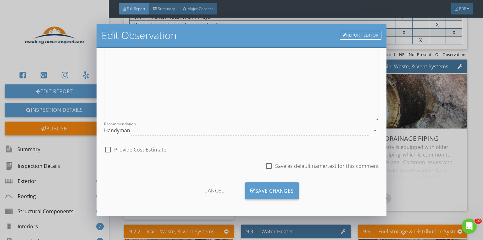
click at [110, 148] on div at bounding box center [108, 149] width 11 height 11
checkbox input "true"
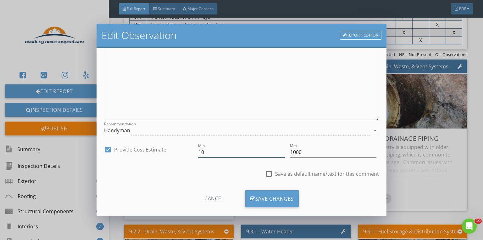
drag, startPoint x: 197, startPoint y: 152, endPoint x: 164, endPoint y: 150, distance: 32.8
click at [166, 150] on div "check_box Provide Cost Estimate Min 10 Max 1000" at bounding box center [241, 153] width 275 height 22
type input "50"
type input "300"
click at [283, 204] on div "Save Changes" at bounding box center [271, 198] width 53 height 17
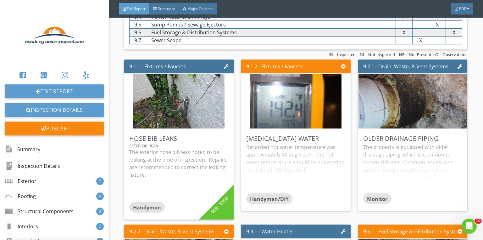
scroll to position [26, 0]
click at [336, 133] on div "Edit" at bounding box center [337, 137] width 20 height 11
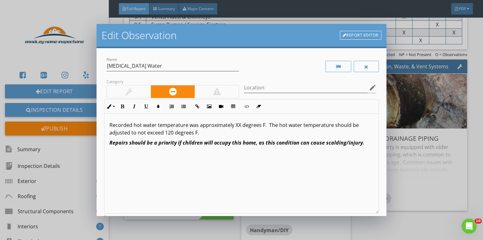
click at [238, 125] on p "Recorded hot water temperature was approximately XX degrees F. The hot water te…" at bounding box center [241, 128] width 264 height 15
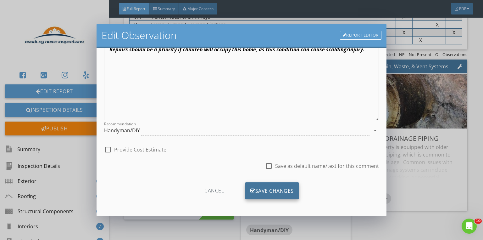
click at [254, 188] on div "Save Changes" at bounding box center [271, 190] width 53 height 17
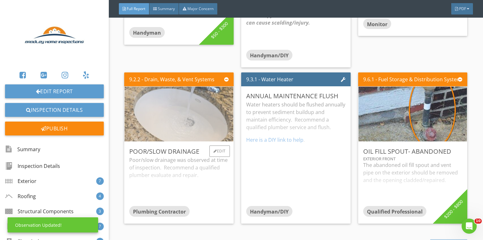
scroll to position [5084, 0]
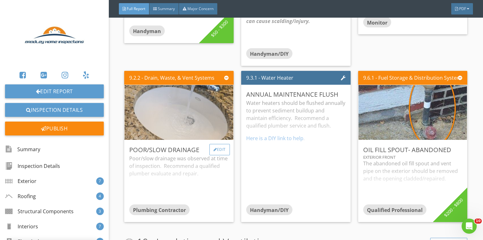
click at [215, 144] on div "Edit" at bounding box center [220, 149] width 20 height 11
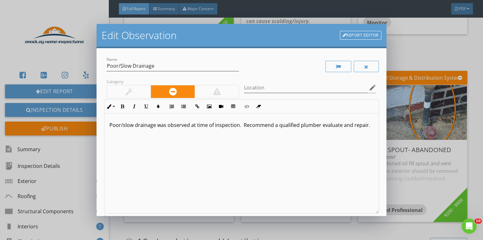
click at [122, 90] on div at bounding box center [129, 91] width 44 height 13
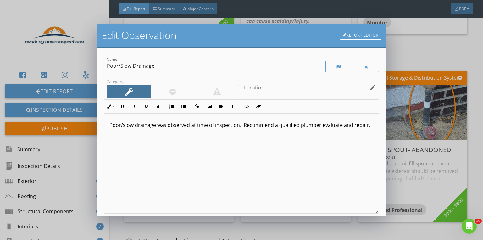
click at [369, 89] on icon "edit" at bounding box center [373, 88] width 8 height 8
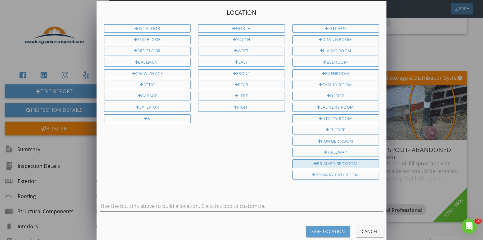
click at [332, 159] on div "Primary Bedroom" at bounding box center [336, 163] width 87 height 9
type input "Primary Bedroom"
click at [325, 228] on div "Save Location" at bounding box center [328, 231] width 34 height 7
type input "Primary Bedroom"
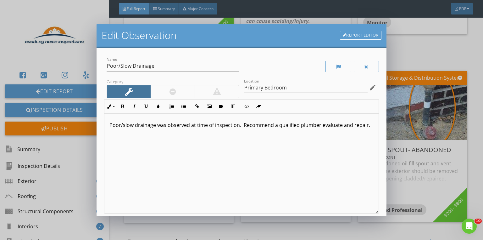
click at [369, 90] on icon "edit" at bounding box center [373, 88] width 8 height 8
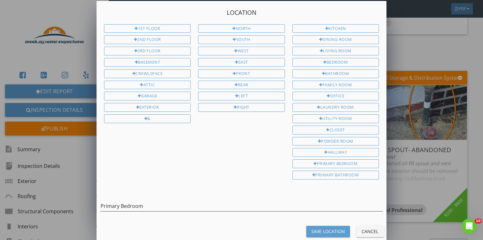
drag, startPoint x: 337, startPoint y: 169, endPoint x: 218, endPoint y: 187, distance: 120.3
click at [336, 171] on div "Primary Bathroom" at bounding box center [336, 175] width 87 height 9
drag, startPoint x: 145, startPoint y: 198, endPoint x: 65, endPoint y: 199, distance: 79.6
click at [69, 198] on div "Location 1st Floor 2nd Floor 3rd Floor Basement Crawlspace Attic Garage Exterio…" at bounding box center [241, 124] width 483 height 248
type input "Primary Bathroom"
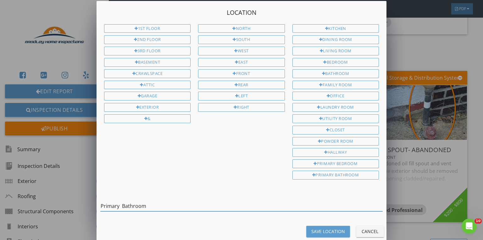
click at [327, 228] on div "Save Location" at bounding box center [328, 231] width 34 height 7
type input "Primary Bathroom"
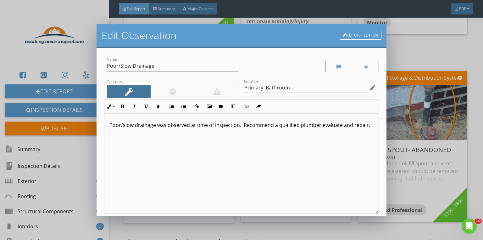
scroll to position [0, 0]
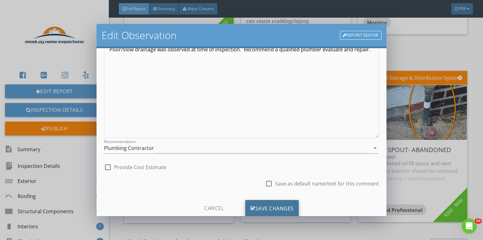
click at [284, 203] on div "Save Changes" at bounding box center [271, 208] width 53 height 17
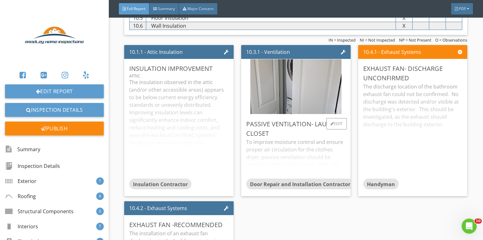
scroll to position [5386, 0]
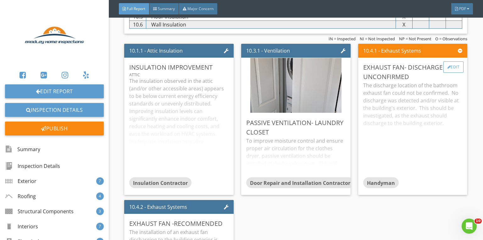
click at [453, 61] on div "Edit" at bounding box center [454, 66] width 20 height 11
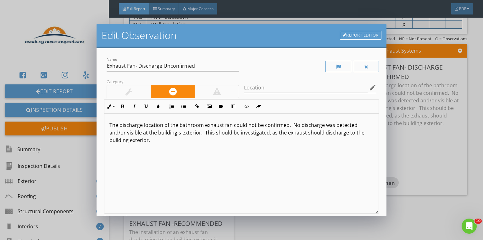
click at [370, 85] on icon "edit" at bounding box center [373, 88] width 8 height 8
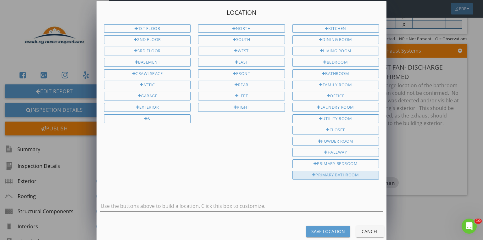
click at [337, 171] on div "Primary Bathroom" at bounding box center [336, 175] width 87 height 9
type input "Primary Bathroom"
drag, startPoint x: 326, startPoint y: 225, endPoint x: 324, endPoint y: 221, distance: 3.8
click at [326, 228] on div "Save Location" at bounding box center [328, 231] width 34 height 7
type input "Primary Bathroom"
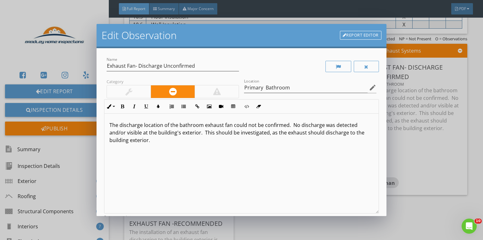
scroll to position [0, 0]
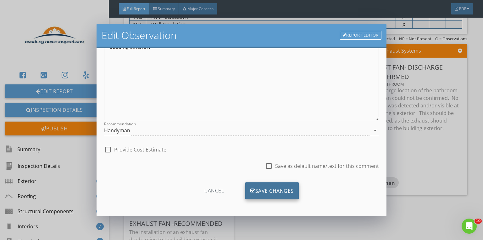
click at [272, 194] on div "Save Changes" at bounding box center [271, 190] width 53 height 17
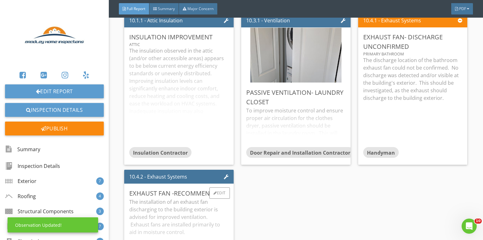
scroll to position [5462, 0]
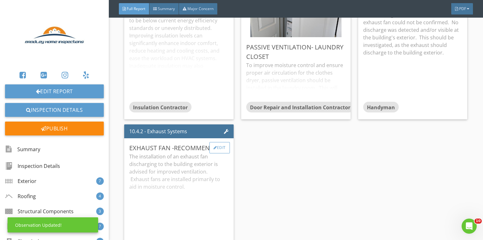
click at [215, 142] on div "Edit" at bounding box center [220, 147] width 20 height 11
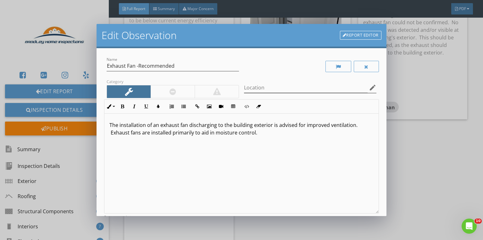
click at [369, 86] on icon "edit" at bounding box center [373, 88] width 8 height 8
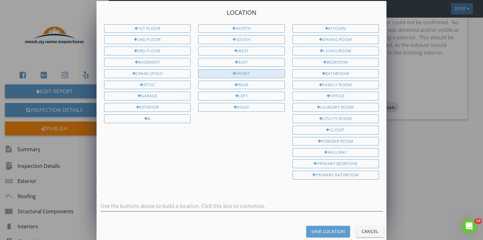
click at [249, 71] on div "Front" at bounding box center [241, 73] width 87 height 9
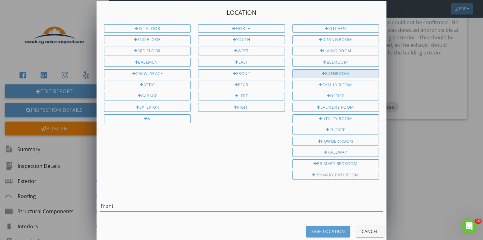
drag, startPoint x: 338, startPoint y: 72, endPoint x: 343, endPoint y: 102, distance: 30.7
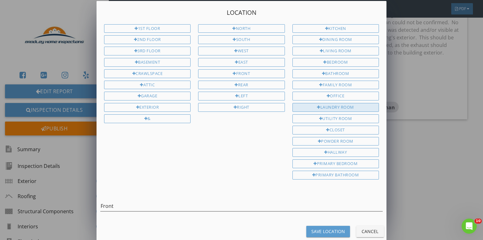
click at [338, 72] on div "Bathroom" at bounding box center [336, 73] width 87 height 9
type input "Front Bathroom"
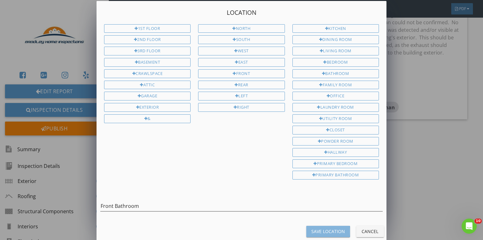
click at [330, 228] on div "Save Location" at bounding box center [328, 231] width 34 height 7
type input "Front Bathroom"
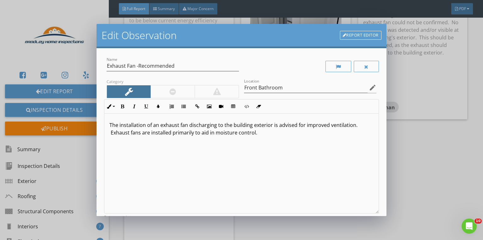
scroll to position [0, 0]
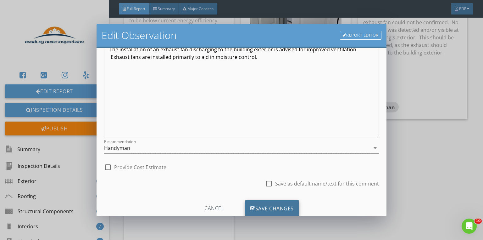
click at [278, 203] on div "Save Changes" at bounding box center [271, 208] width 53 height 17
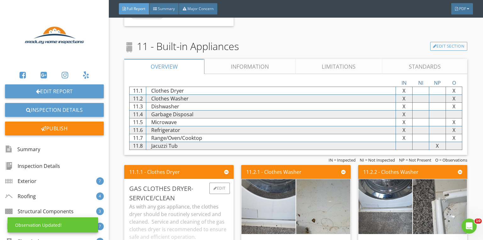
scroll to position [5739, 0]
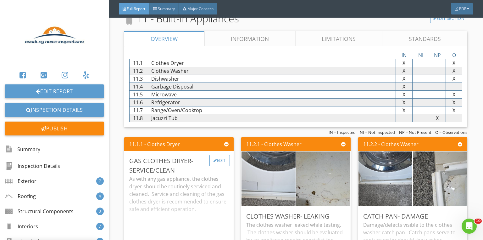
click at [220, 155] on div "Edit" at bounding box center [220, 160] width 20 height 11
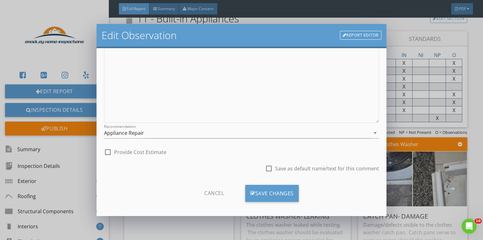
scroll to position [93, 0]
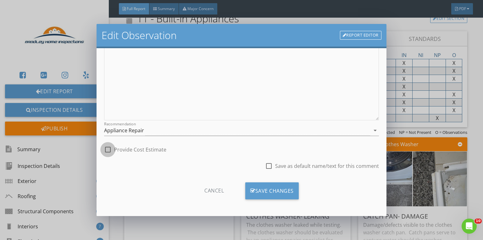
click at [104, 150] on div at bounding box center [108, 149] width 11 height 11
checkbox input "true"
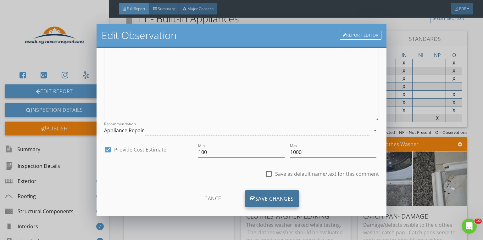
click at [271, 196] on div "Save Changes" at bounding box center [271, 198] width 53 height 17
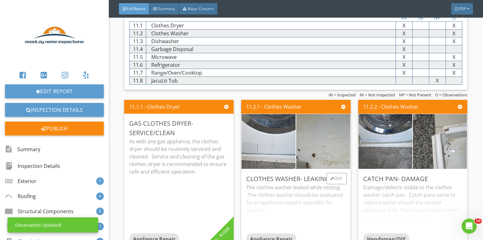
scroll to position [5839, 0]
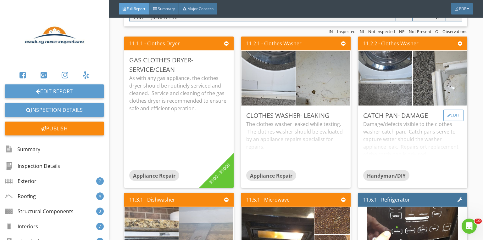
click at [445, 109] on div "Edit" at bounding box center [454, 114] width 20 height 11
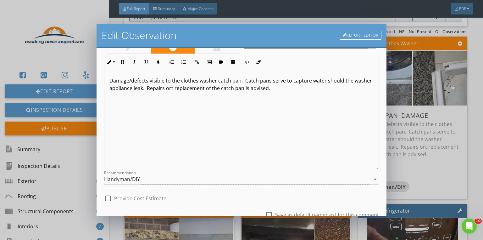
scroll to position [76, 0]
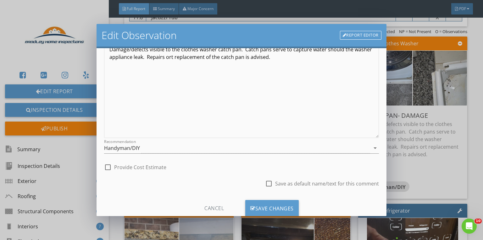
click at [106, 167] on div at bounding box center [108, 167] width 11 height 11
checkbox input "true"
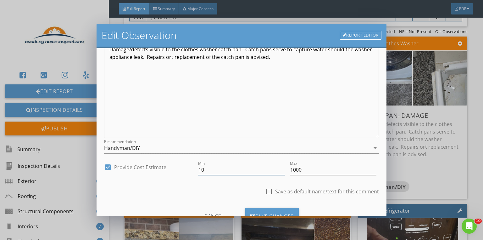
drag, startPoint x: 201, startPoint y: 171, endPoint x: 166, endPoint y: 170, distance: 34.6
click at [172, 171] on div "check_box Provide Cost Estimate Min 10 Max 1000" at bounding box center [241, 171] width 275 height 22
type input "200"
type input "1000"
click at [290, 211] on div "Save Changes" at bounding box center [271, 216] width 53 height 17
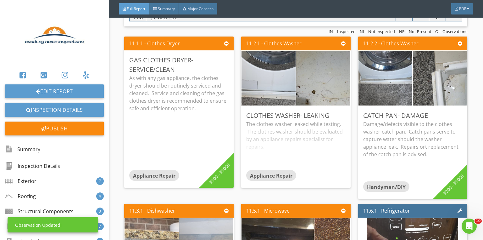
scroll to position [26, 0]
click at [214, 58] on div at bounding box center [215, 60] width 3 height 4
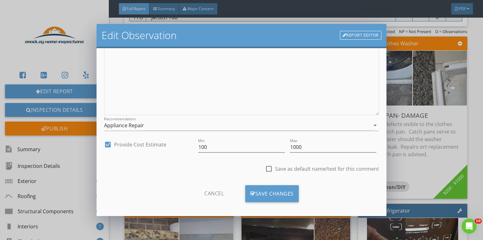
scroll to position [101, 0]
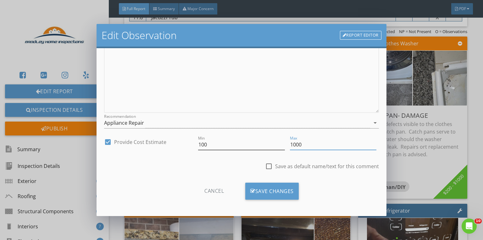
drag, startPoint x: 301, startPoint y: 147, endPoint x: 268, endPoint y: 145, distance: 33.8
click at [277, 147] on div "check_box Provide Cost Estimate Min 100 Max 1000" at bounding box center [241, 145] width 275 height 22
type input "500"
click at [273, 191] on div "Save Changes" at bounding box center [271, 190] width 53 height 17
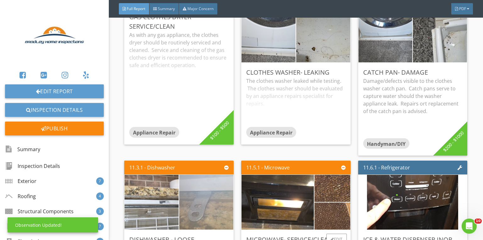
scroll to position [5965, 0]
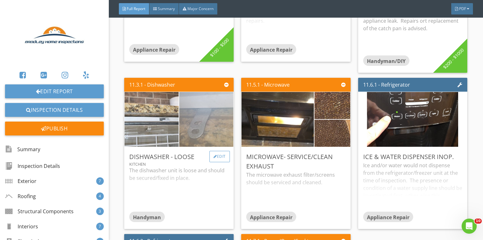
click at [226, 151] on div "Edit" at bounding box center [220, 156] width 20 height 11
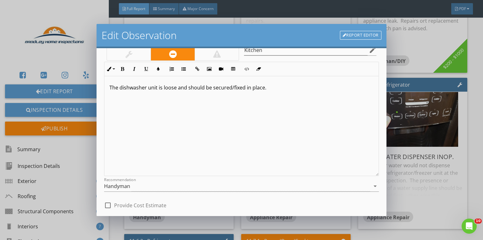
scroll to position [76, 0]
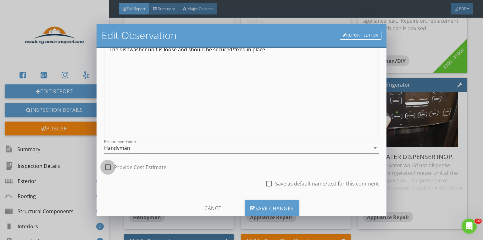
drag, startPoint x: 107, startPoint y: 165, endPoint x: 112, endPoint y: 164, distance: 5.4
click at [107, 165] on div at bounding box center [108, 167] width 11 height 11
checkbox input "true"
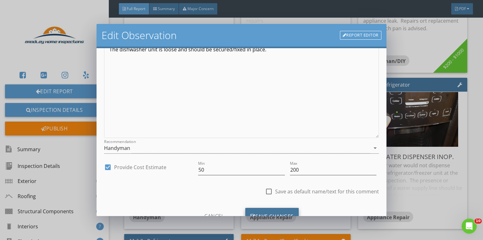
click at [282, 211] on div "Save Changes" at bounding box center [271, 216] width 53 height 17
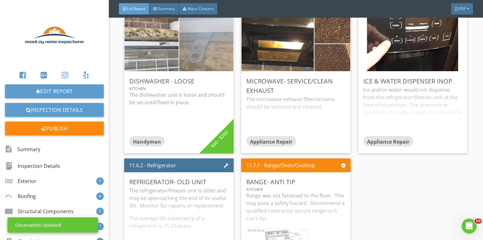
scroll to position [6041, 0]
click at [335, 176] on div "Edit" at bounding box center [337, 181] width 20 height 11
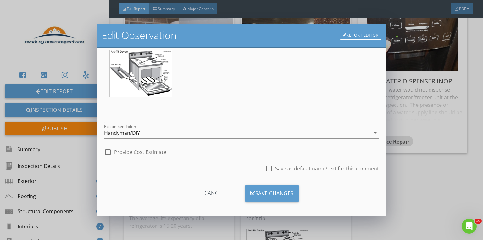
scroll to position [93, 0]
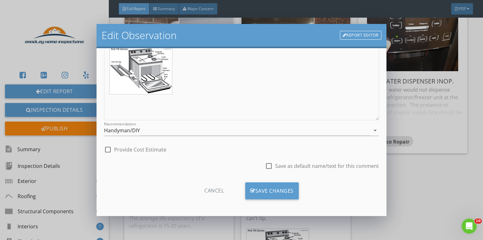
click at [109, 151] on div at bounding box center [108, 149] width 11 height 11
checkbox input "true"
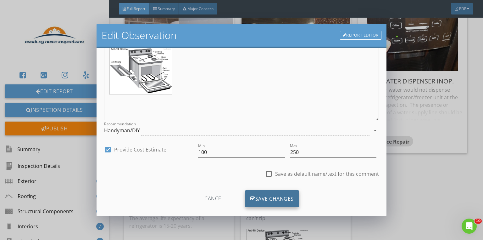
click at [275, 200] on div "Save Changes" at bounding box center [271, 198] width 53 height 17
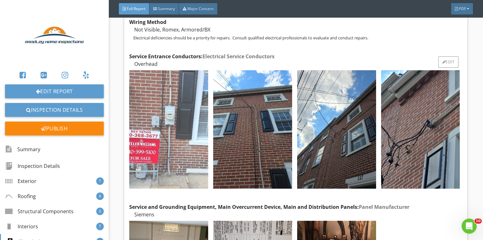
scroll to position [3624, 0]
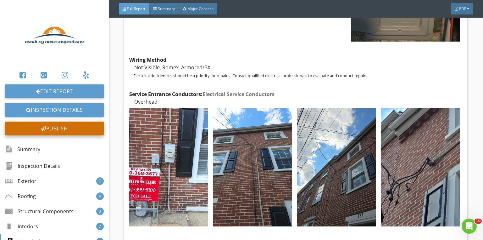
click at [68, 130] on div "Publish" at bounding box center [54, 128] width 99 height 14
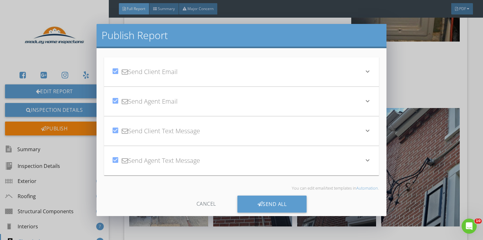
scroll to position [16, 0]
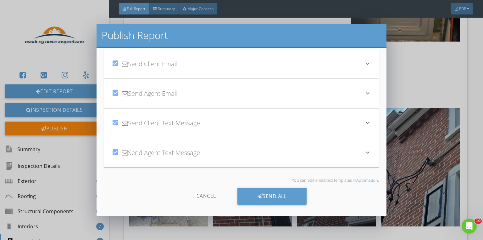
click at [205, 192] on div "Cancel" at bounding box center [206, 196] width 60 height 17
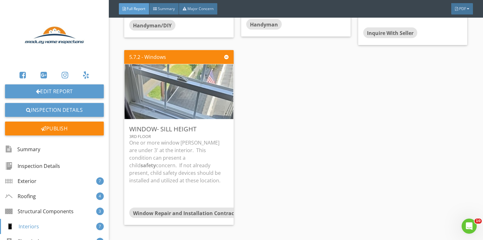
scroll to position [3121, 0]
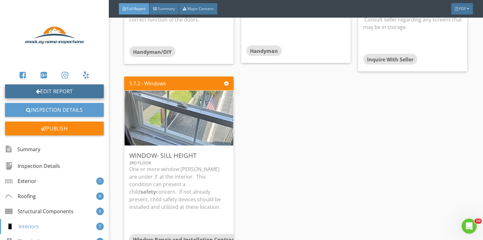
click at [54, 92] on link "Edit Report" at bounding box center [54, 91] width 99 height 14
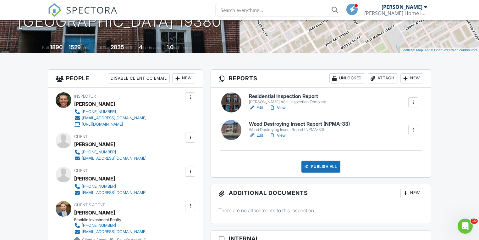
scroll to position [126, 0]
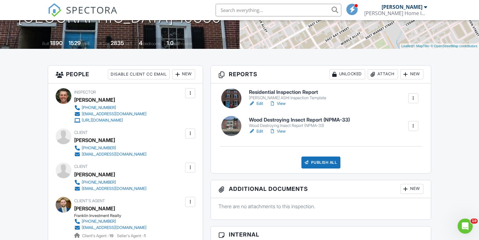
click at [259, 132] on link "Edit" at bounding box center [256, 131] width 14 height 6
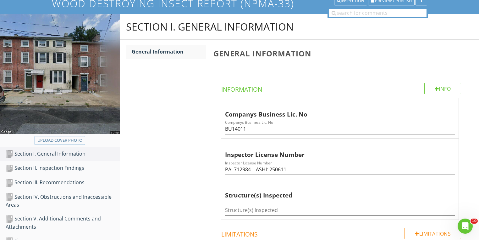
scroll to position [101, 0]
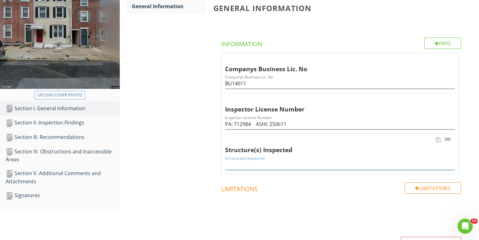
click at [254, 164] on input "Structure(s) Inspected" at bounding box center [340, 165] width 230 height 10
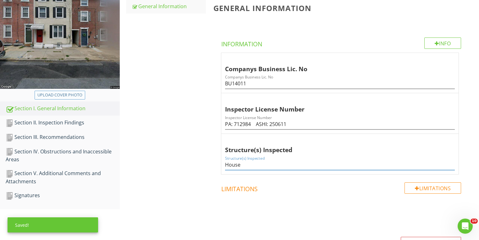
type input "House"
click at [65, 96] on div "Upload cover photo" at bounding box center [59, 95] width 45 height 6
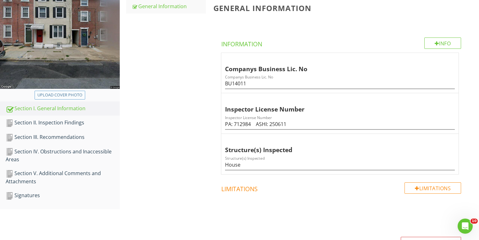
type input "C:\fakepath\photo - 2025-08-27T144216.666.jpg"
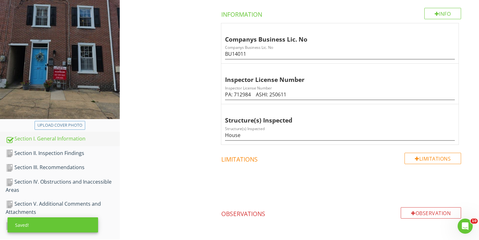
scroll to position [159, 0]
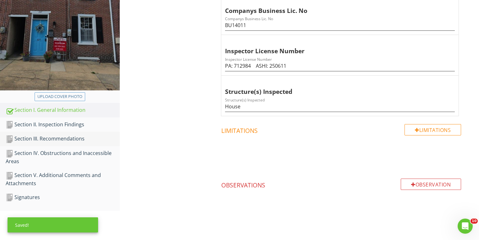
click at [44, 138] on div "Section III. Recommendations" at bounding box center [63, 139] width 114 height 8
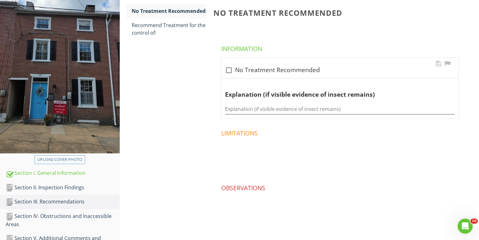
scroll to position [53, 0]
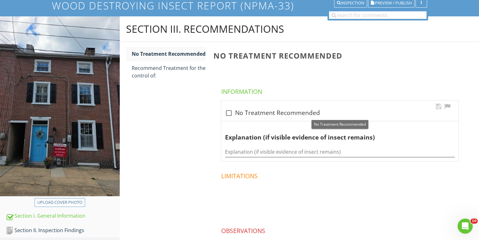
click at [230, 112] on div at bounding box center [229, 113] width 11 height 11
checkbox input "true"
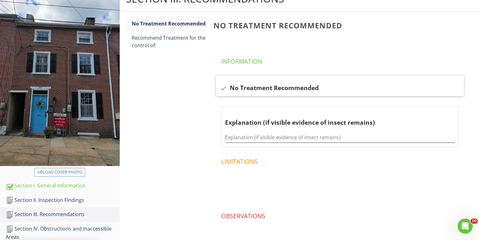
scroll to position [129, 0]
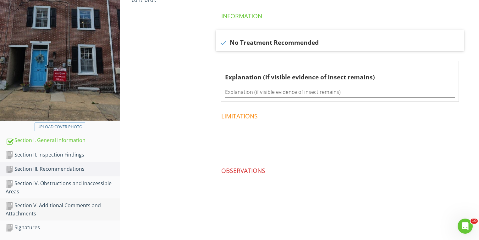
click at [48, 206] on div "Section V. Additional Comments and Attachments" at bounding box center [63, 209] width 114 height 16
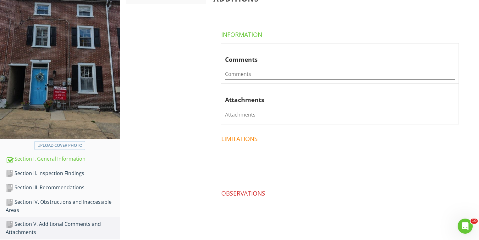
scroll to position [129, 0]
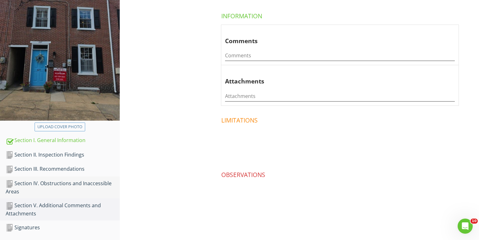
click at [52, 184] on div "Section IV. Obstructions and Inaccessible Areas" at bounding box center [63, 187] width 114 height 16
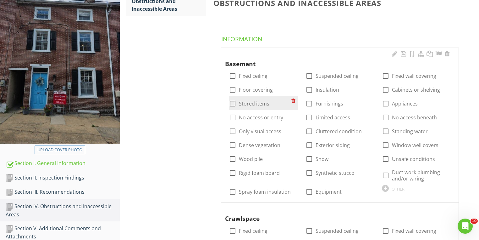
scroll to position [104, 0]
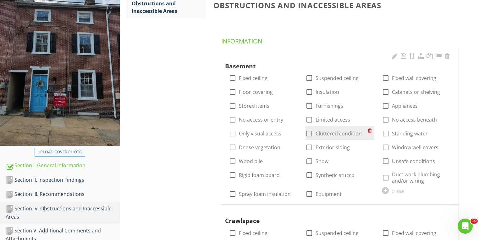
click at [310, 131] on div at bounding box center [309, 133] width 11 height 11
checkbox input "true"
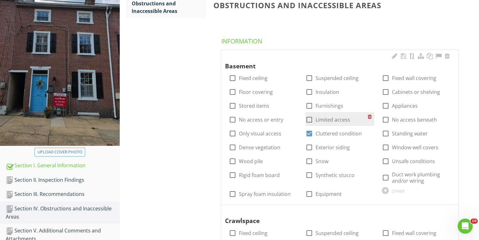
click at [309, 120] on div at bounding box center [309, 119] width 11 height 11
checkbox input "true"
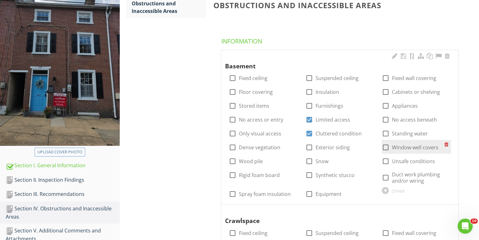
drag, startPoint x: 386, startPoint y: 118, endPoint x: 395, endPoint y: 153, distance: 35.6
click at [386, 119] on div at bounding box center [386, 119] width 11 height 11
checkbox input "true"
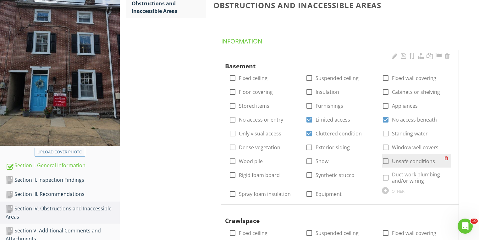
drag, startPoint x: 386, startPoint y: 177, endPoint x: 385, endPoint y: 157, distance: 19.5
click at [386, 176] on div at bounding box center [386, 177] width 11 height 11
checkbox input "true"
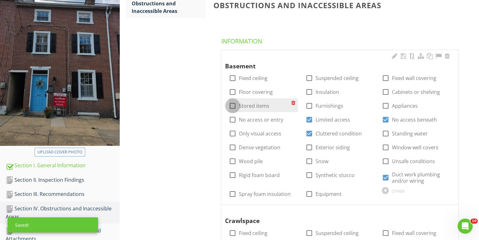
click at [236, 104] on div at bounding box center [232, 105] width 11 height 11
checkbox input "true"
click at [383, 107] on div at bounding box center [386, 105] width 11 height 11
checkbox input "true"
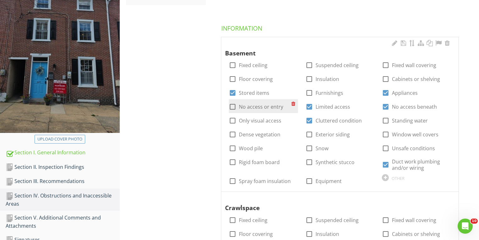
scroll to position [129, 0]
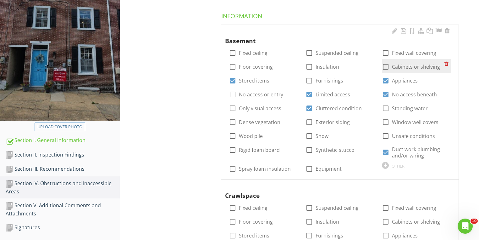
click at [391, 68] on div at bounding box center [386, 66] width 11 height 11
checkbox input "true"
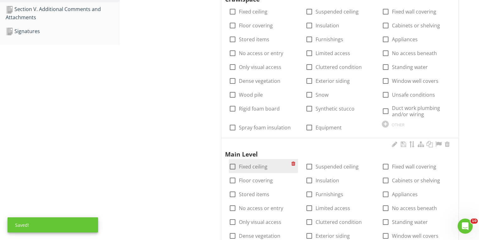
scroll to position [380, 0]
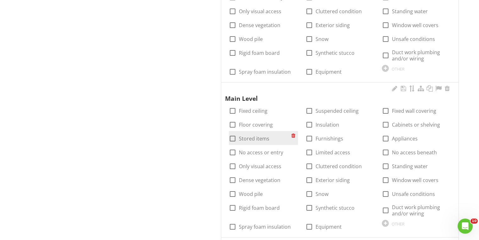
drag, startPoint x: 231, startPoint y: 138, endPoint x: 268, endPoint y: 142, distance: 37.0
click at [231, 138] on div at bounding box center [232, 138] width 11 height 11
checkbox input "true"
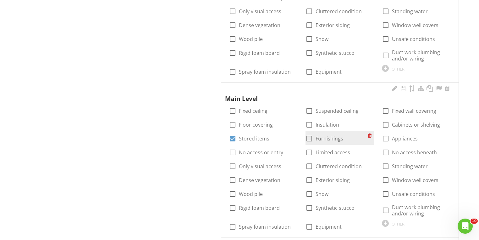
click at [313, 138] on div at bounding box center [309, 138] width 11 height 11
checkbox input "true"
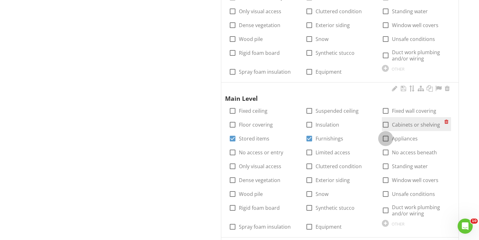
drag, startPoint x: 384, startPoint y: 137, endPoint x: 385, endPoint y: 124, distance: 13.3
click at [383, 137] on div at bounding box center [386, 138] width 11 height 11
checkbox input "true"
click at [385, 123] on div at bounding box center [386, 124] width 11 height 11
checkbox input "true"
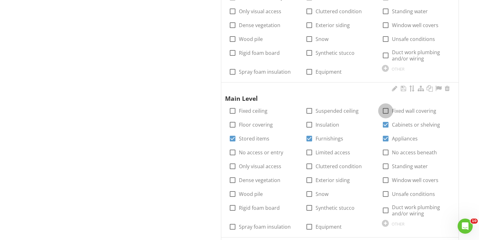
drag, startPoint x: 386, startPoint y: 108, endPoint x: 300, endPoint y: 119, distance: 86.6
click at [386, 109] on div at bounding box center [386, 110] width 11 height 11
checkbox input "true"
click at [229, 109] on div at bounding box center [232, 110] width 11 height 11
checkbox input "true"
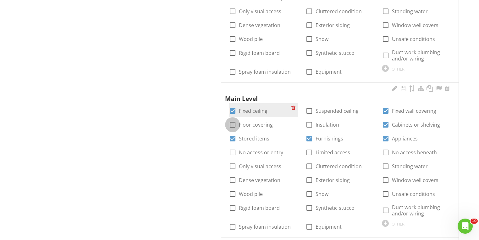
drag, startPoint x: 230, startPoint y: 121, endPoint x: 294, endPoint y: 107, distance: 64.7
click at [231, 121] on div at bounding box center [232, 124] width 11 height 11
checkbox input "true"
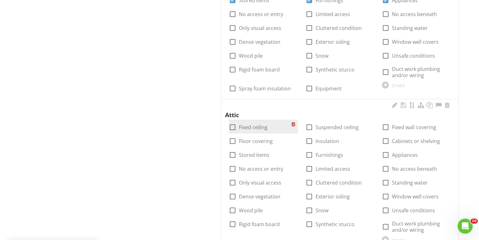
scroll to position [531, 0]
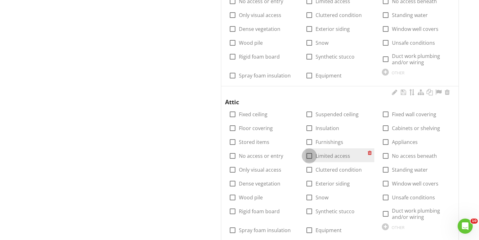
click at [306, 156] on div at bounding box center [309, 155] width 11 height 11
checkbox input "true"
click at [233, 156] on div at bounding box center [232, 155] width 11 height 11
checkbox input "true"
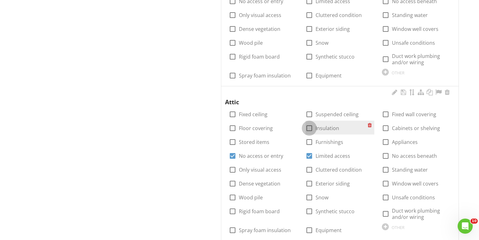
click at [311, 126] on div at bounding box center [309, 128] width 11 height 11
checkbox input "true"
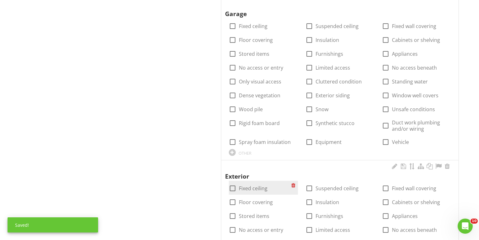
scroll to position [833, 0]
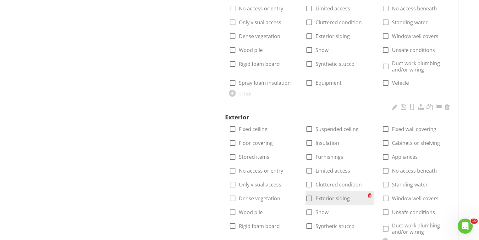
click at [306, 196] on div at bounding box center [309, 198] width 11 height 11
checkbox input "true"
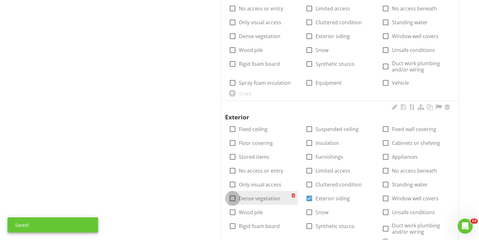
click at [231, 198] on div at bounding box center [232, 198] width 11 height 11
checkbox input "true"
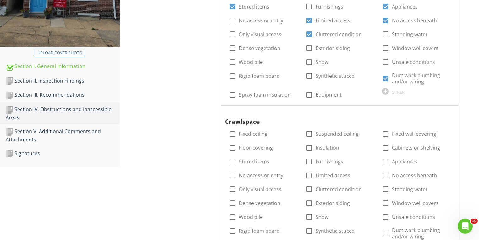
scroll to position [254, 0]
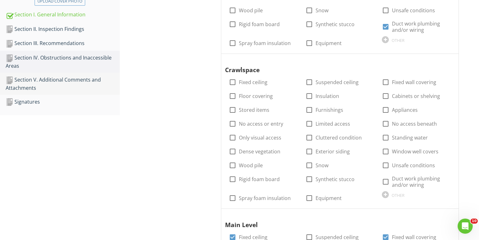
click at [49, 78] on div "Section V. Additional Comments and Attachments" at bounding box center [63, 84] width 114 height 16
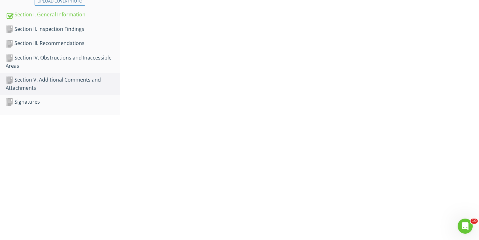
scroll to position [129, 0]
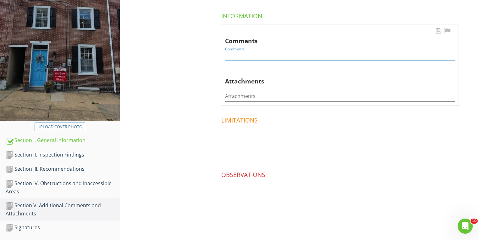
click at [243, 57] on input "Comments" at bounding box center [340, 55] width 230 height 10
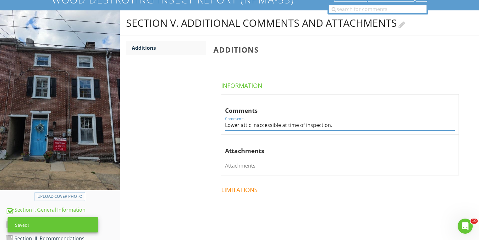
scroll to position [3, 0]
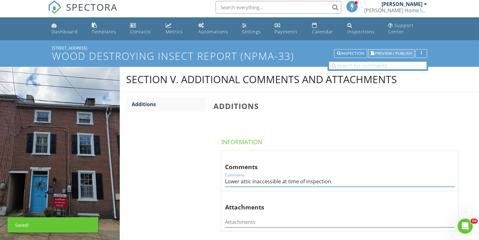
type input "Lower attic inaccessible at time of inspection."
click at [383, 53] on span "Preview / Publish" at bounding box center [393, 54] width 37 height 4
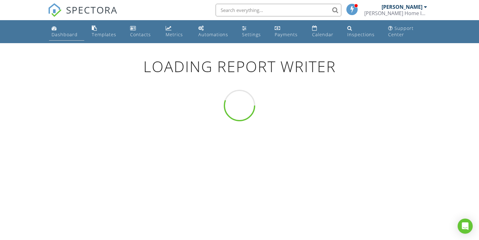
click at [63, 35] on div "Dashboard" at bounding box center [65, 34] width 26 height 6
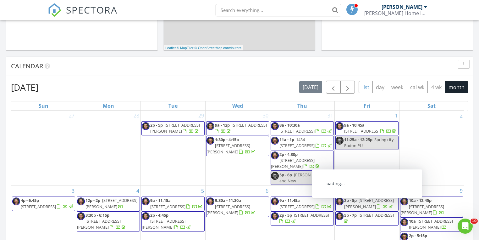
scroll to position [151, 0]
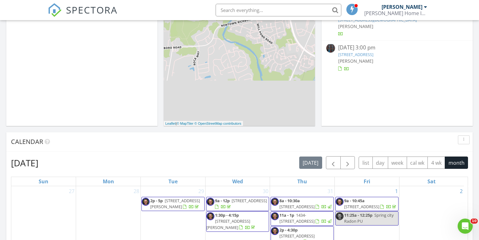
click at [354, 53] on link "[STREET_ADDRESS]" at bounding box center [356, 55] width 35 height 6
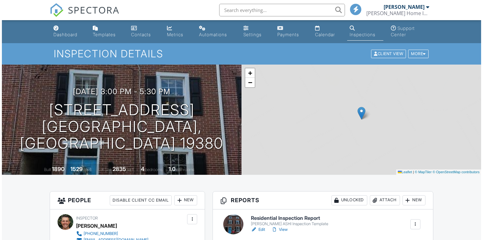
scroll to position [126, 0]
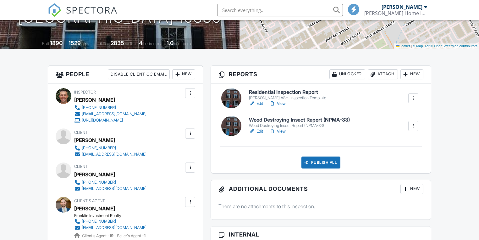
click at [323, 161] on div "Publish All" at bounding box center [321, 162] width 39 height 12
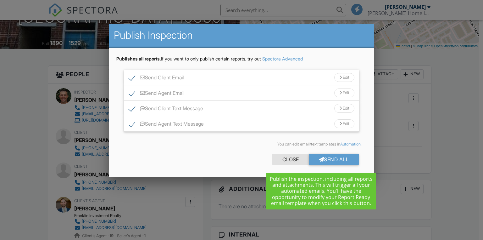
scroll to position [0, 0]
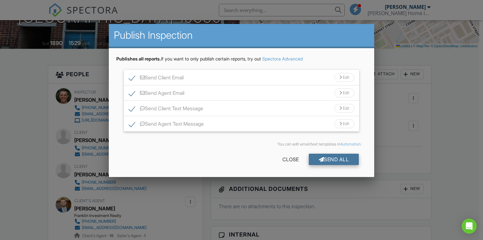
click at [340, 159] on div "Send All" at bounding box center [334, 159] width 50 height 11
